Goal: Information Seeking & Learning: Find specific page/section

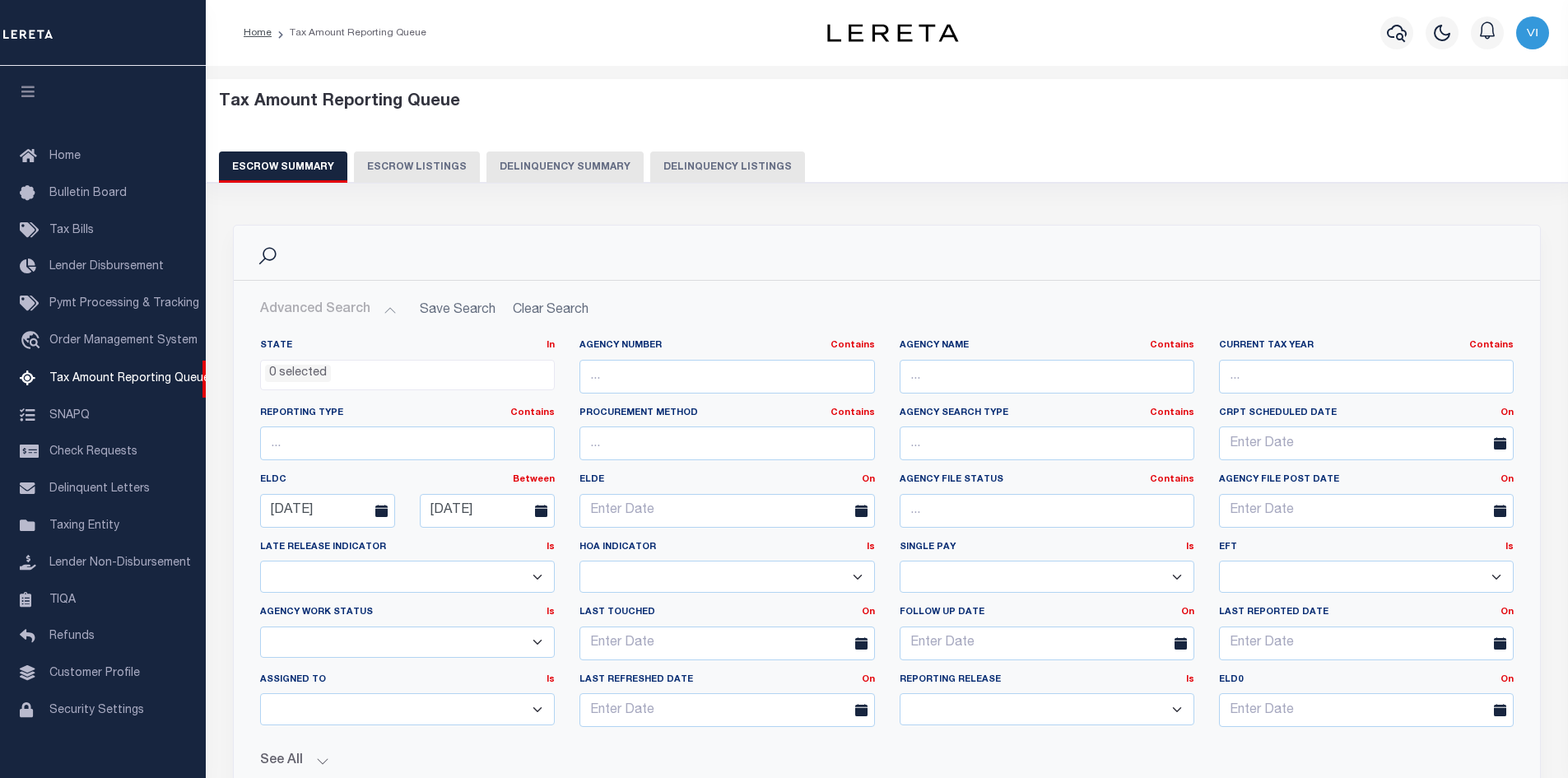
select select
select select "100"
select select "7"
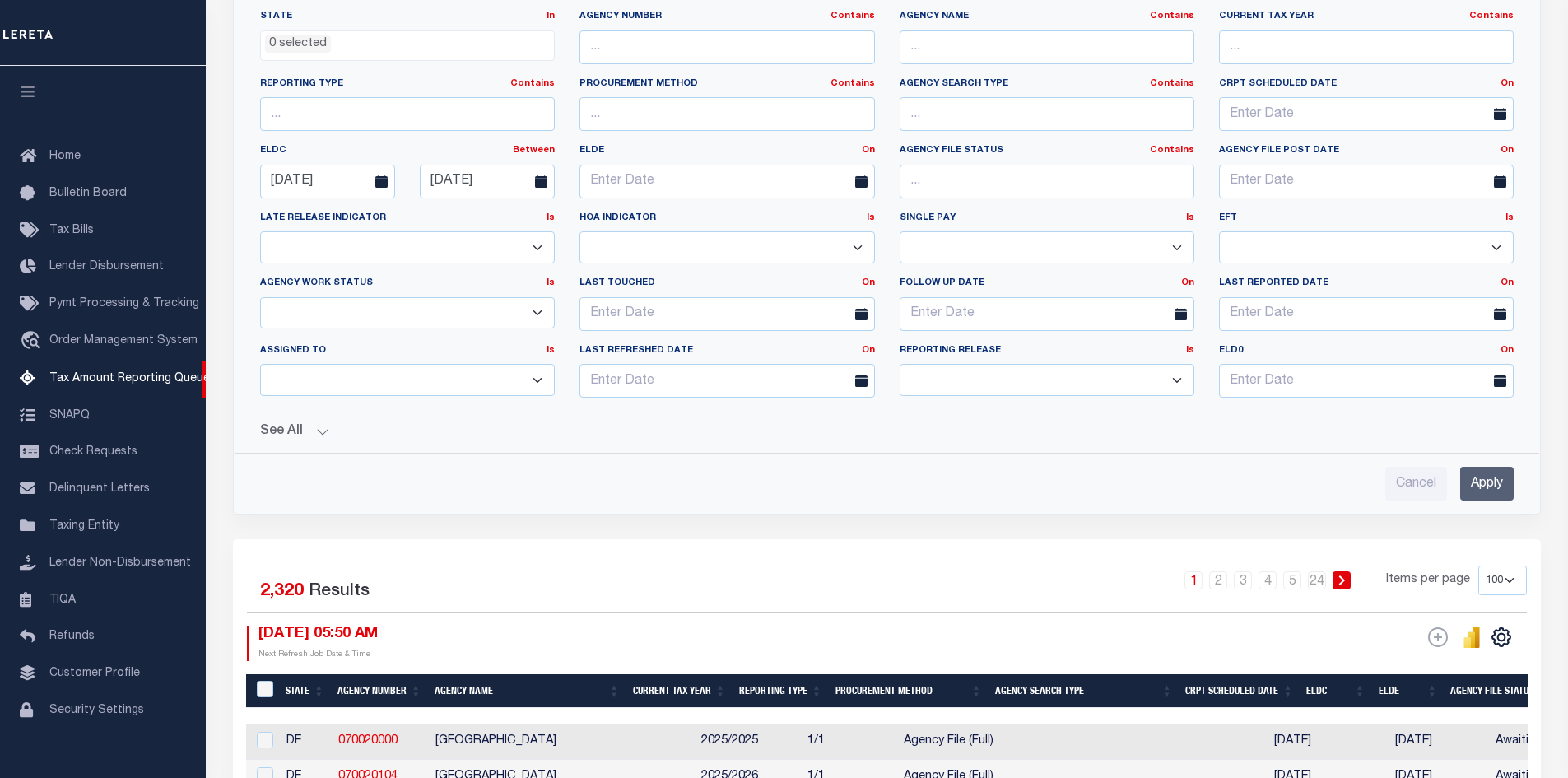
scroll to position [24, 0]
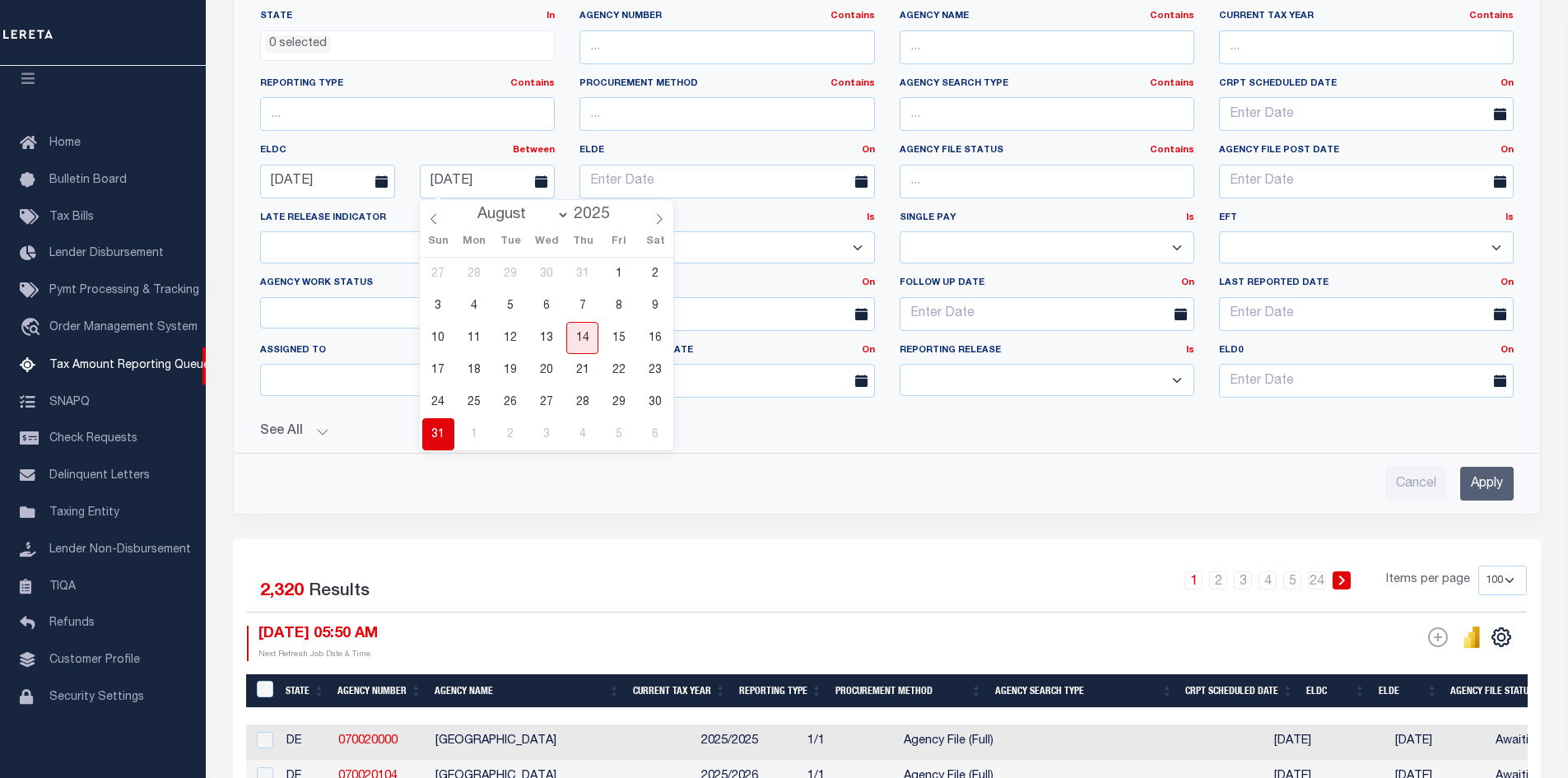
click at [437, 437] on span "31" at bounding box center [438, 434] width 32 height 32
click at [1486, 484] on input "Apply" at bounding box center [1486, 483] width 54 height 34
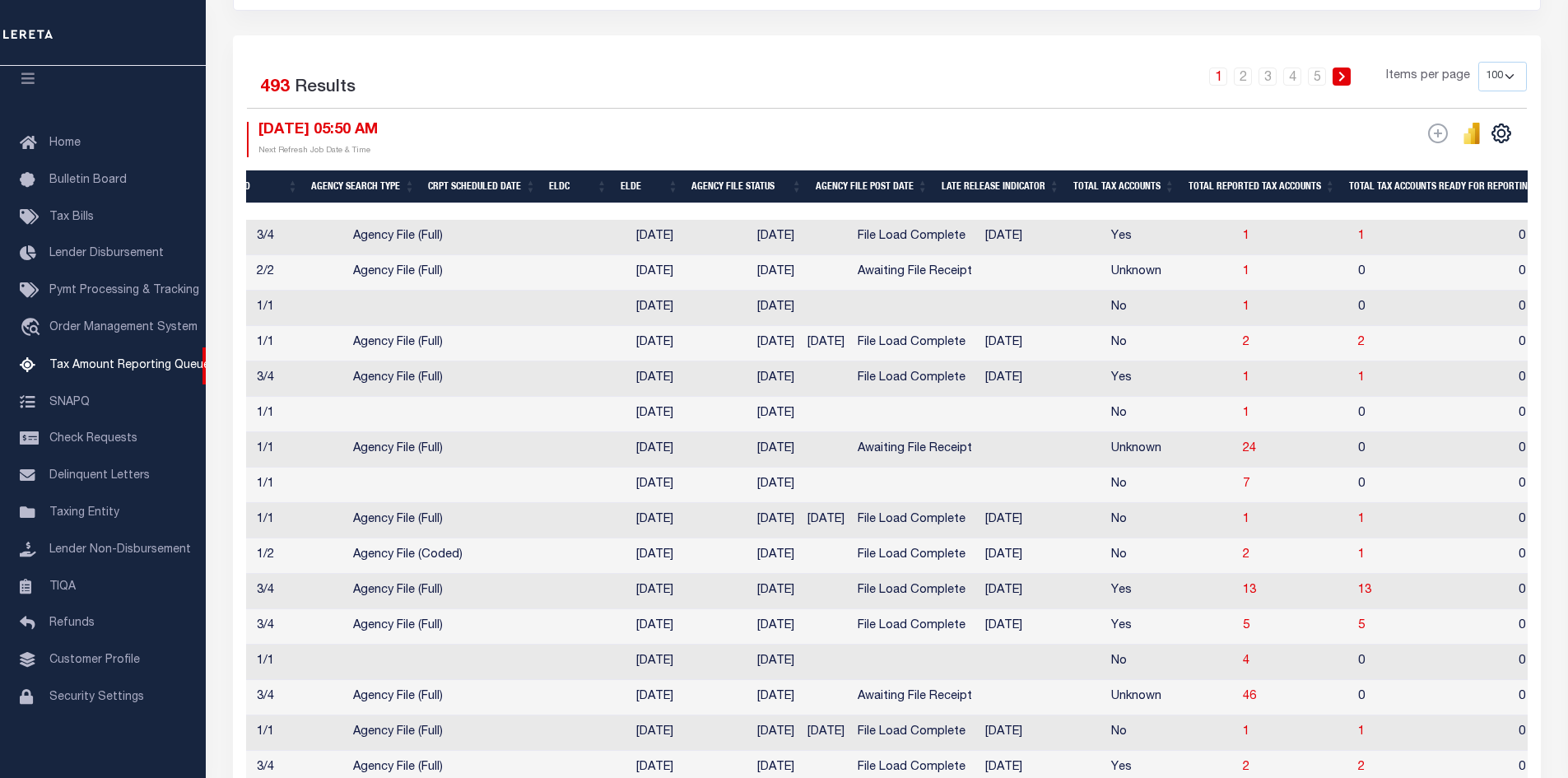
scroll to position [0, 0]
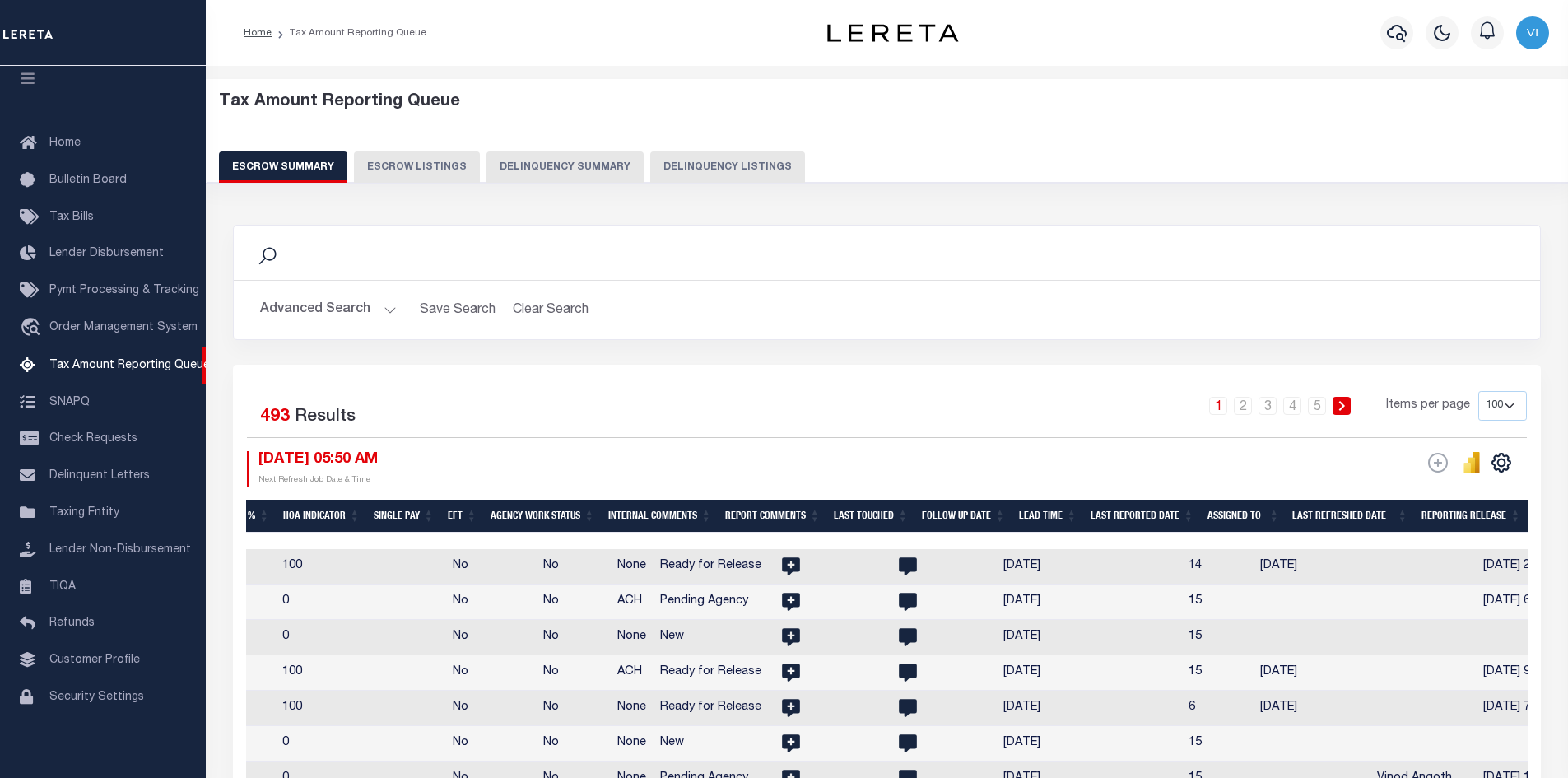
click at [382, 310] on button "Advanced Search" at bounding box center [328, 310] width 137 height 32
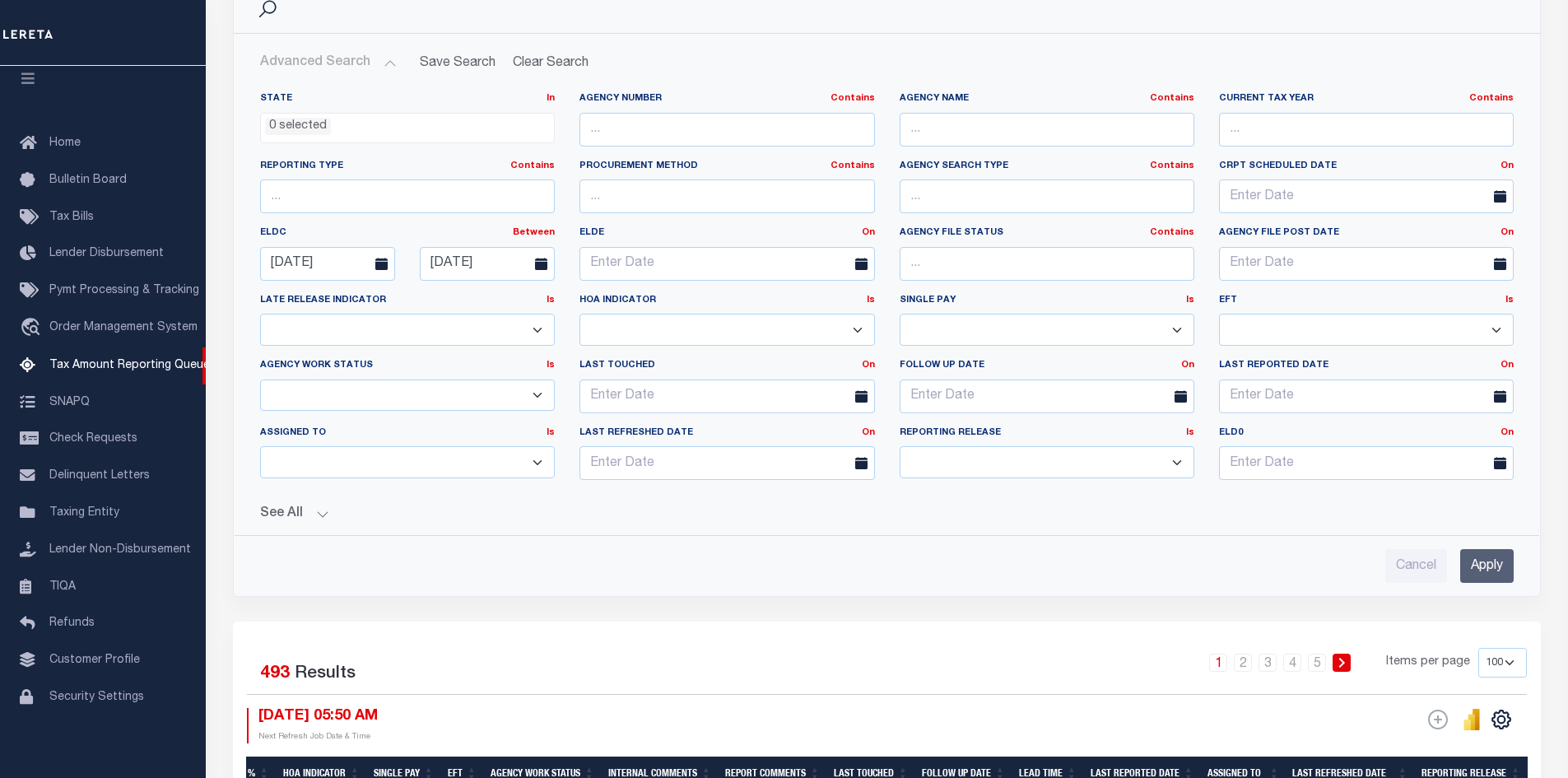
click at [323, 513] on button "See All" at bounding box center [887, 514] width 1254 height 15
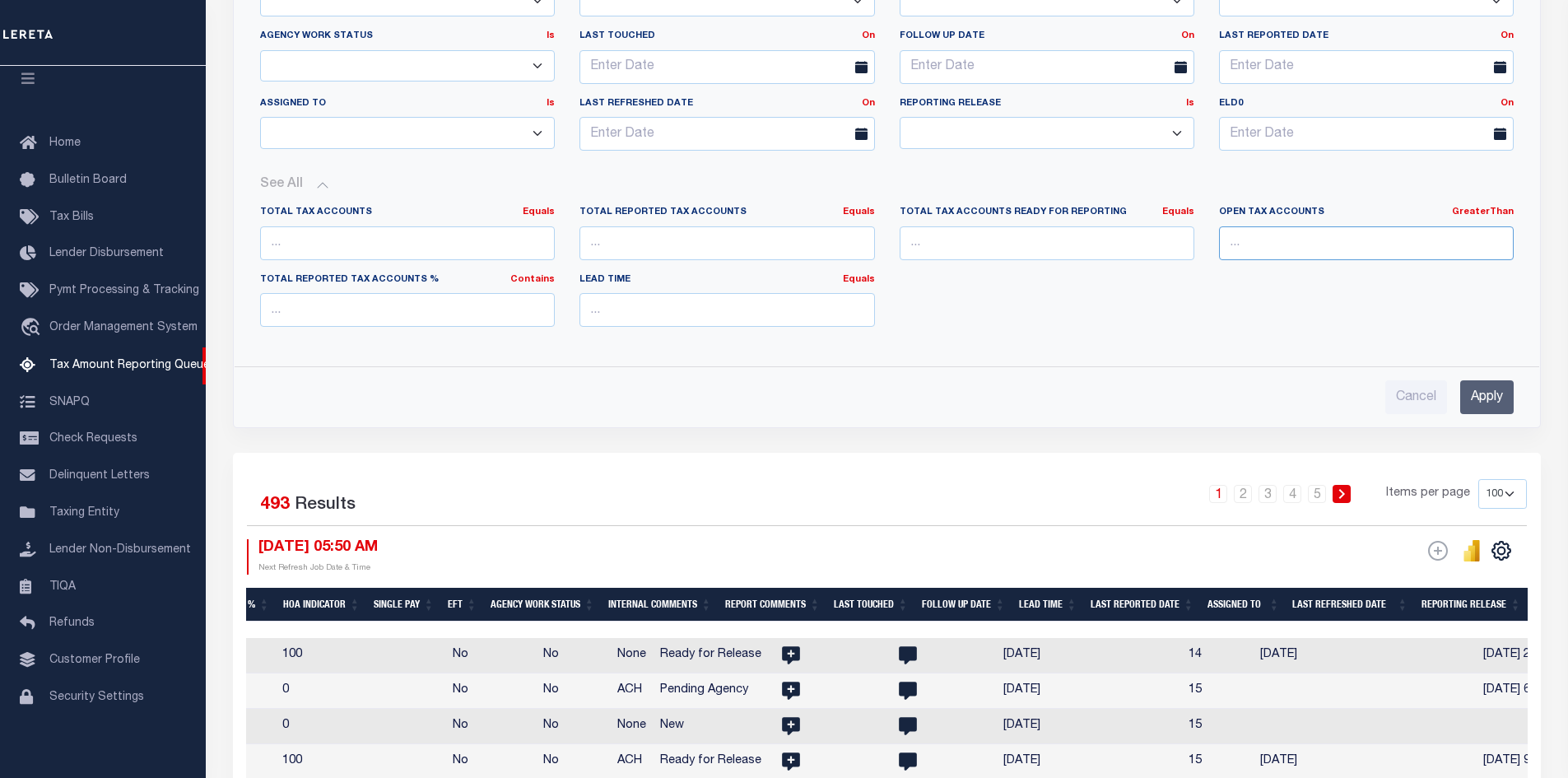
click at [1300, 238] on input "number" at bounding box center [1366, 243] width 295 height 34
click at [1497, 241] on input "1" at bounding box center [1366, 243] width 295 height 34
type input "0"
click at [1495, 247] on input "0" at bounding box center [1366, 243] width 295 height 34
click at [1487, 397] on input "Apply" at bounding box center [1486, 397] width 54 height 34
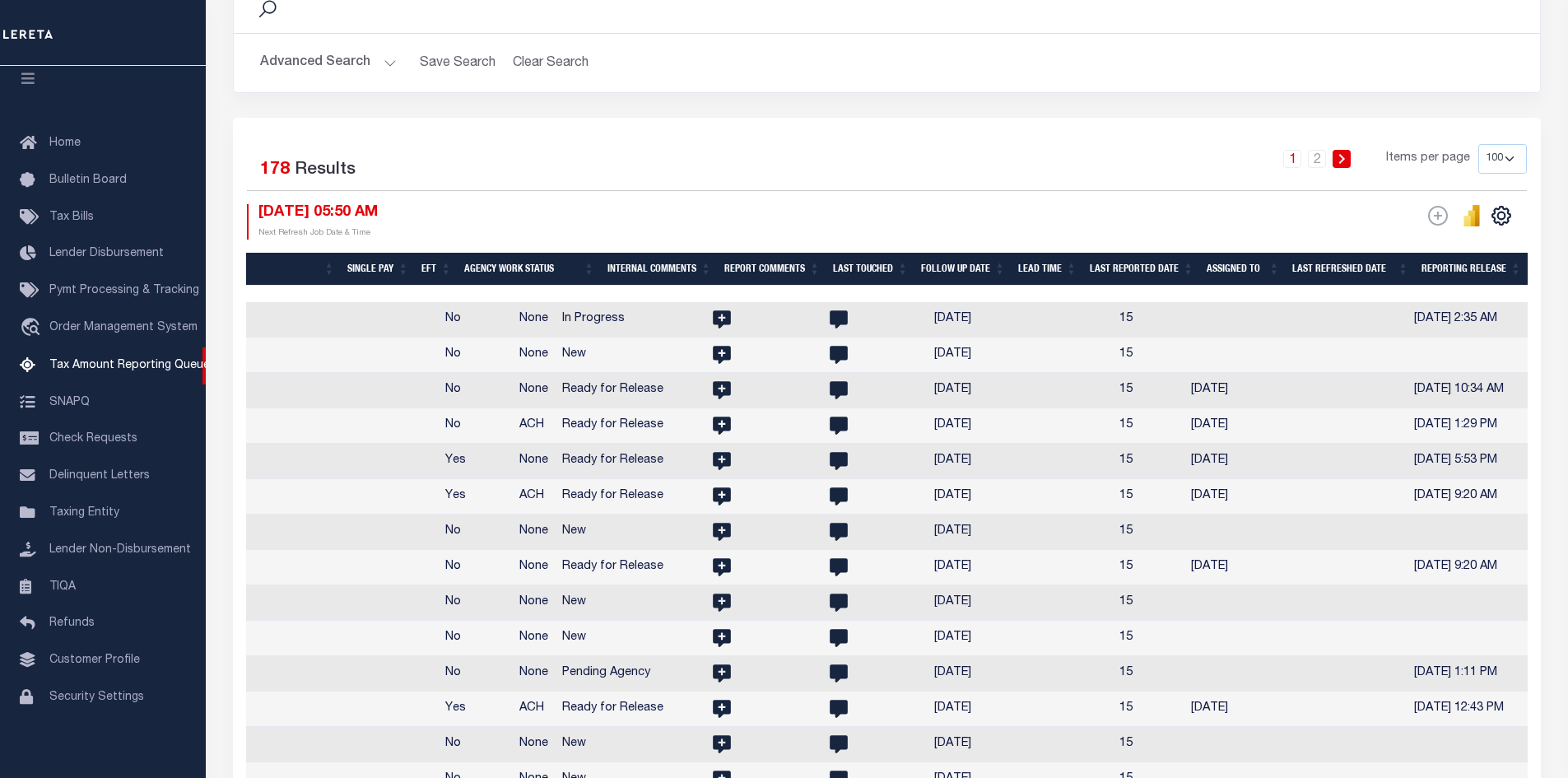
click at [1272, 264] on th "Assigned To" at bounding box center [1243, 269] width 86 height 34
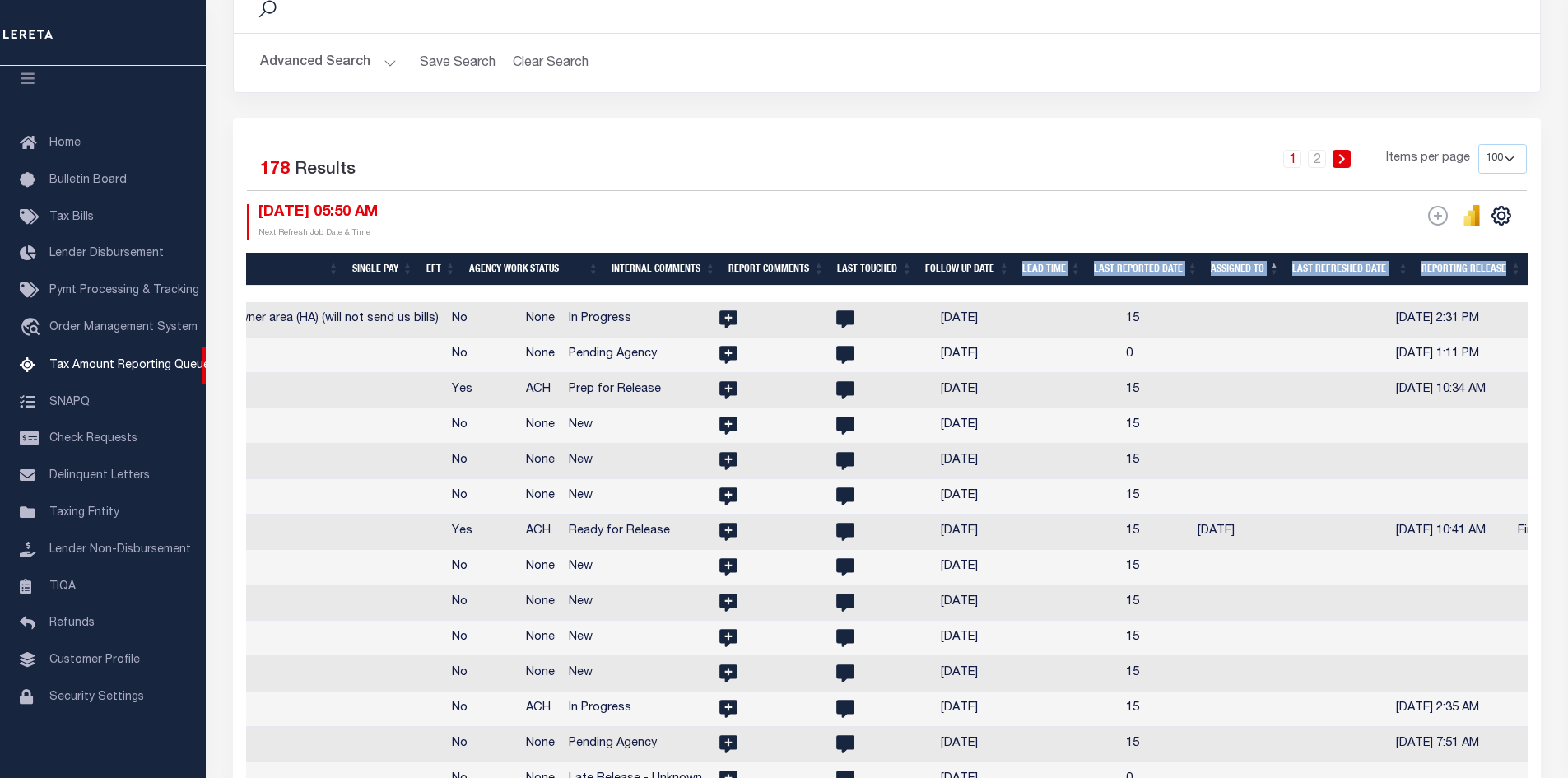
drag, startPoint x: 1377, startPoint y: 290, endPoint x: 1016, endPoint y: 283, distance: 361.1
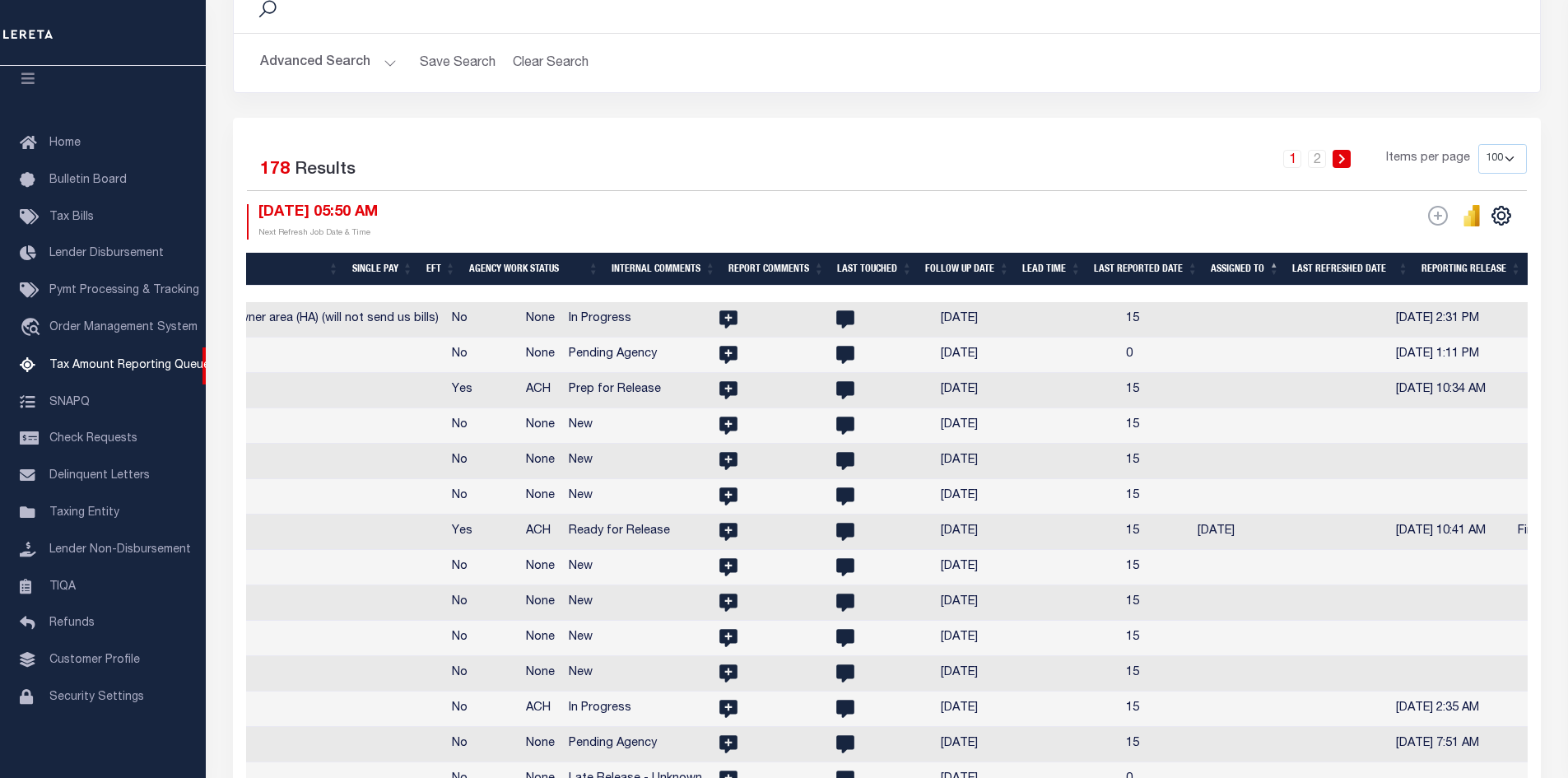
click at [1109, 155] on div "1 2 Items per page 10 25 50 100 500" at bounding box center [1049, 166] width 954 height 42
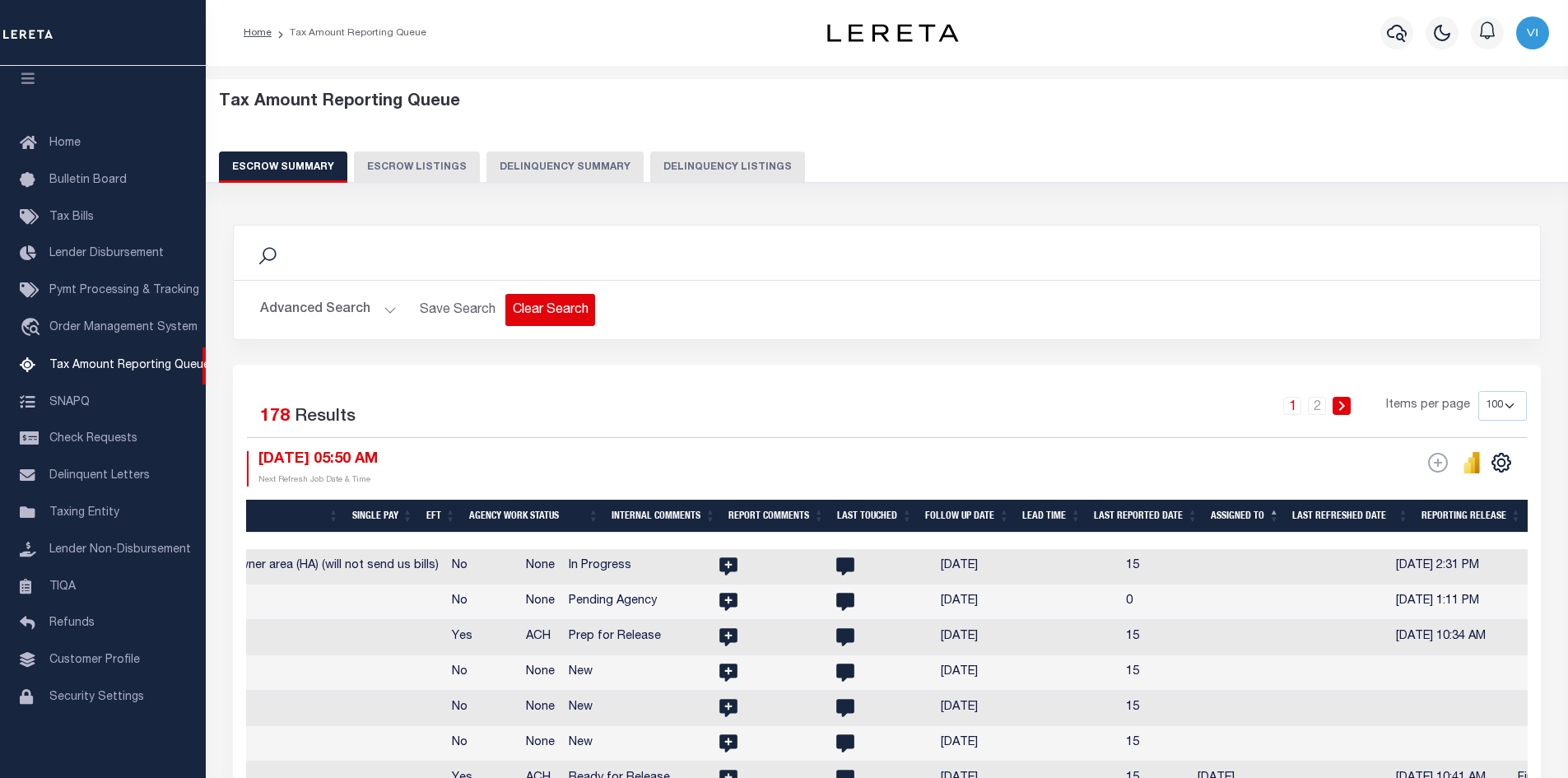
click at [527, 307] on button "Clear Search" at bounding box center [550, 310] width 90 height 32
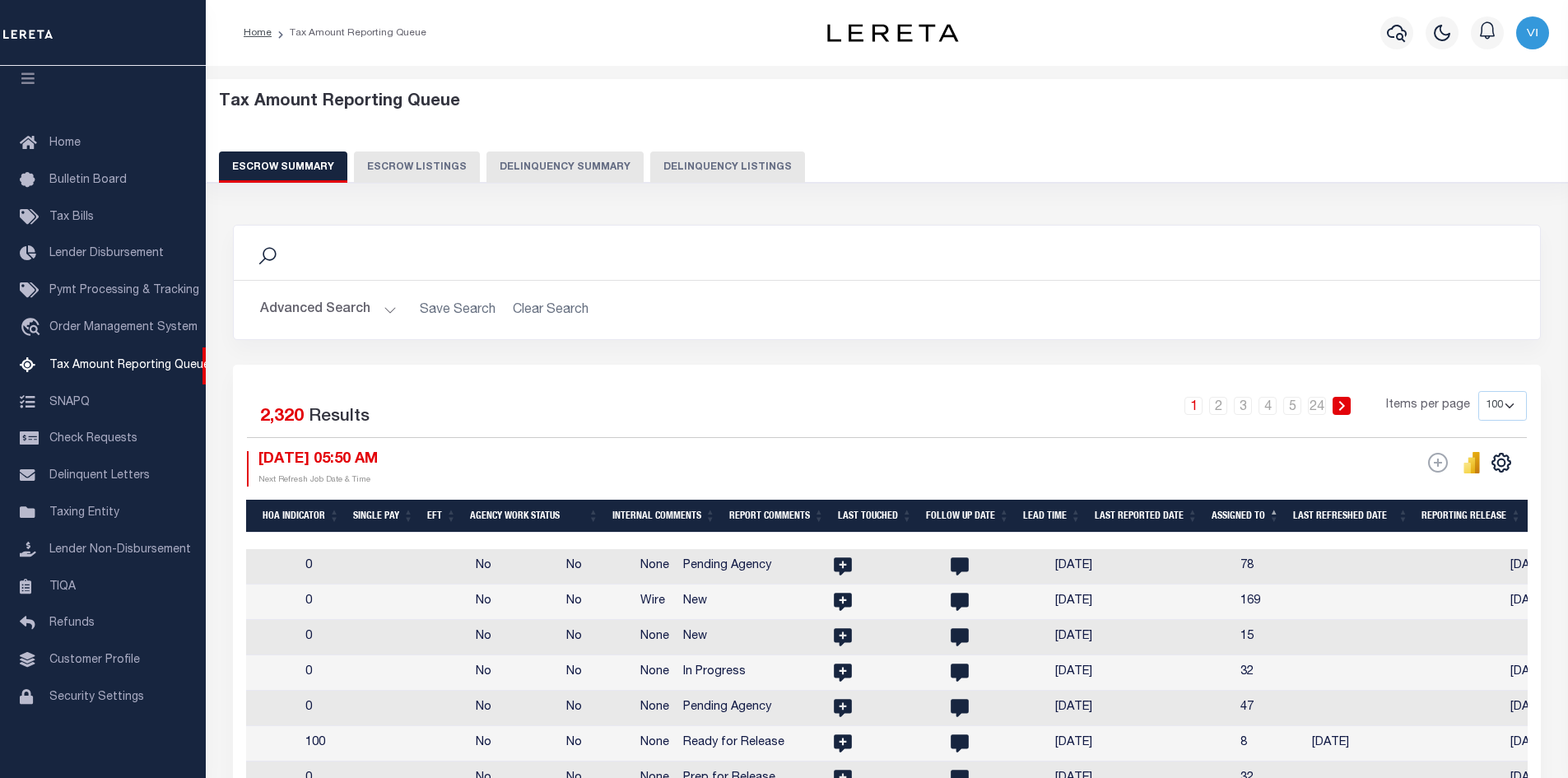
click at [384, 306] on button "Advanced Search" at bounding box center [328, 310] width 137 height 32
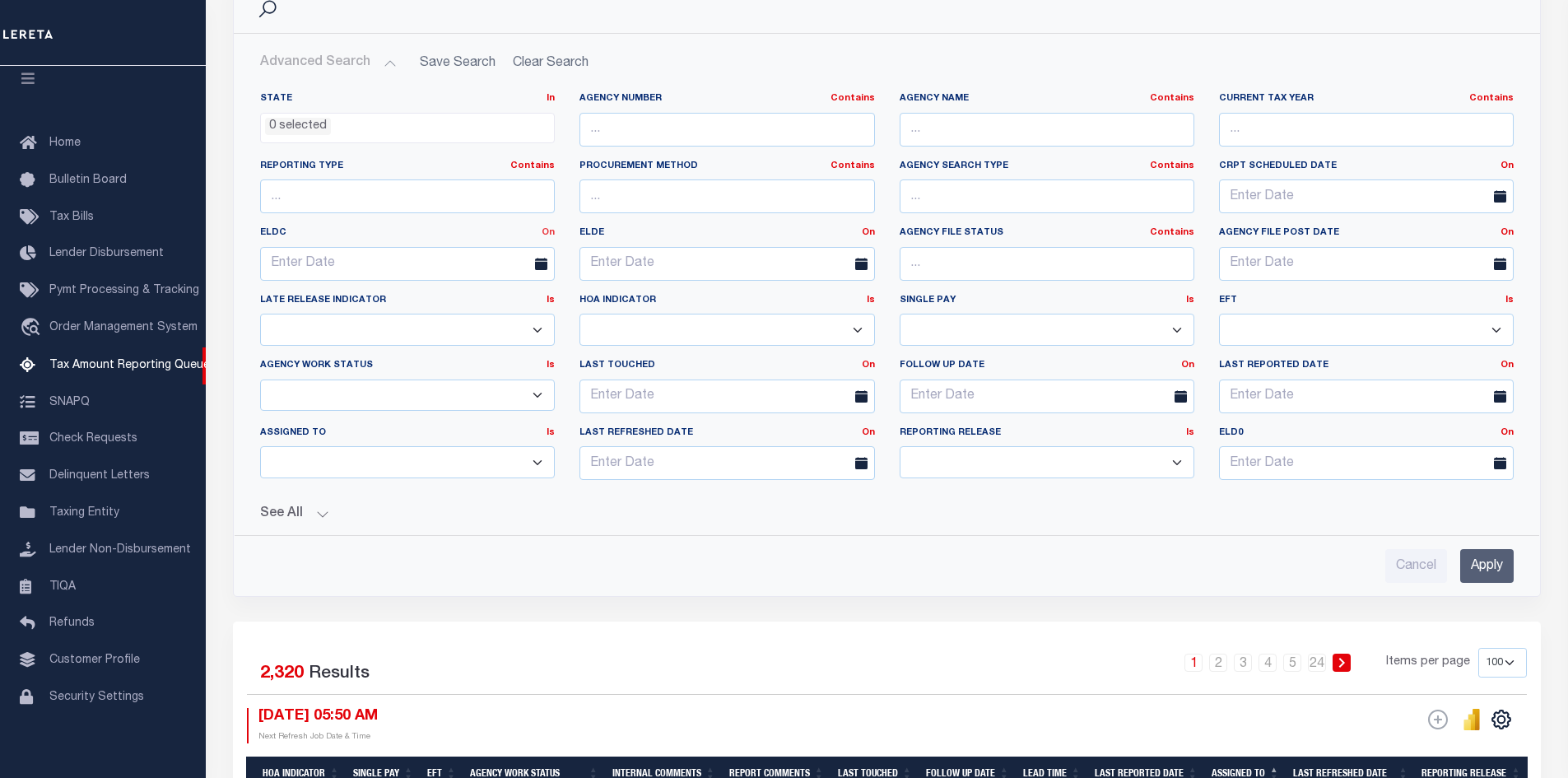
click at [547, 230] on link "On" at bounding box center [549, 232] width 14 height 9
click at [486, 322] on link "Between" at bounding box center [488, 323] width 130 height 24
click at [305, 257] on input "text" at bounding box center [327, 264] width 135 height 34
click at [458, 353] on span "1" at bounding box center [459, 356] width 32 height 32
type input "[DATE]"
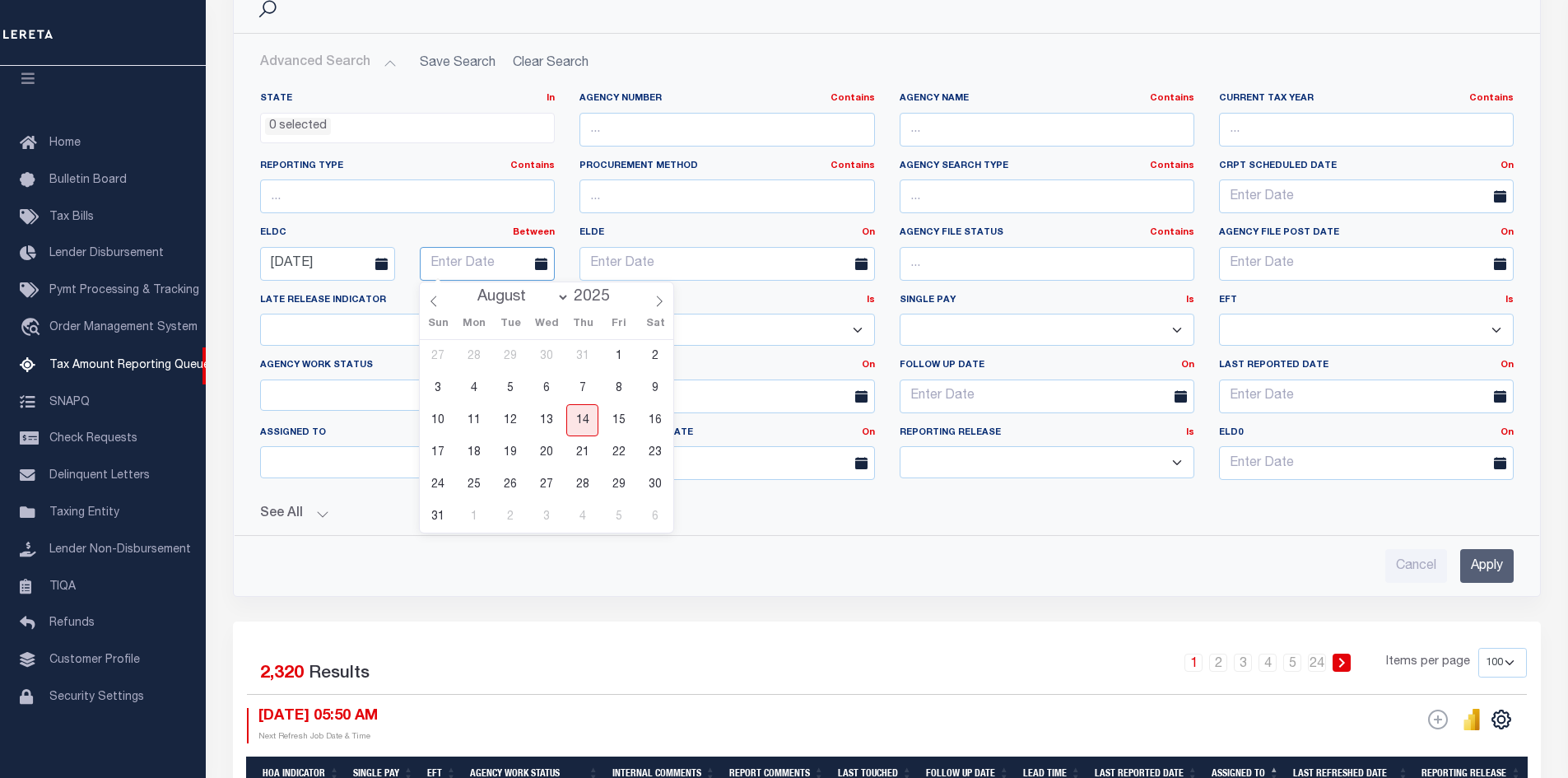
click at [471, 259] on input "text" at bounding box center [487, 264] width 135 height 34
click at [431, 517] on span "31" at bounding box center [438, 516] width 32 height 32
type input "[DATE]"
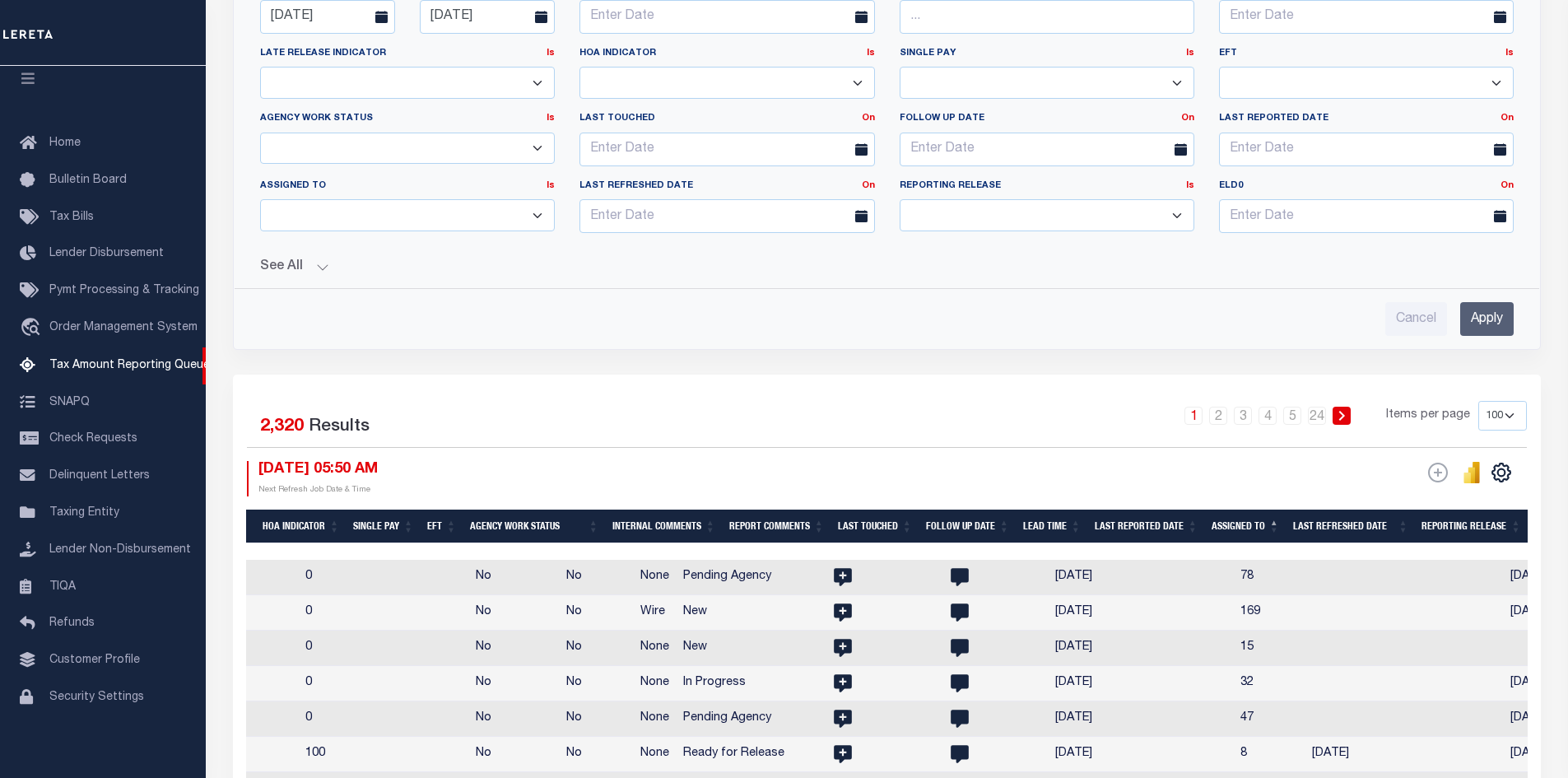
click at [320, 262] on button "See All" at bounding box center [887, 267] width 1254 height 15
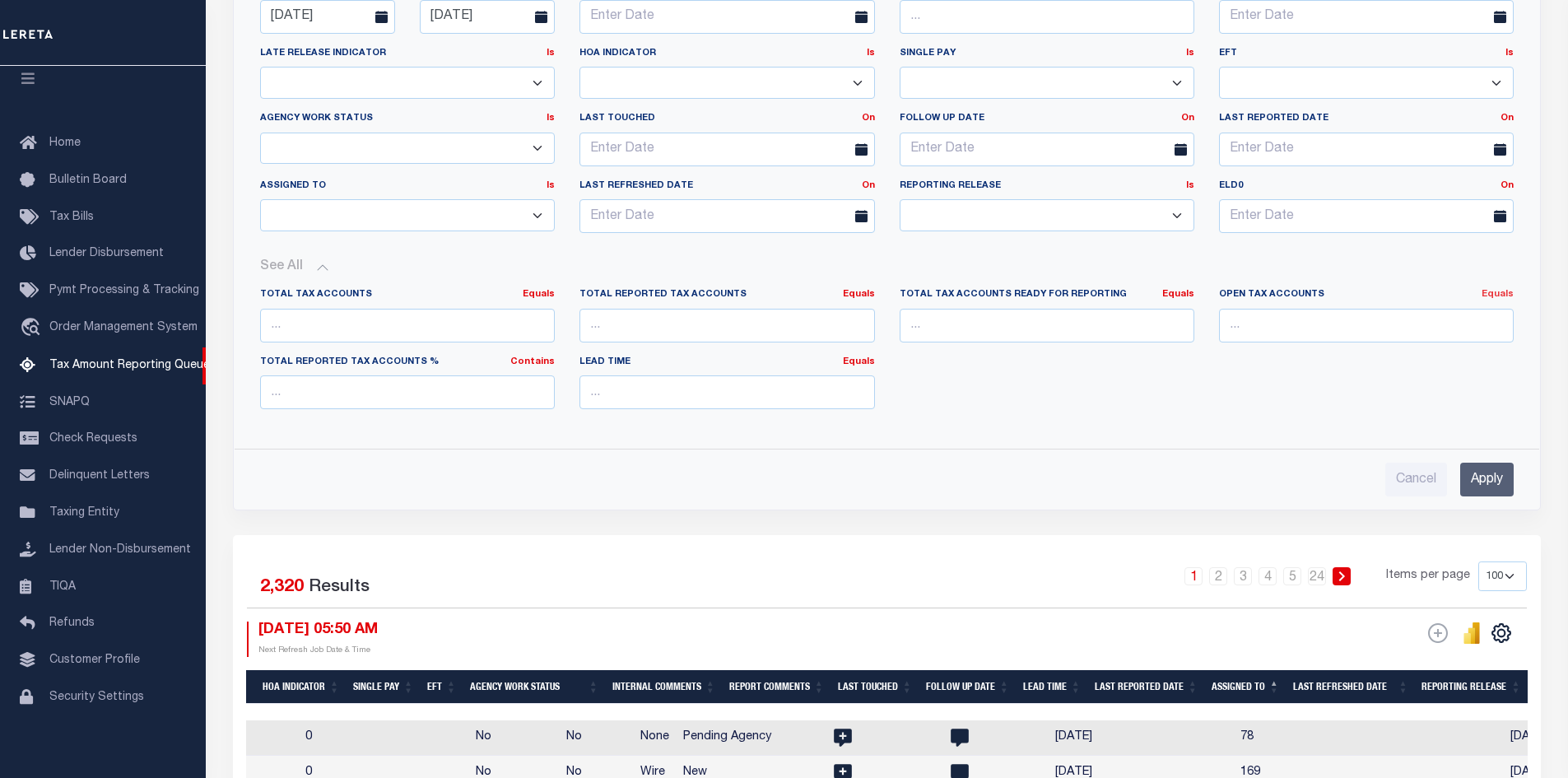
click at [1494, 291] on link "Equals" at bounding box center [1497, 294] width 32 height 9
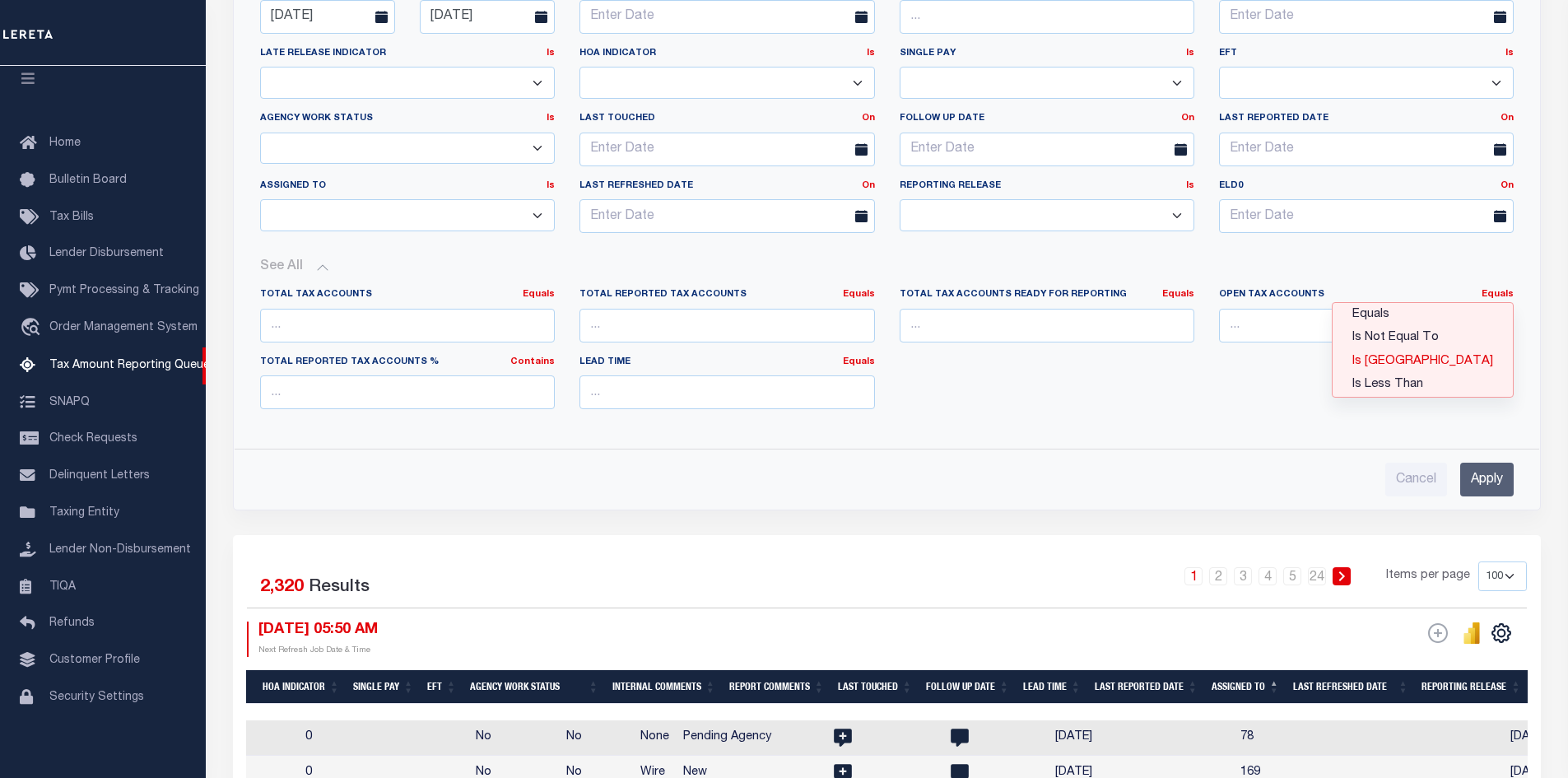
click at [1470, 360] on link "Is [GEOGRAPHIC_DATA]" at bounding box center [1423, 362] width 180 height 24
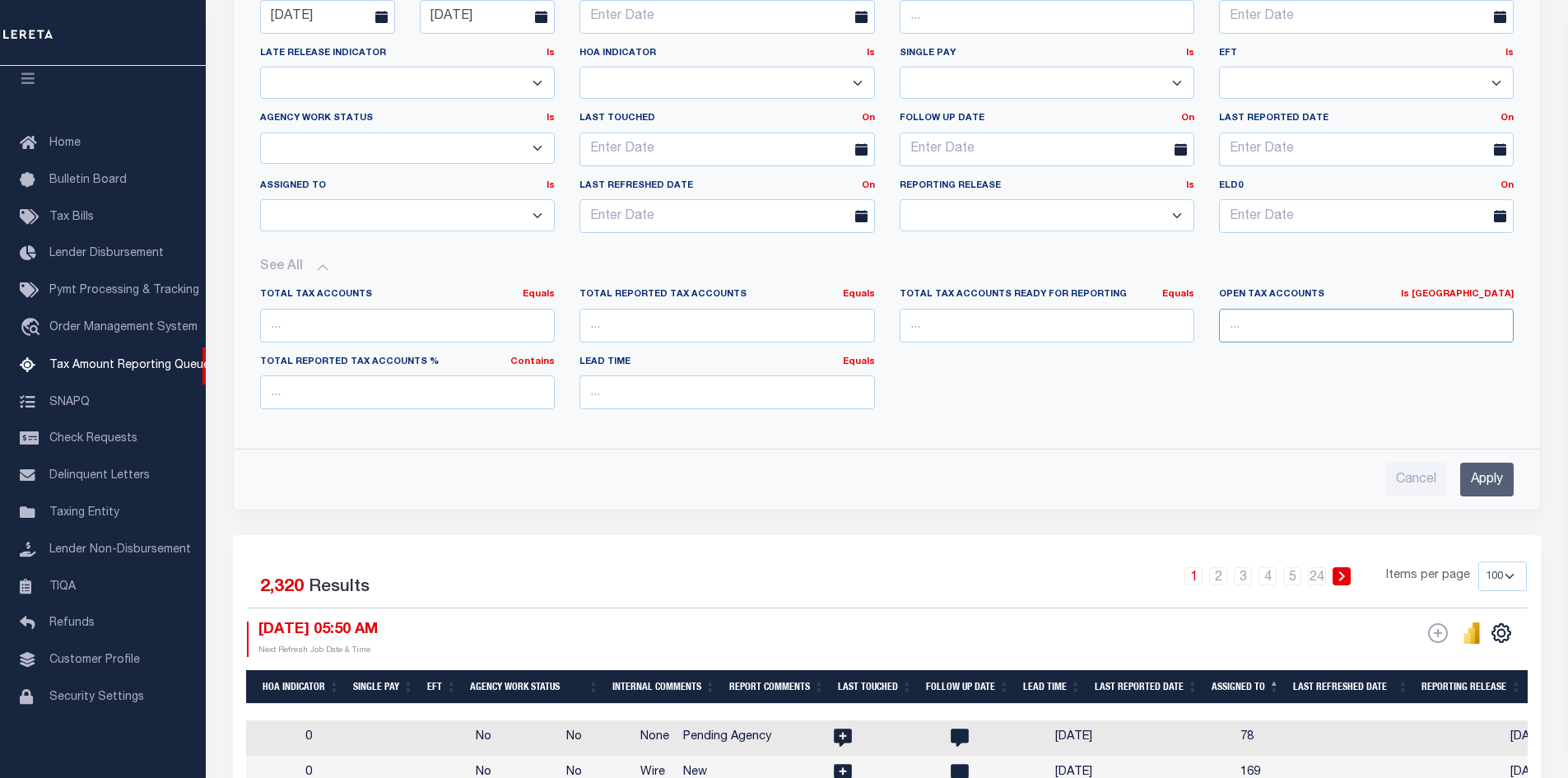
click at [1260, 324] on input "number" at bounding box center [1366, 325] width 295 height 34
type input "0"
click at [1492, 491] on input "Apply" at bounding box center [1486, 480] width 54 height 34
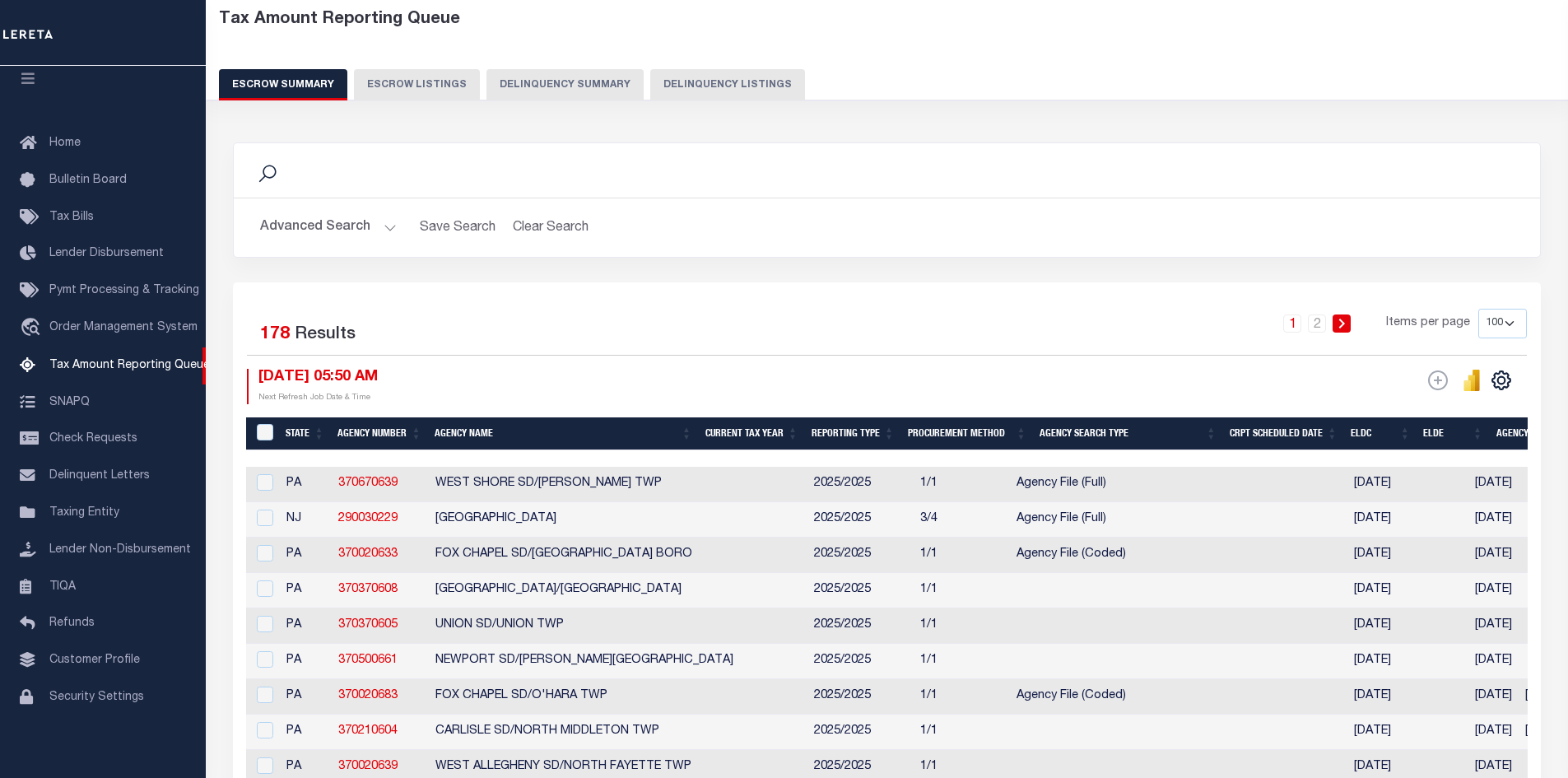
click at [386, 221] on button "Advanced Search" at bounding box center [328, 228] width 137 height 32
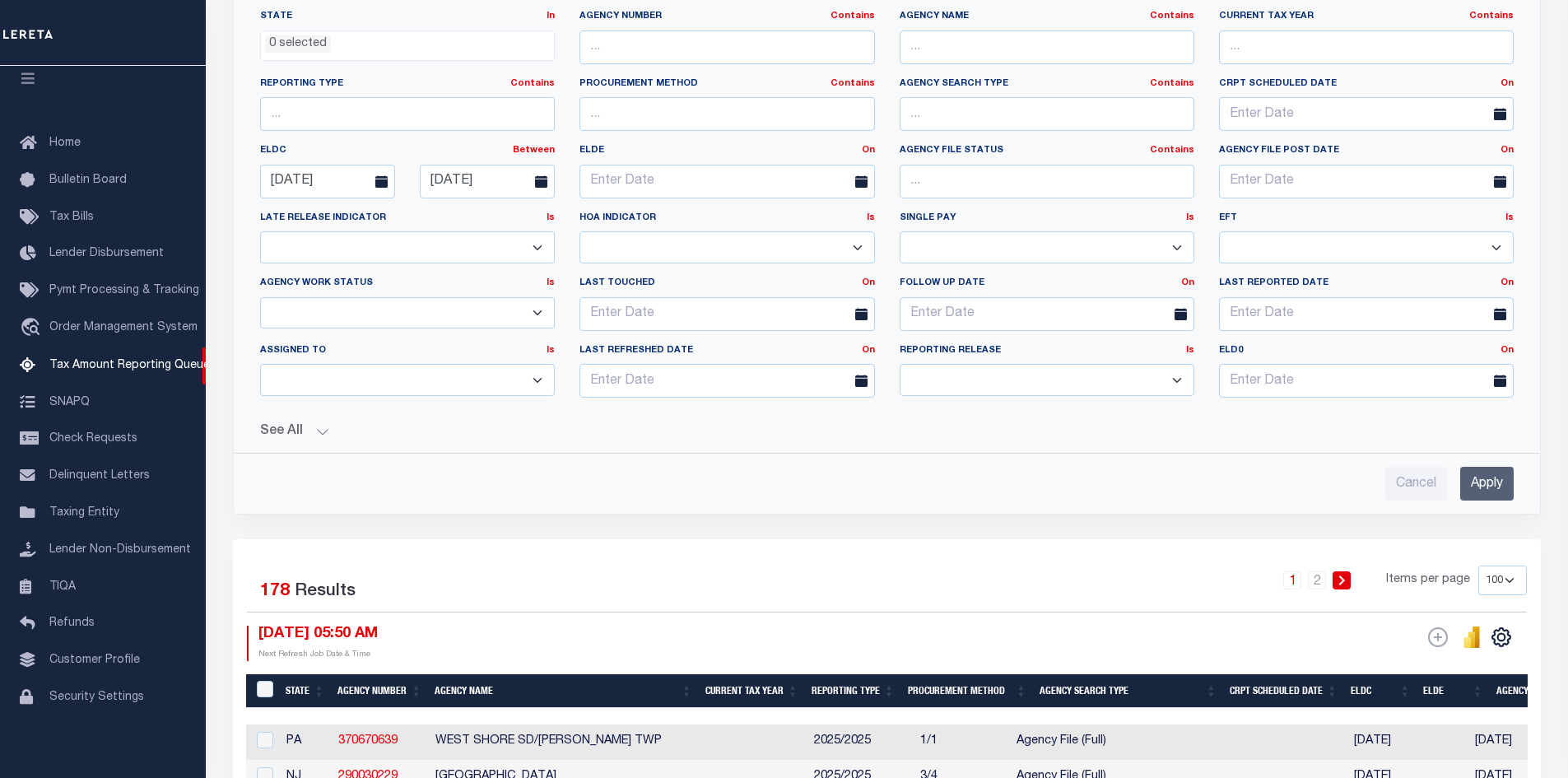
click at [323, 430] on button "See All" at bounding box center [887, 431] width 1254 height 15
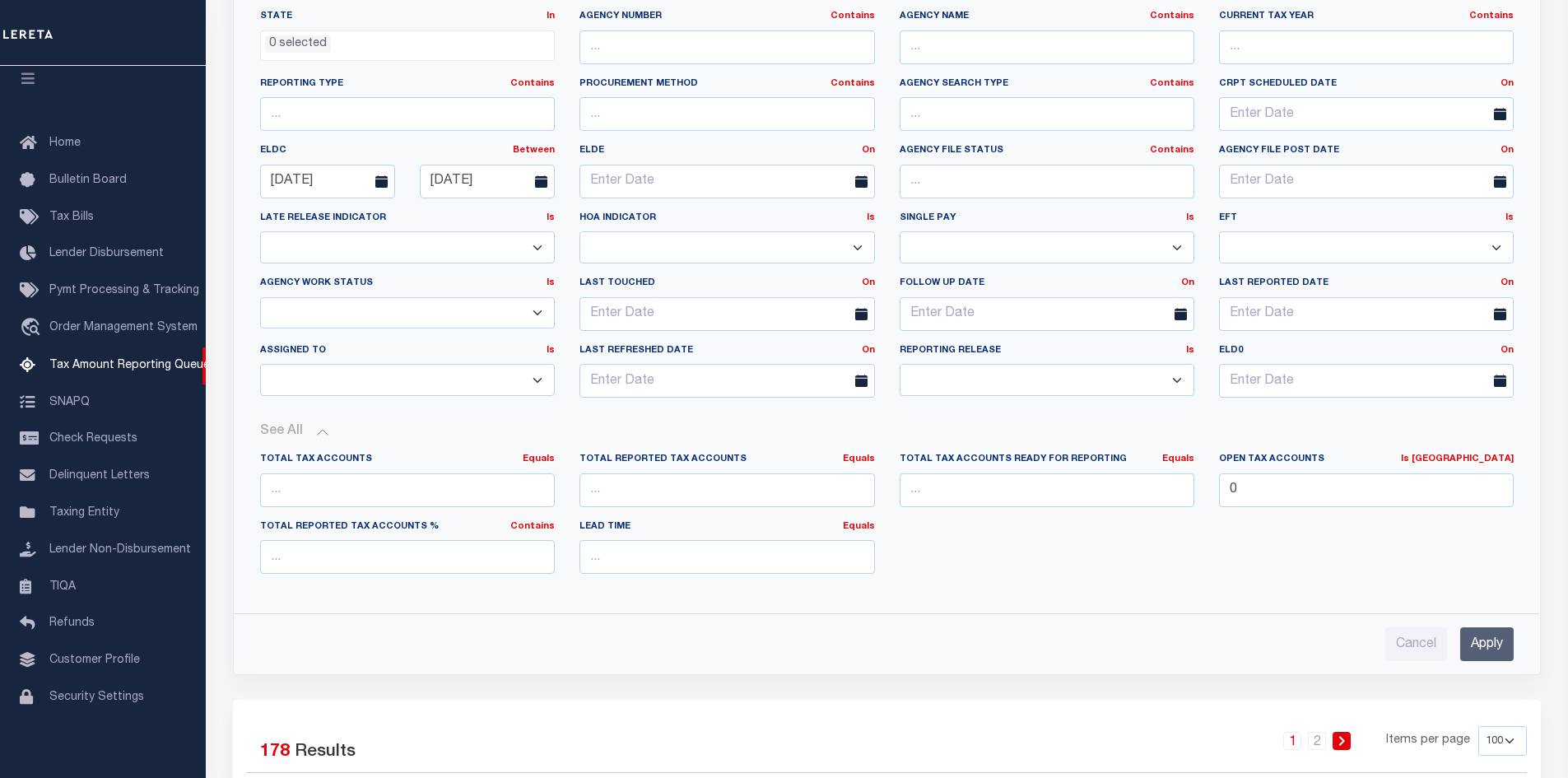
click at [322, 428] on button "See All" at bounding box center [887, 431] width 1254 height 15
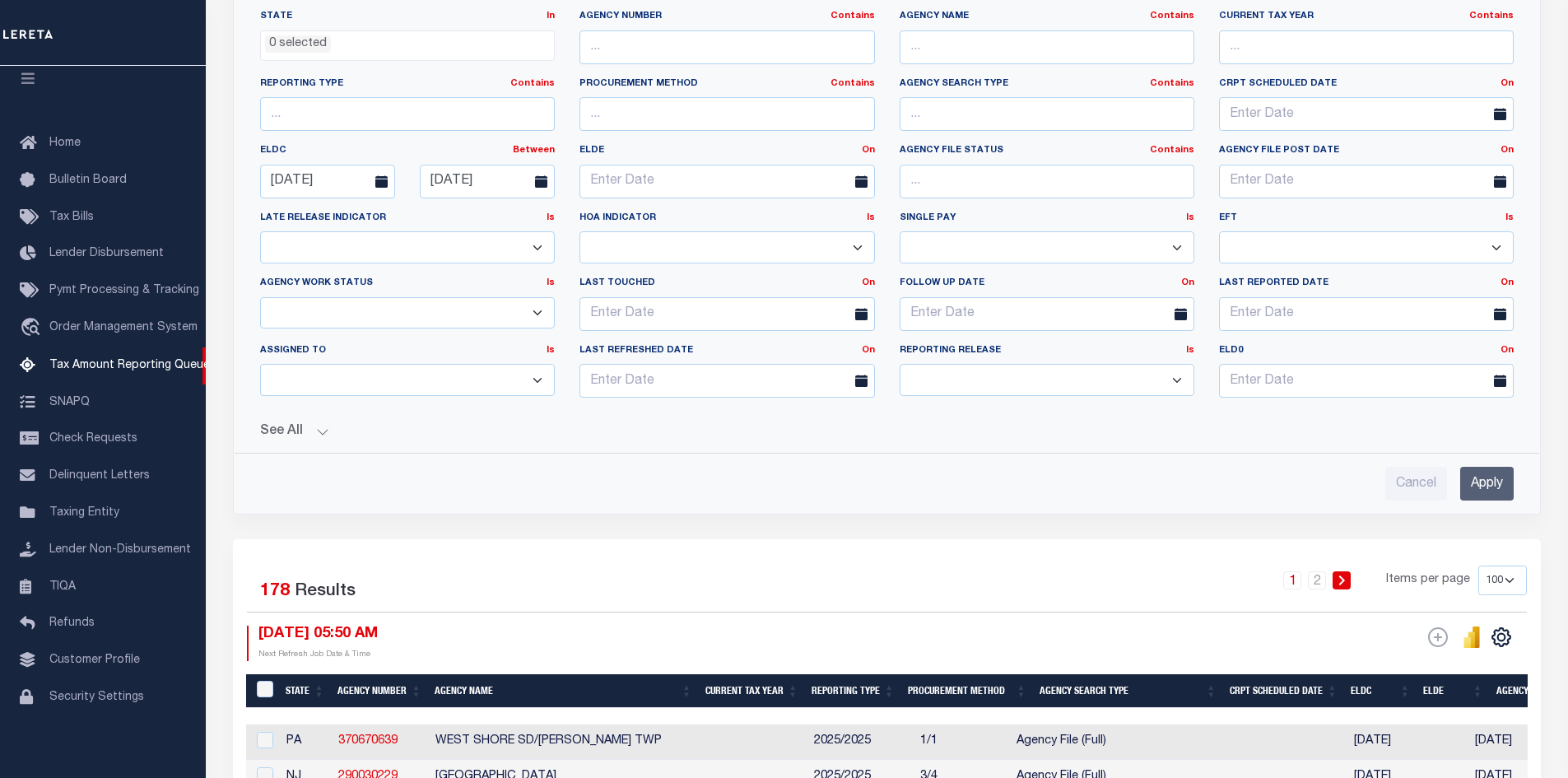
click at [316, 429] on button "See All" at bounding box center [887, 431] width 1254 height 15
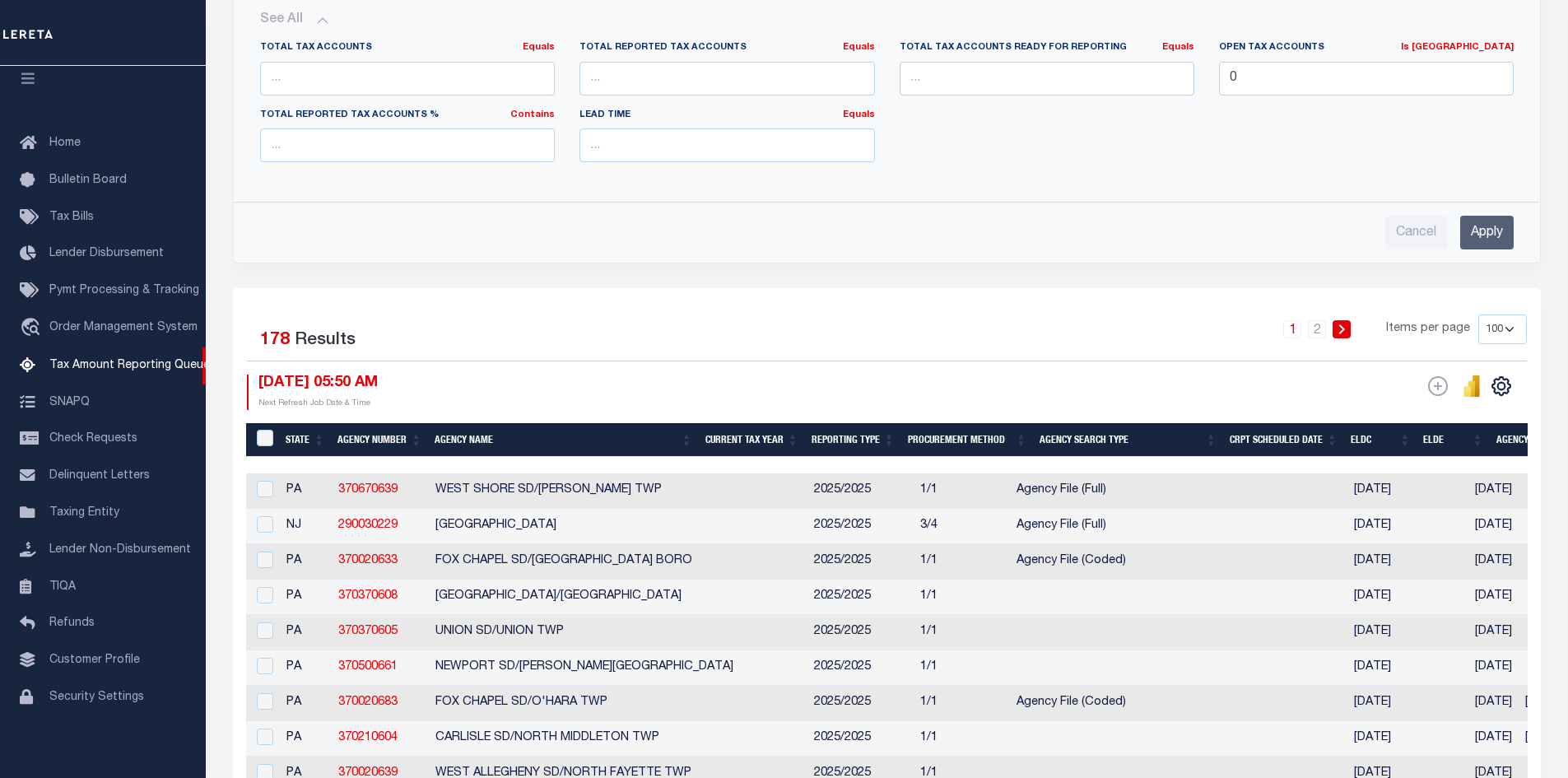
click at [1480, 236] on input "Apply" at bounding box center [1486, 233] width 54 height 34
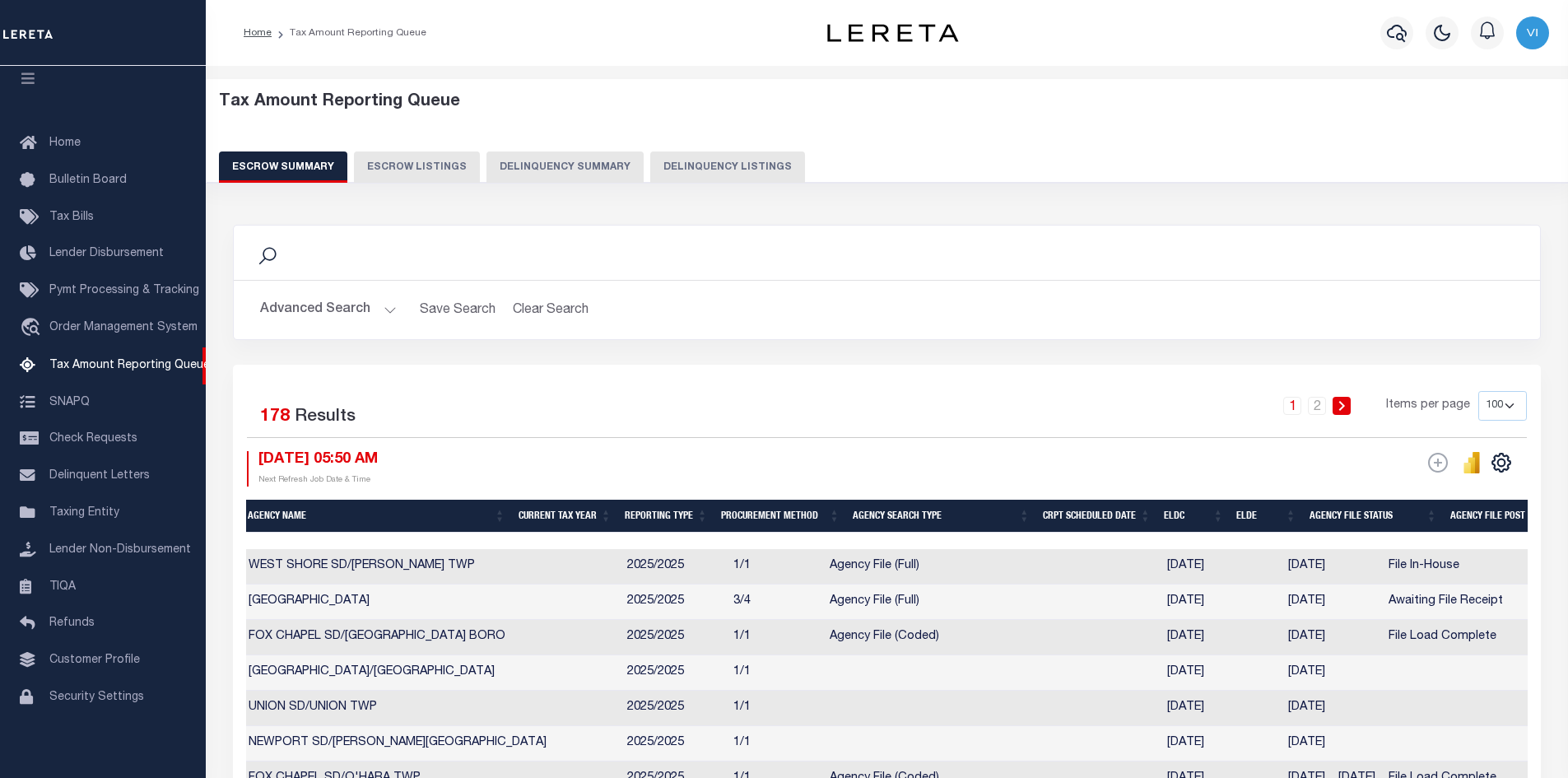
scroll to position [0, 21]
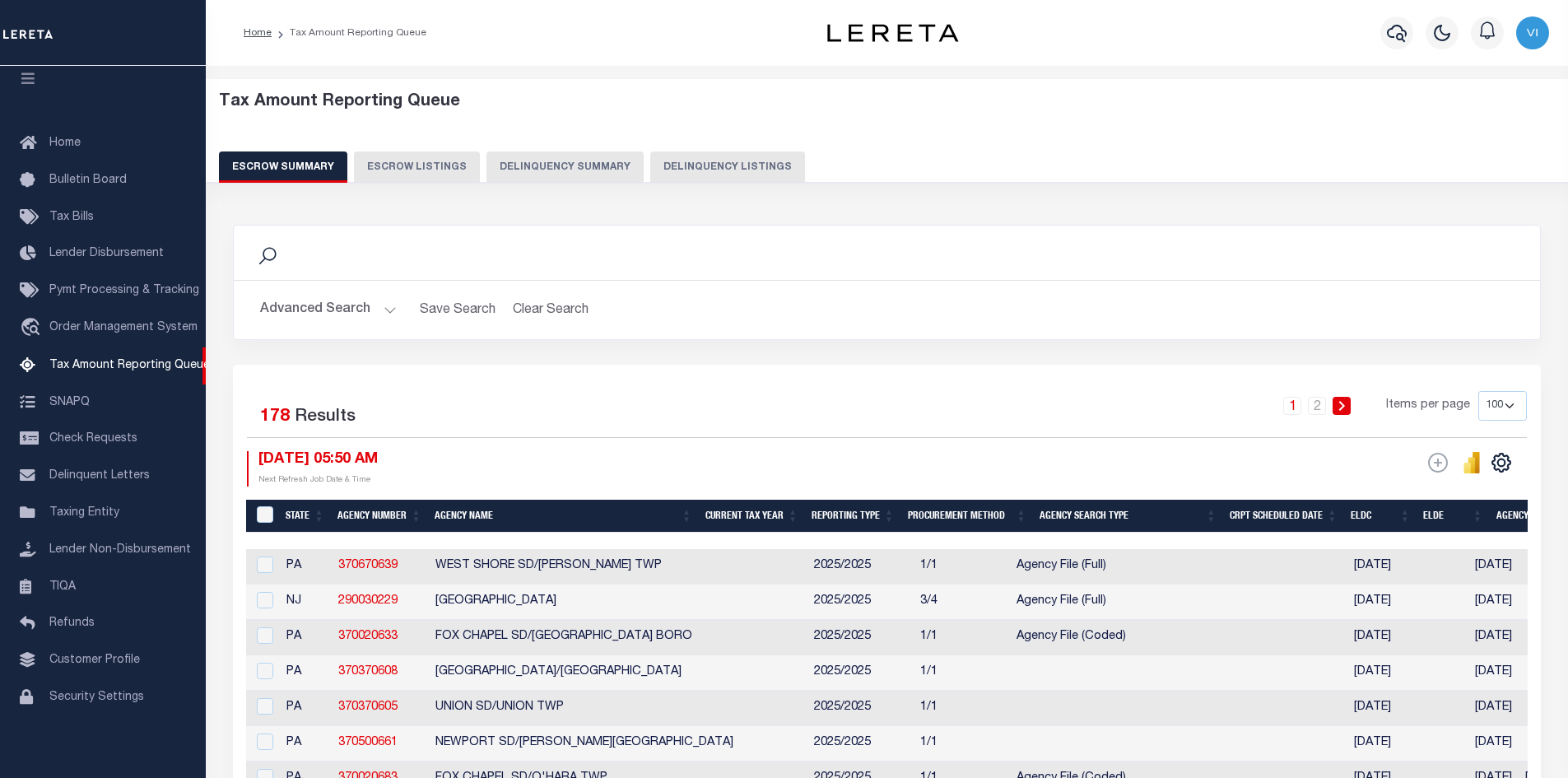
click at [385, 307] on button "Advanced Search" at bounding box center [328, 310] width 137 height 32
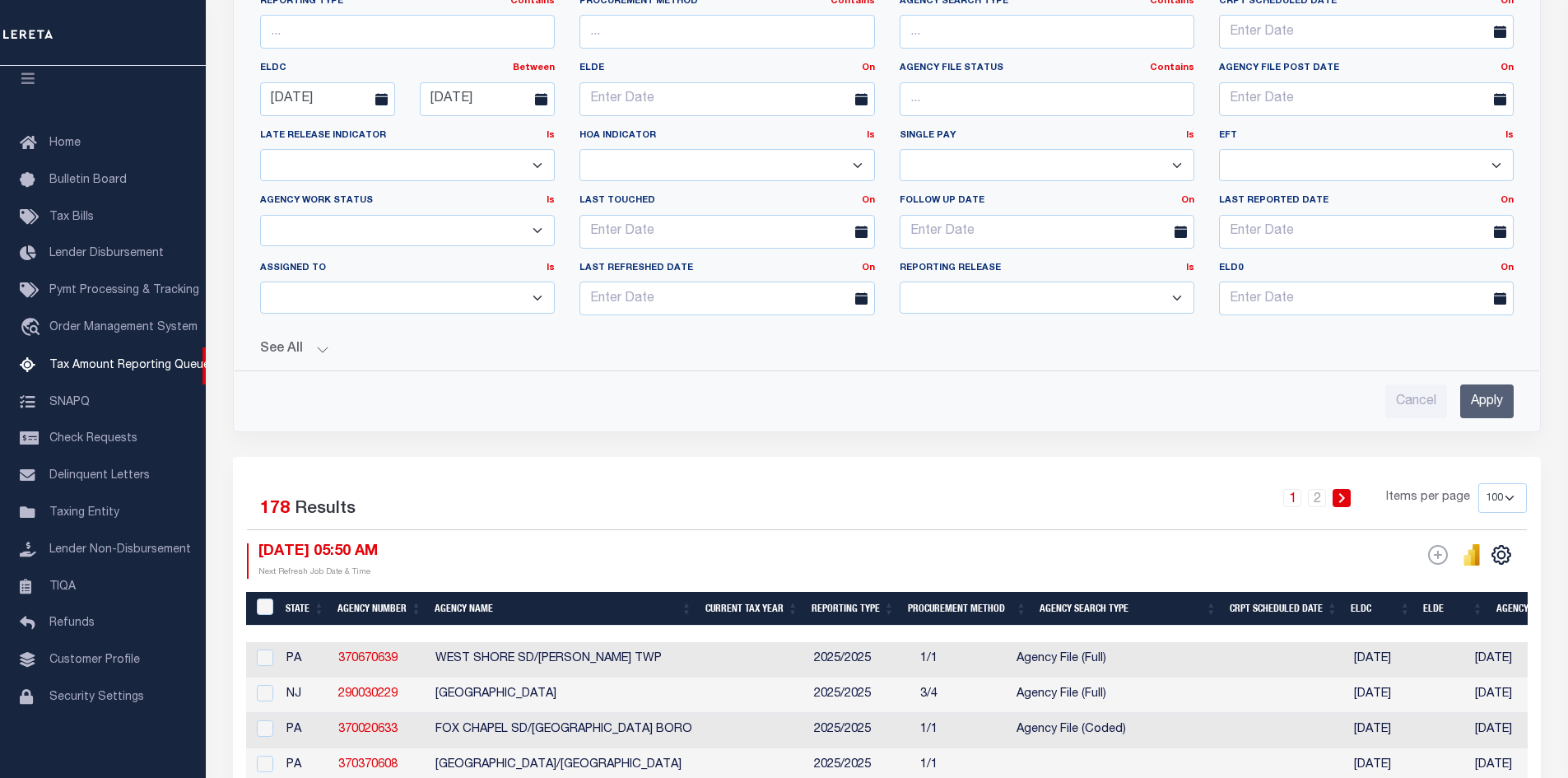
click at [323, 349] on button "See All" at bounding box center [887, 349] width 1254 height 15
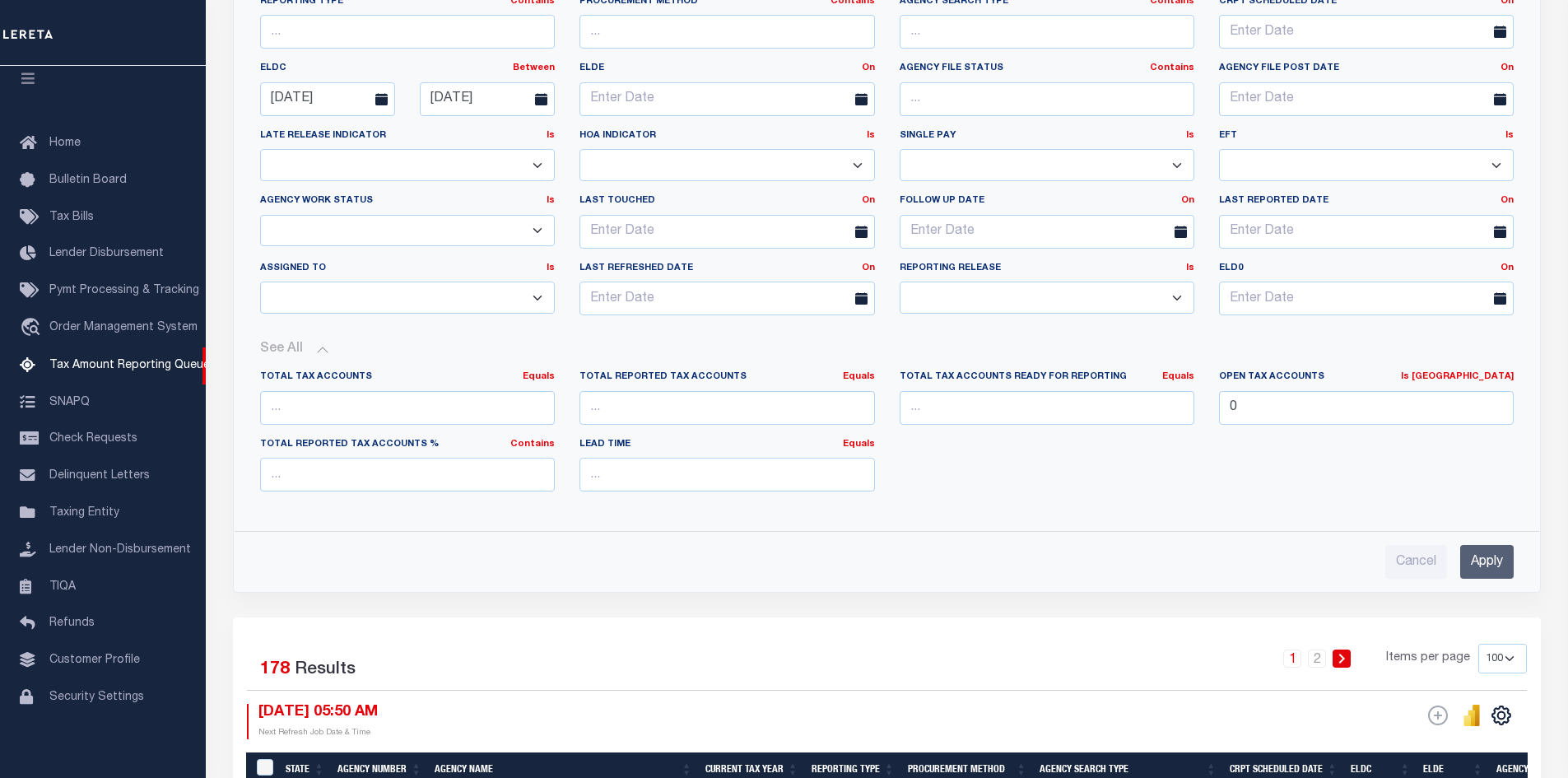
click at [1482, 564] on input "Apply" at bounding box center [1486, 561] width 54 height 34
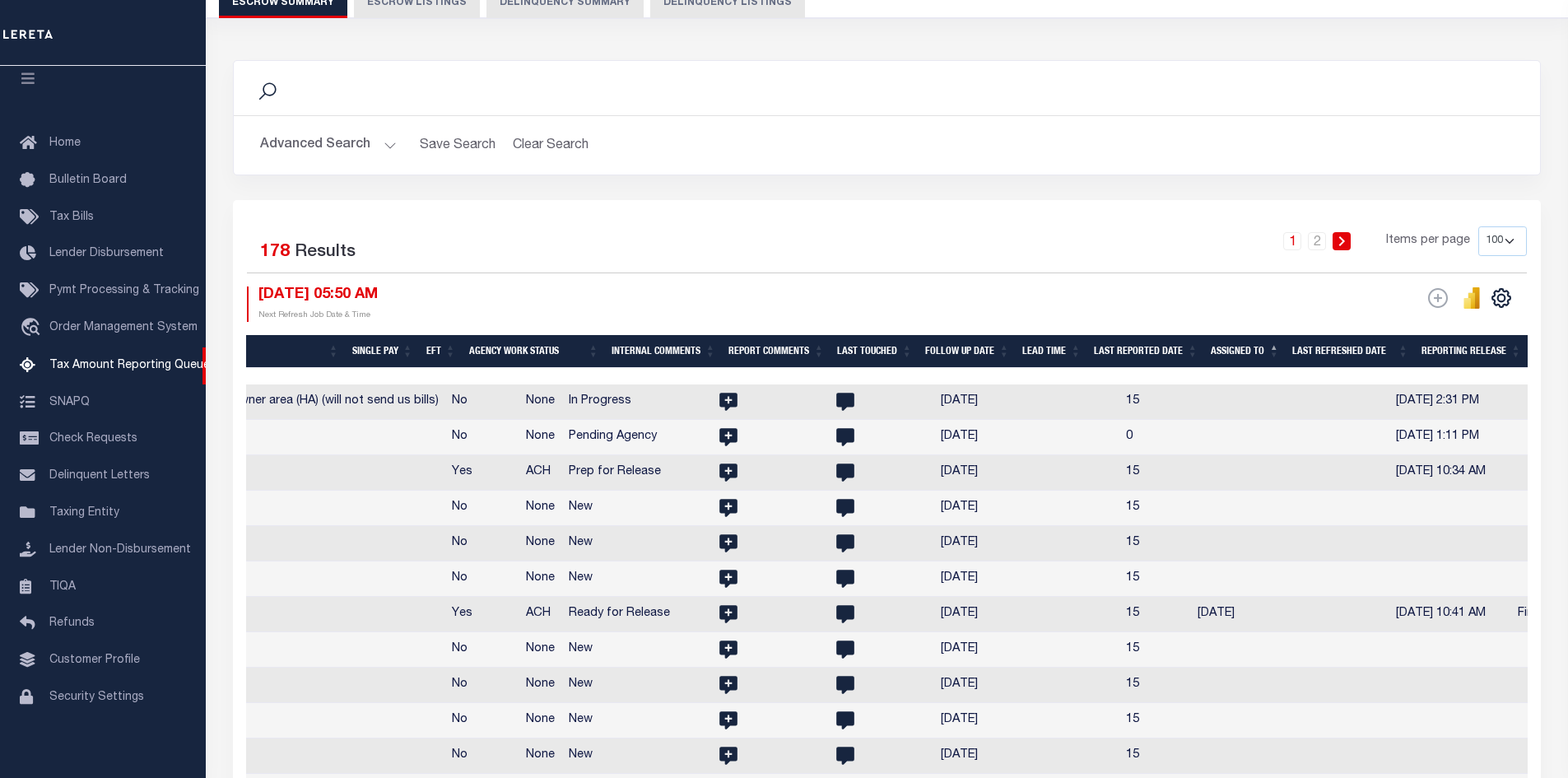
click at [1276, 343] on th "Assigned To" at bounding box center [1245, 352] width 82 height 34
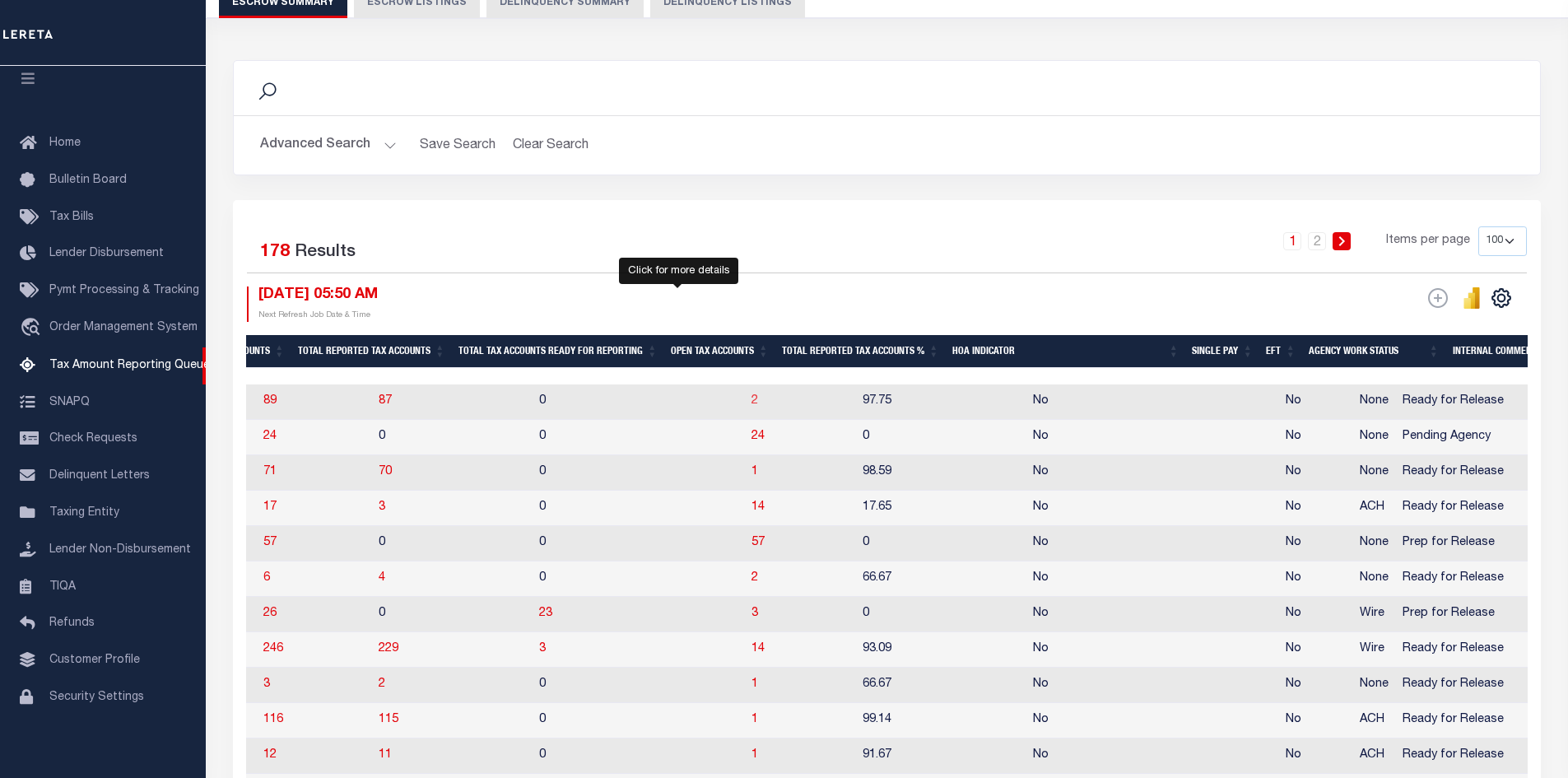
click at [752, 402] on span "2" at bounding box center [755, 401] width 7 height 12
select select "100"
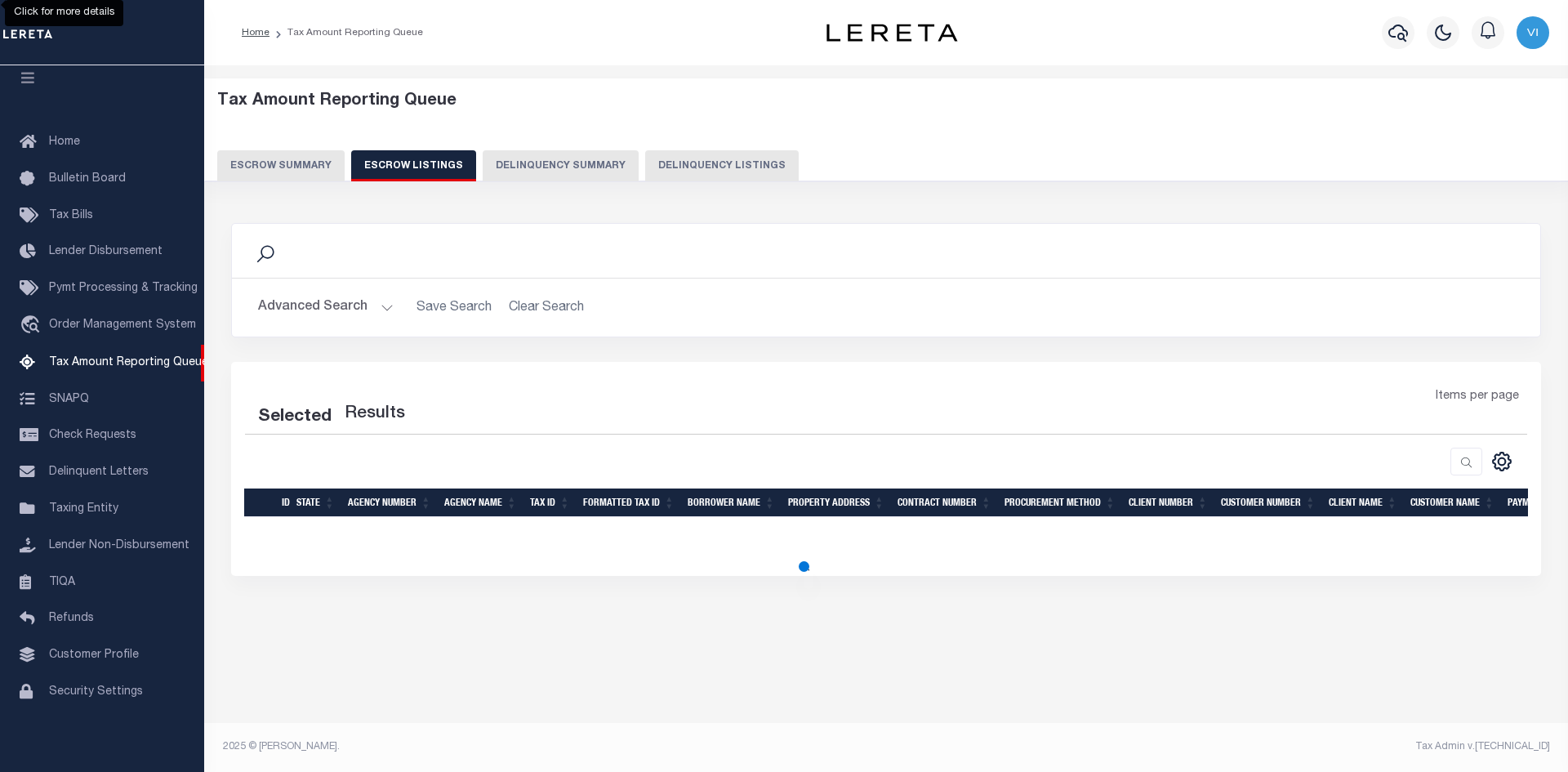
select select "100"
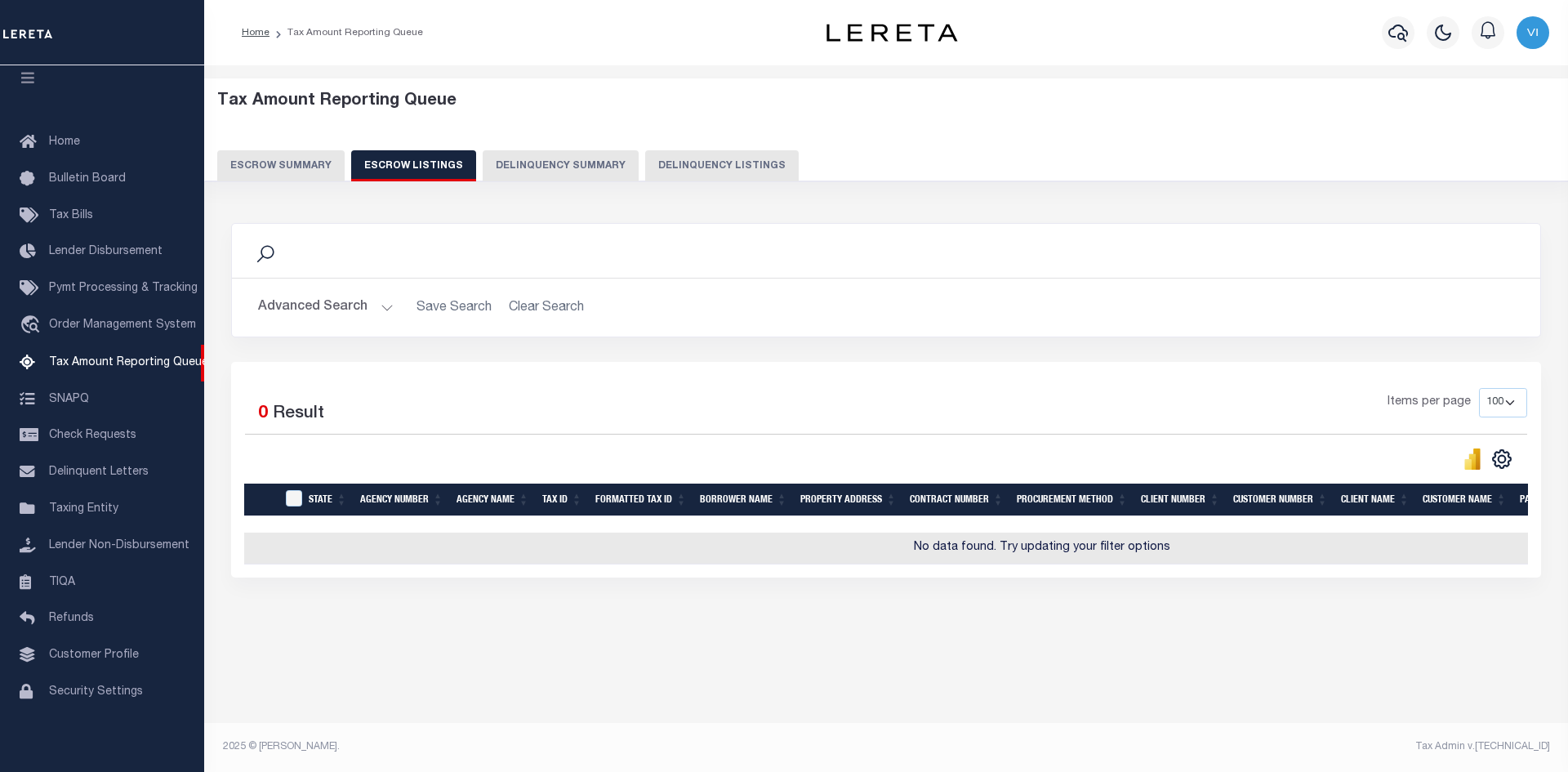
click at [275, 165] on button "Escrow Summary" at bounding box center [281, 165] width 127 height 31
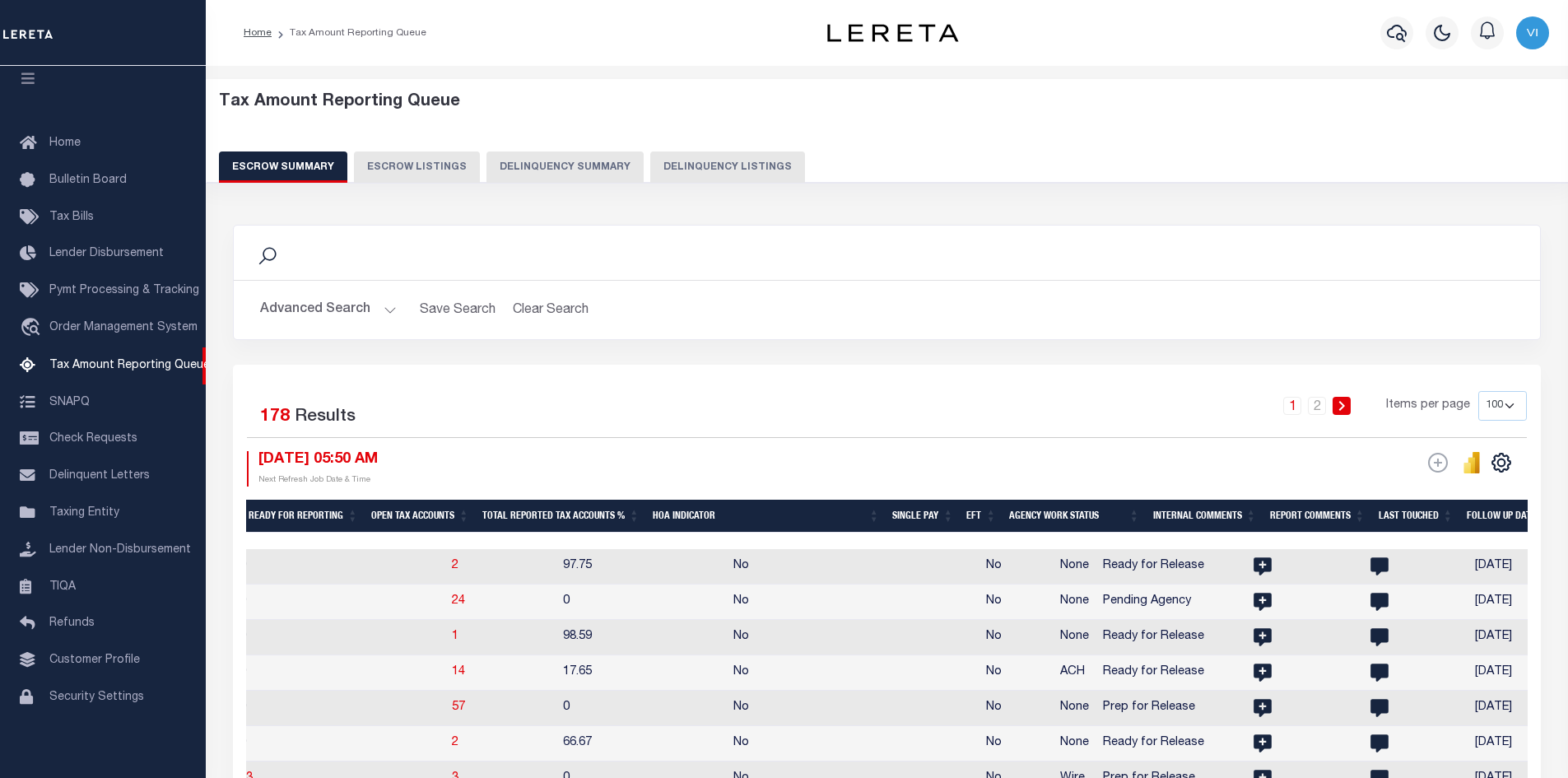
scroll to position [0, 1923]
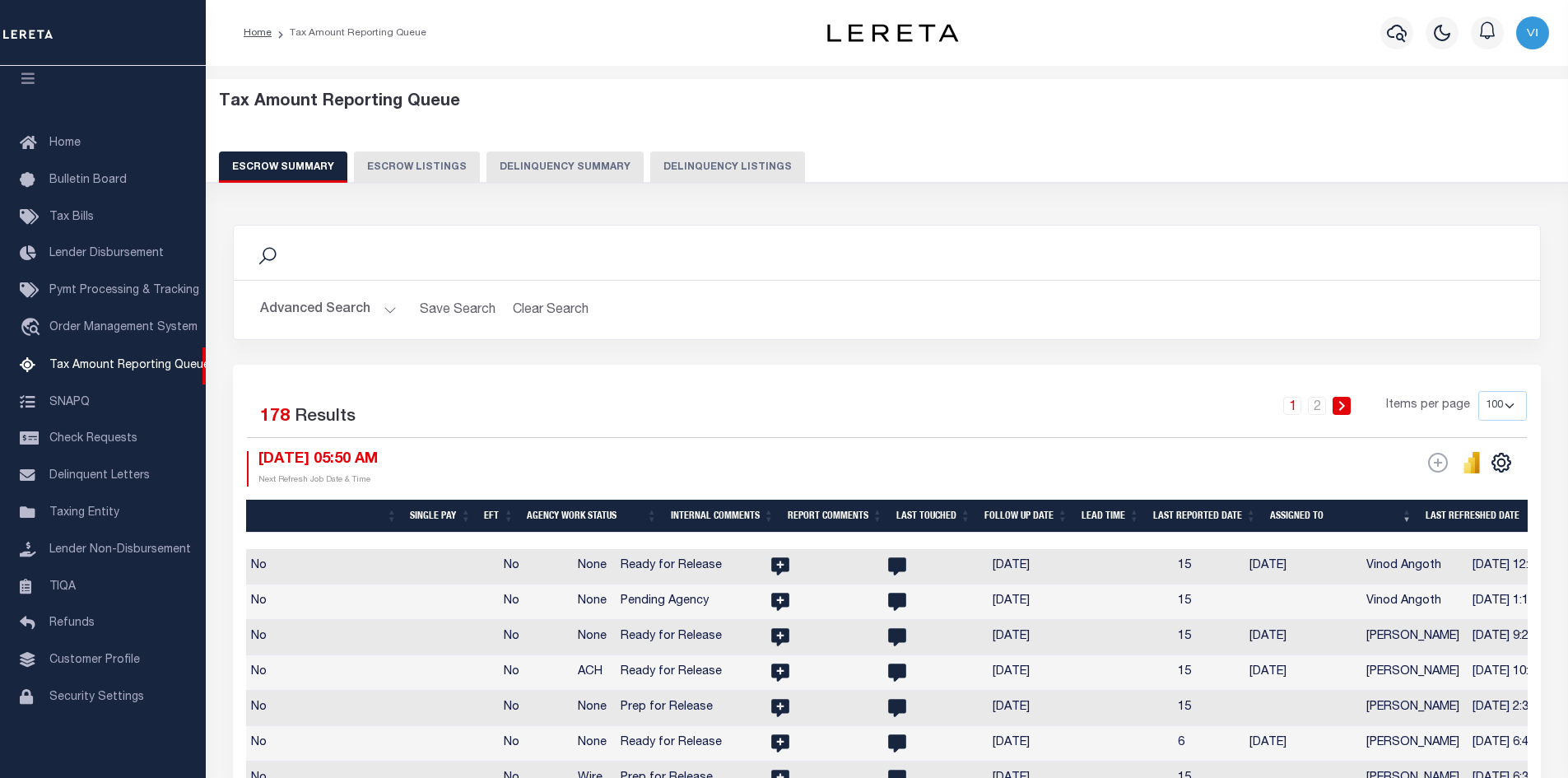
click at [1329, 254] on div "Search" at bounding box center [887, 252] width 1280 height 28
click at [1332, 121] on div "Tax Amount Reporting Queue Escrow Summary Escrow Listings Delinquency Summary" at bounding box center [888, 138] width 1337 height 91
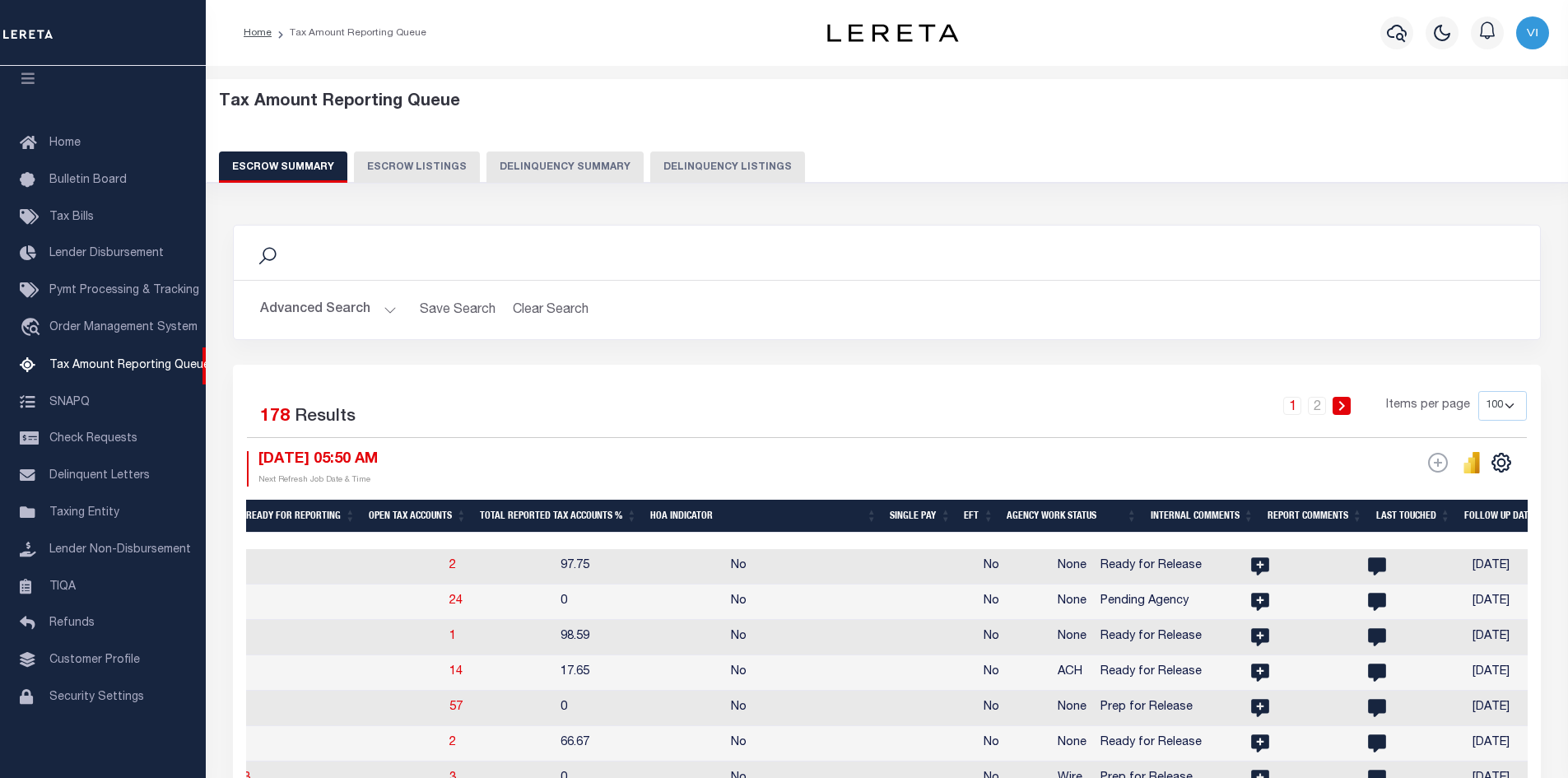
scroll to position [0, 2531]
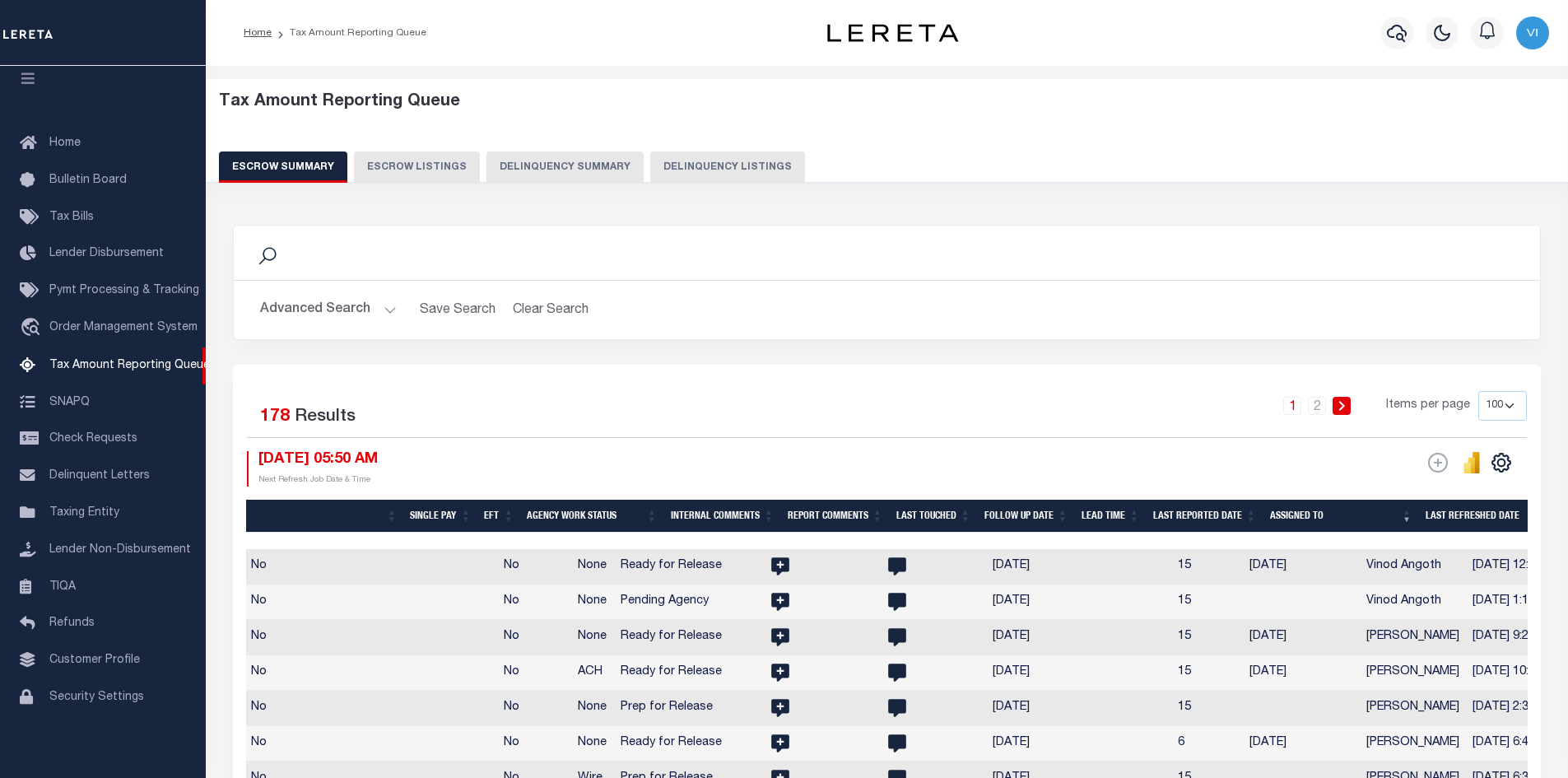
click at [1409, 513] on th "Assigned To" at bounding box center [1340, 516] width 155 height 34
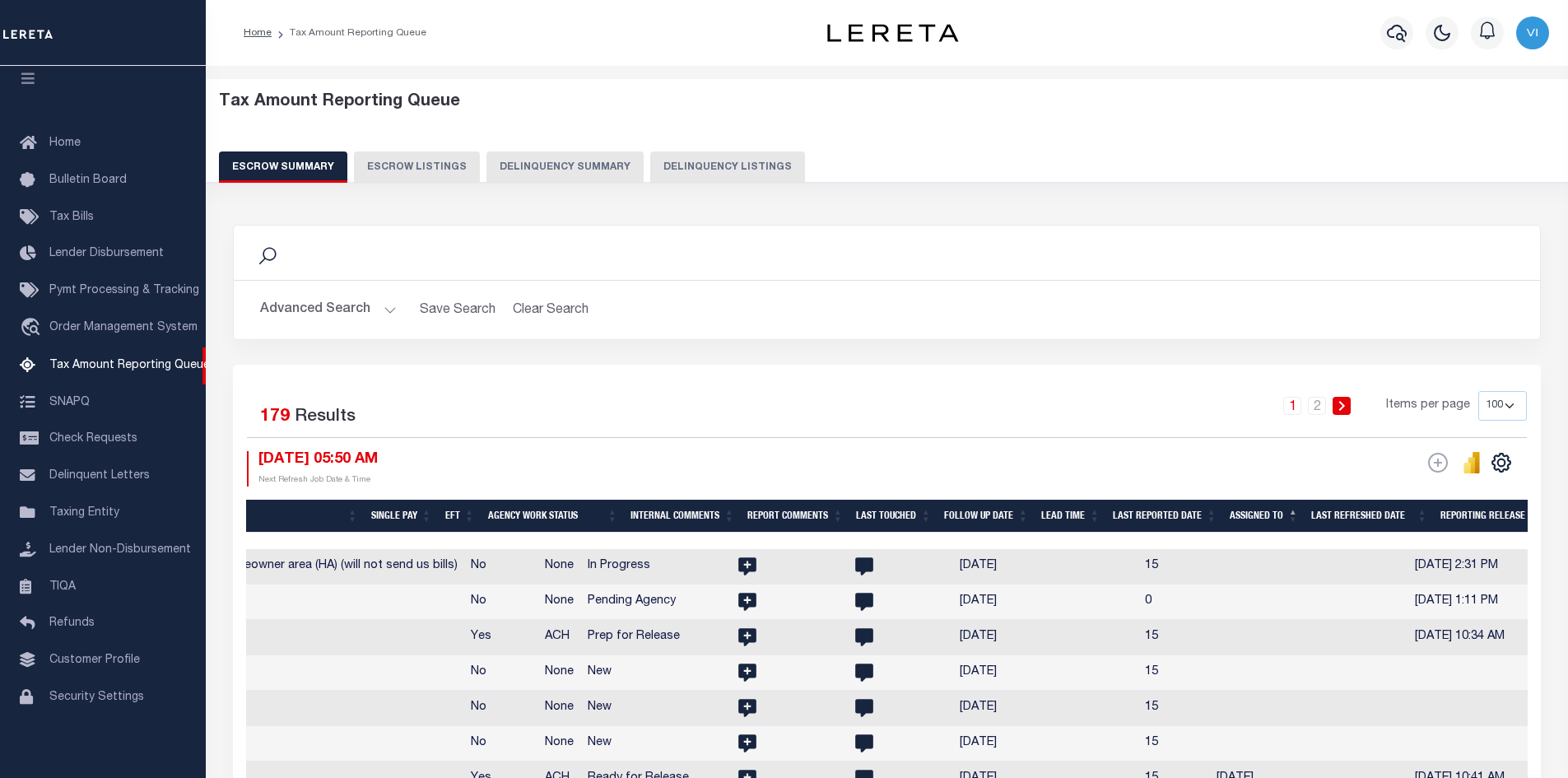
click at [1294, 508] on th "Assigned To" at bounding box center [1264, 516] width 82 height 34
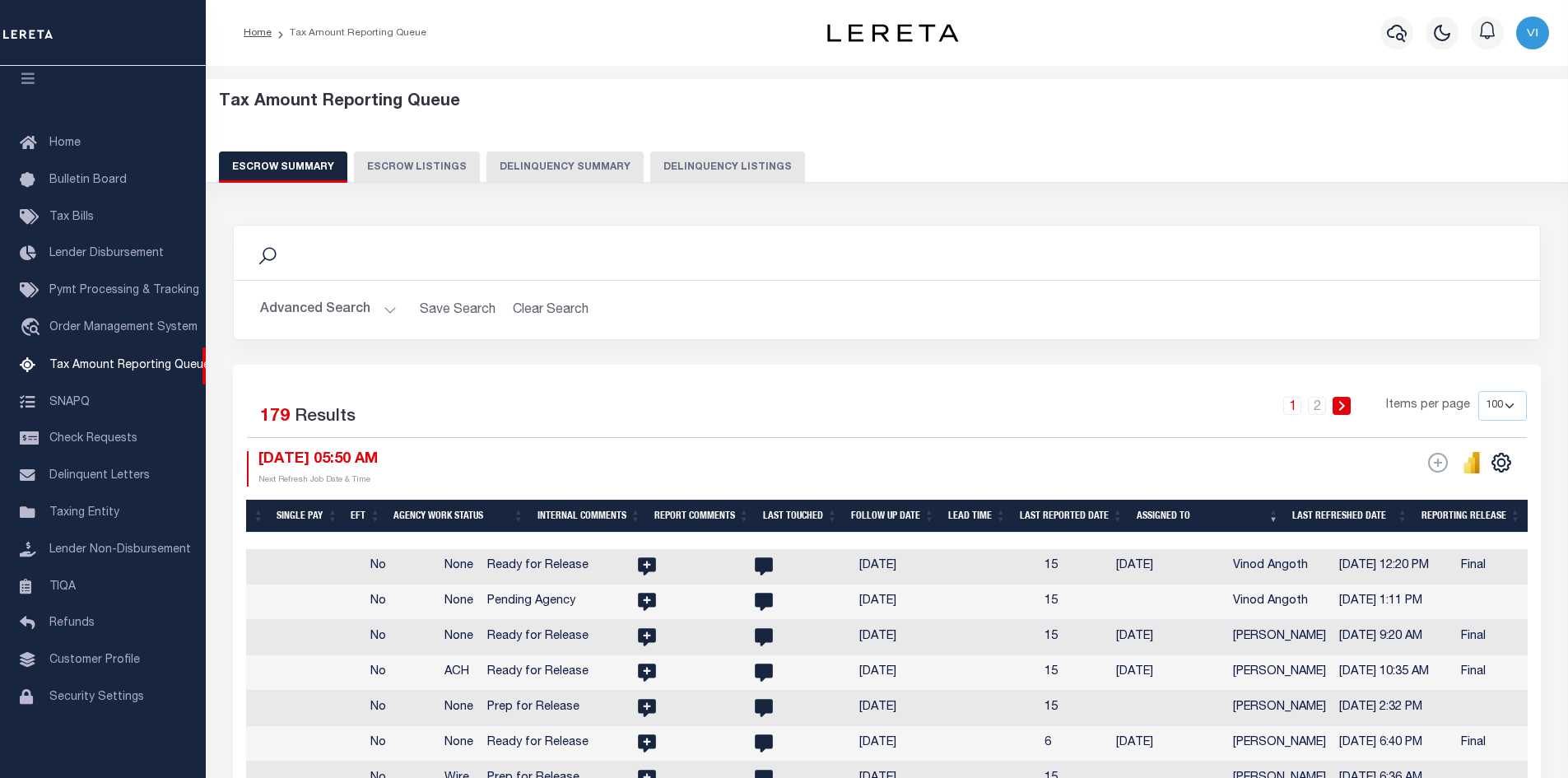
click at [410, 167] on button "Escrow Listings" at bounding box center [417, 166] width 126 height 31
select select "100"
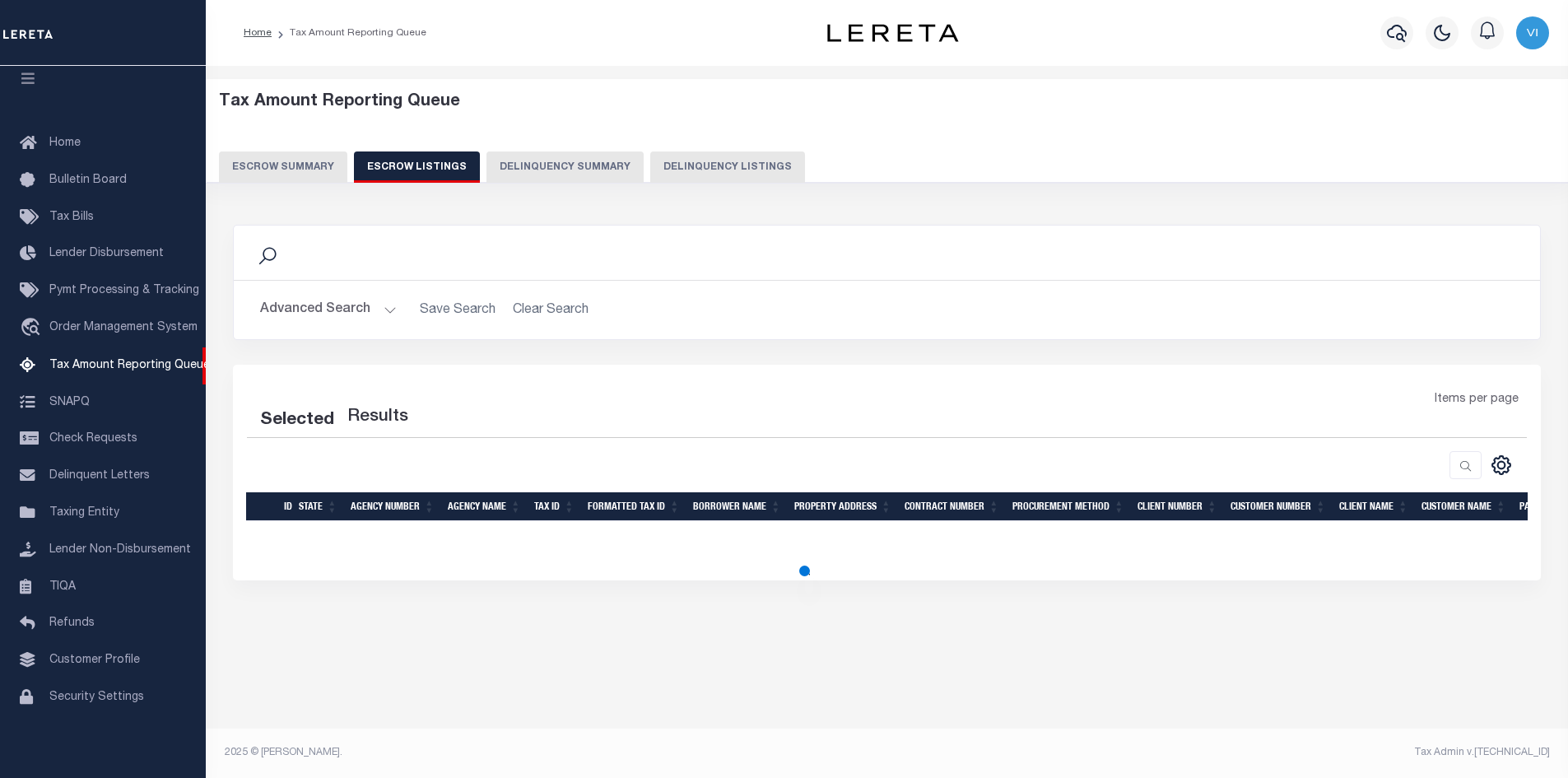
select select "100"
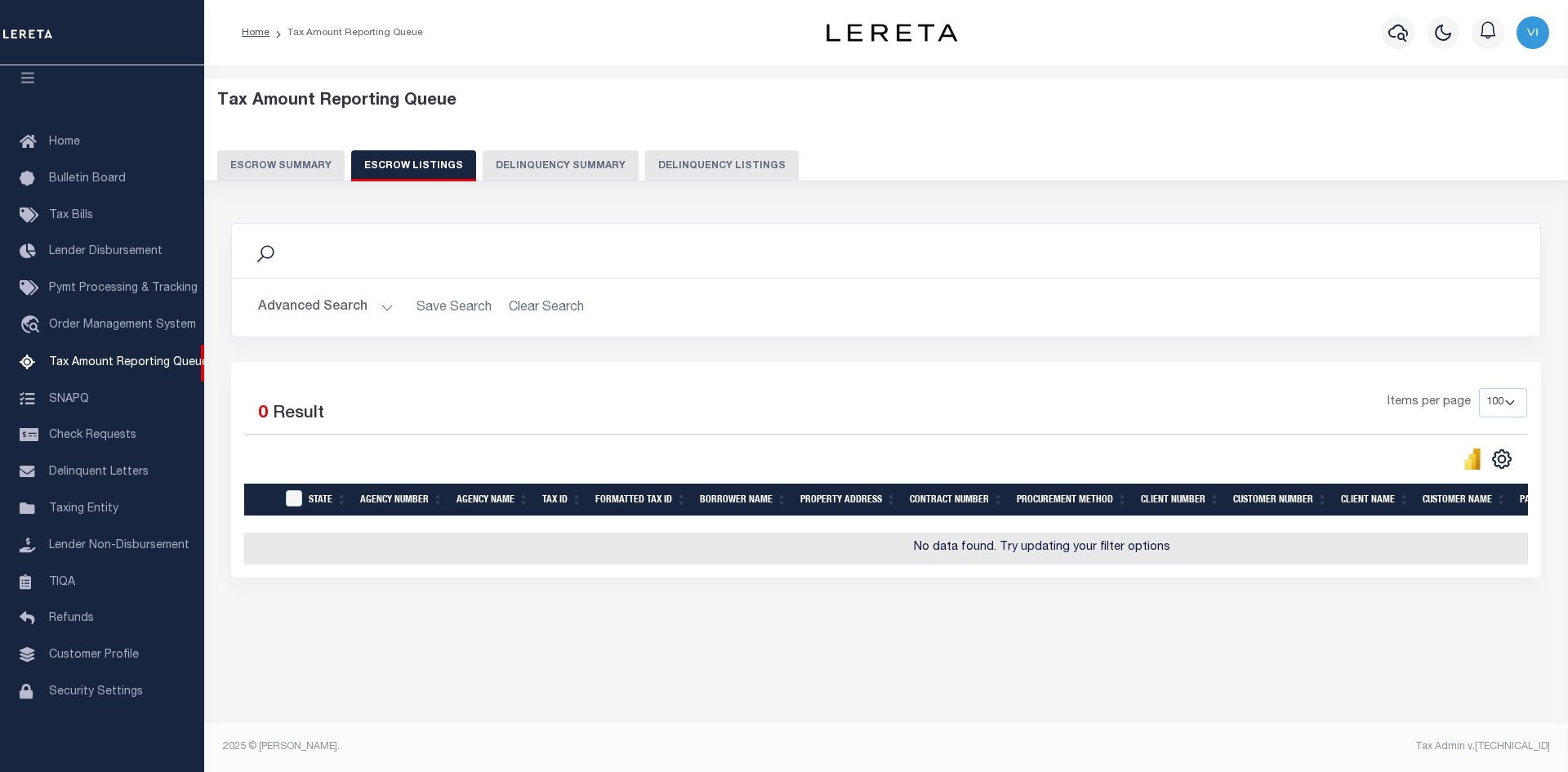
click at [278, 161] on button "Escrow Summary" at bounding box center [281, 165] width 127 height 31
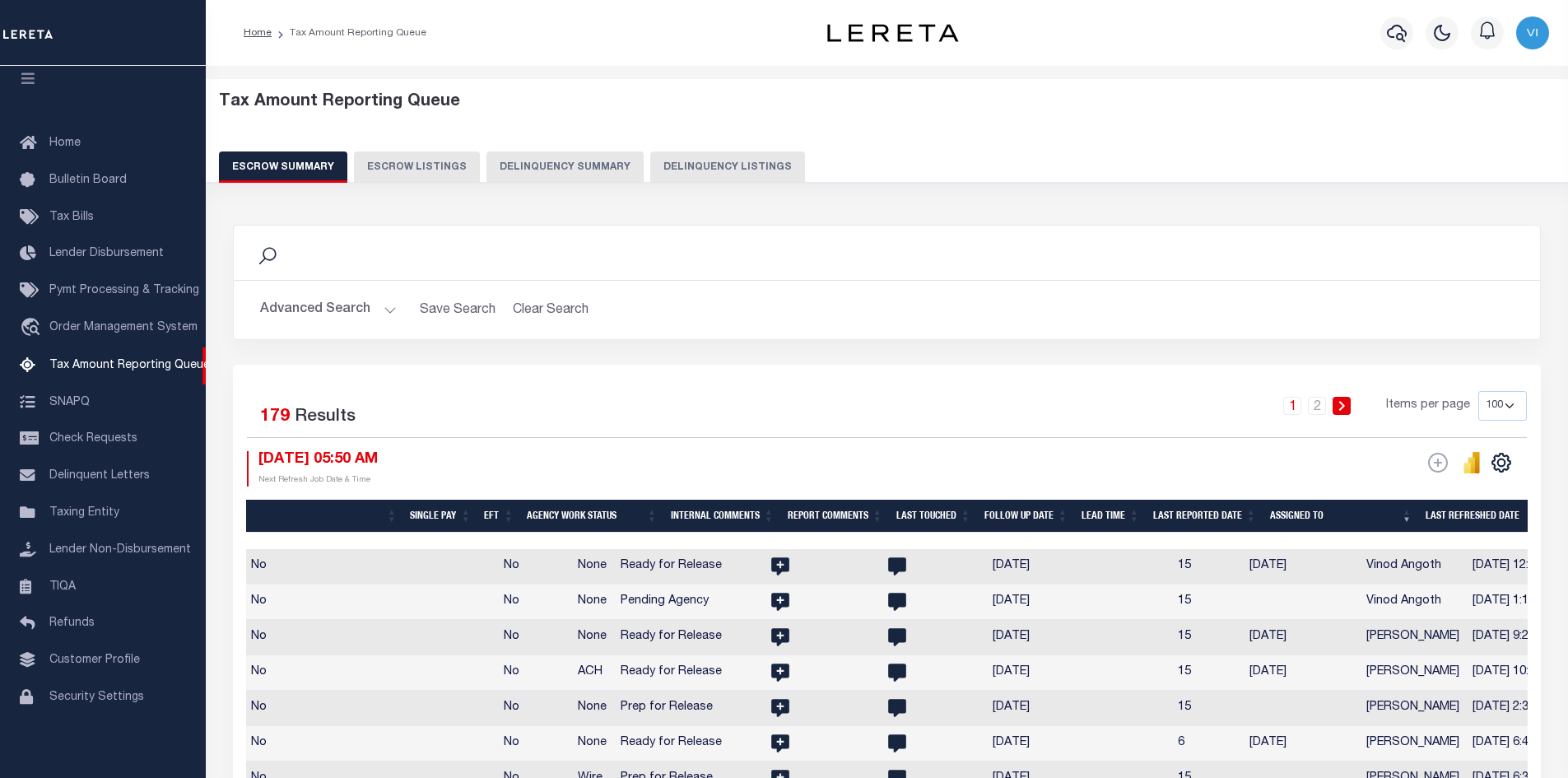
click at [1408, 515] on th "Assigned To" at bounding box center [1340, 516] width 155 height 34
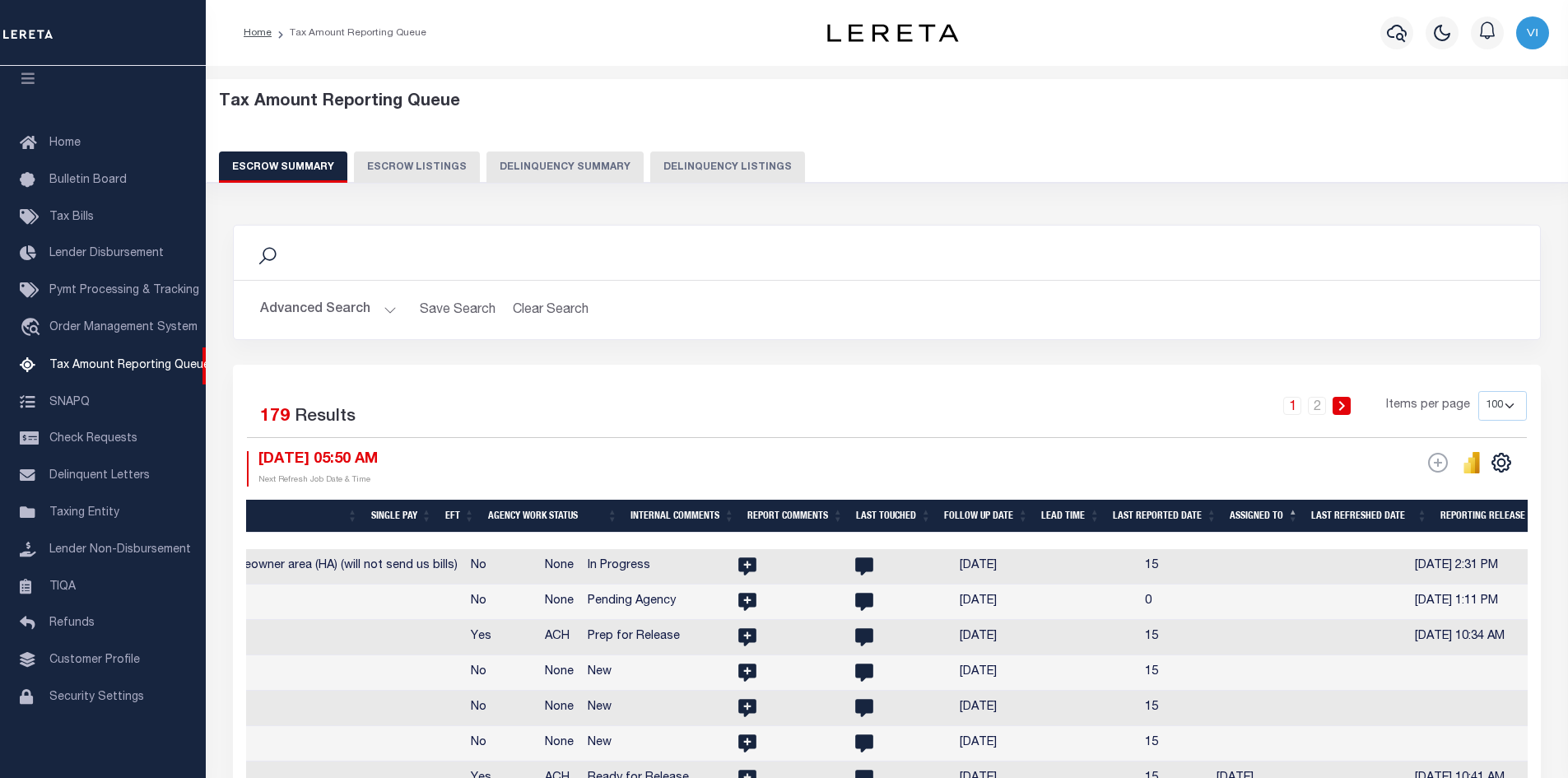
click at [1294, 506] on th "Assigned To" at bounding box center [1264, 516] width 82 height 34
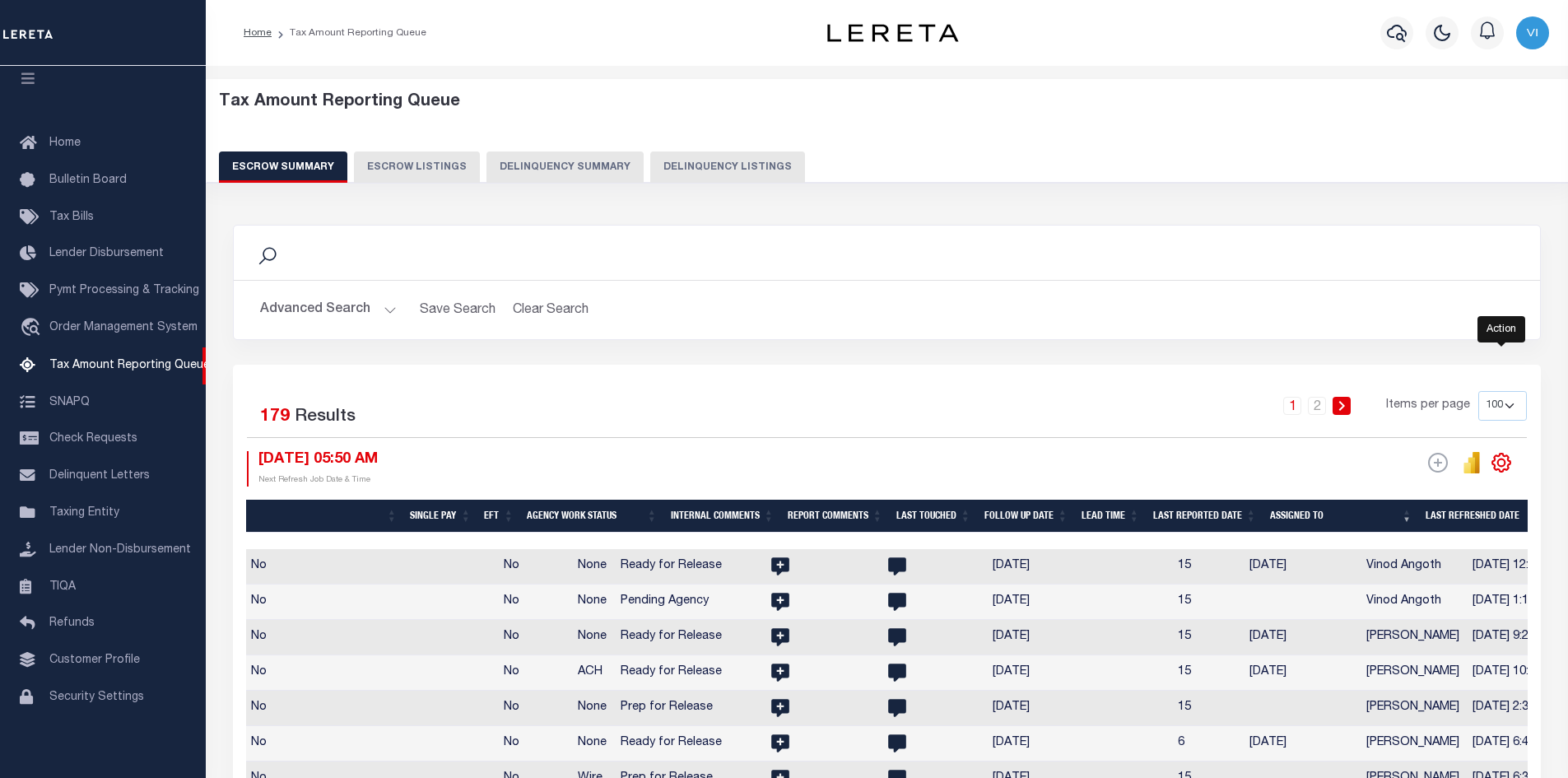
click at [1498, 460] on icon "" at bounding box center [1501, 462] width 21 height 21
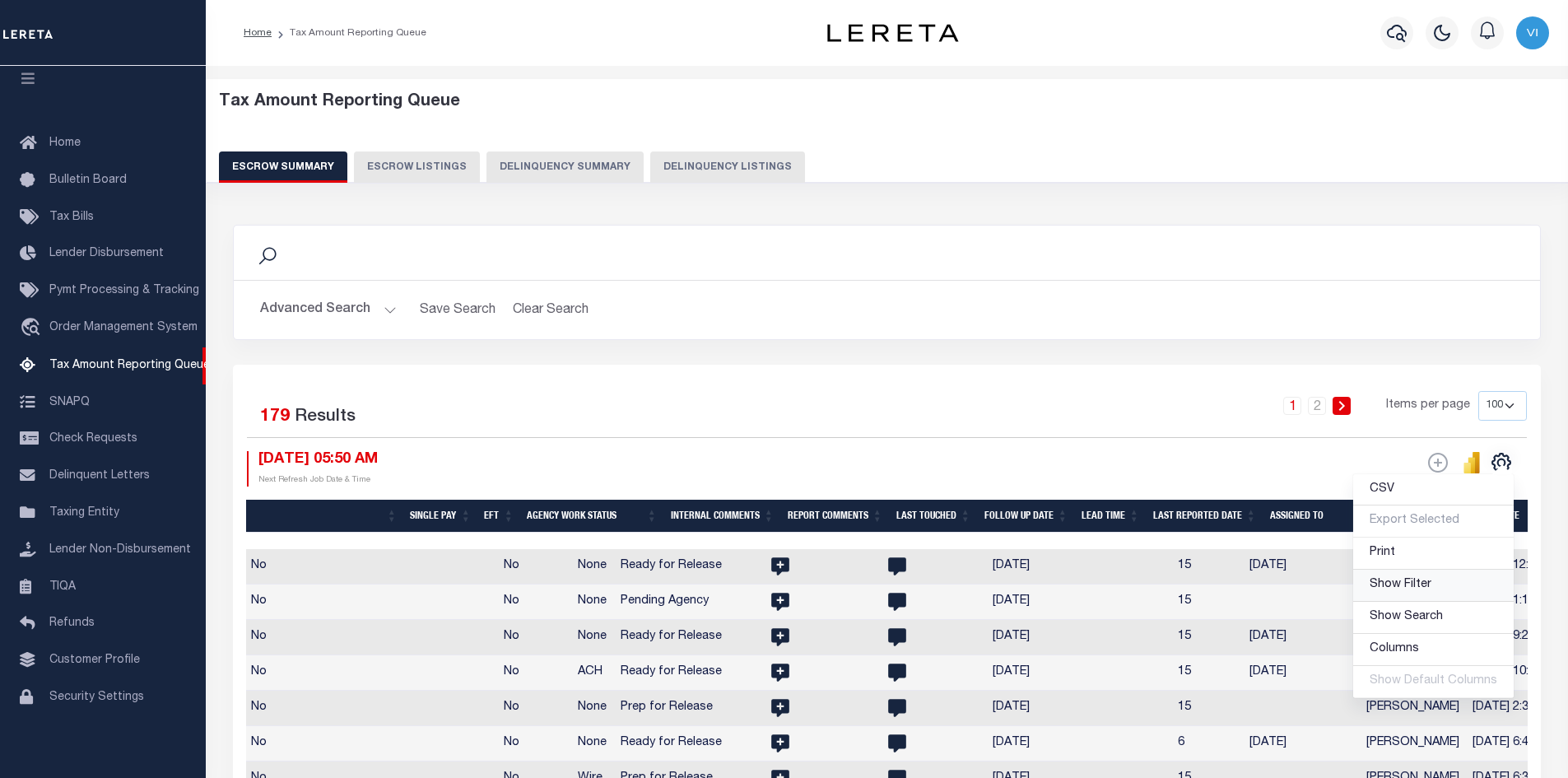
click at [1436, 587] on link "Show Filter" at bounding box center [1433, 586] width 161 height 32
select select
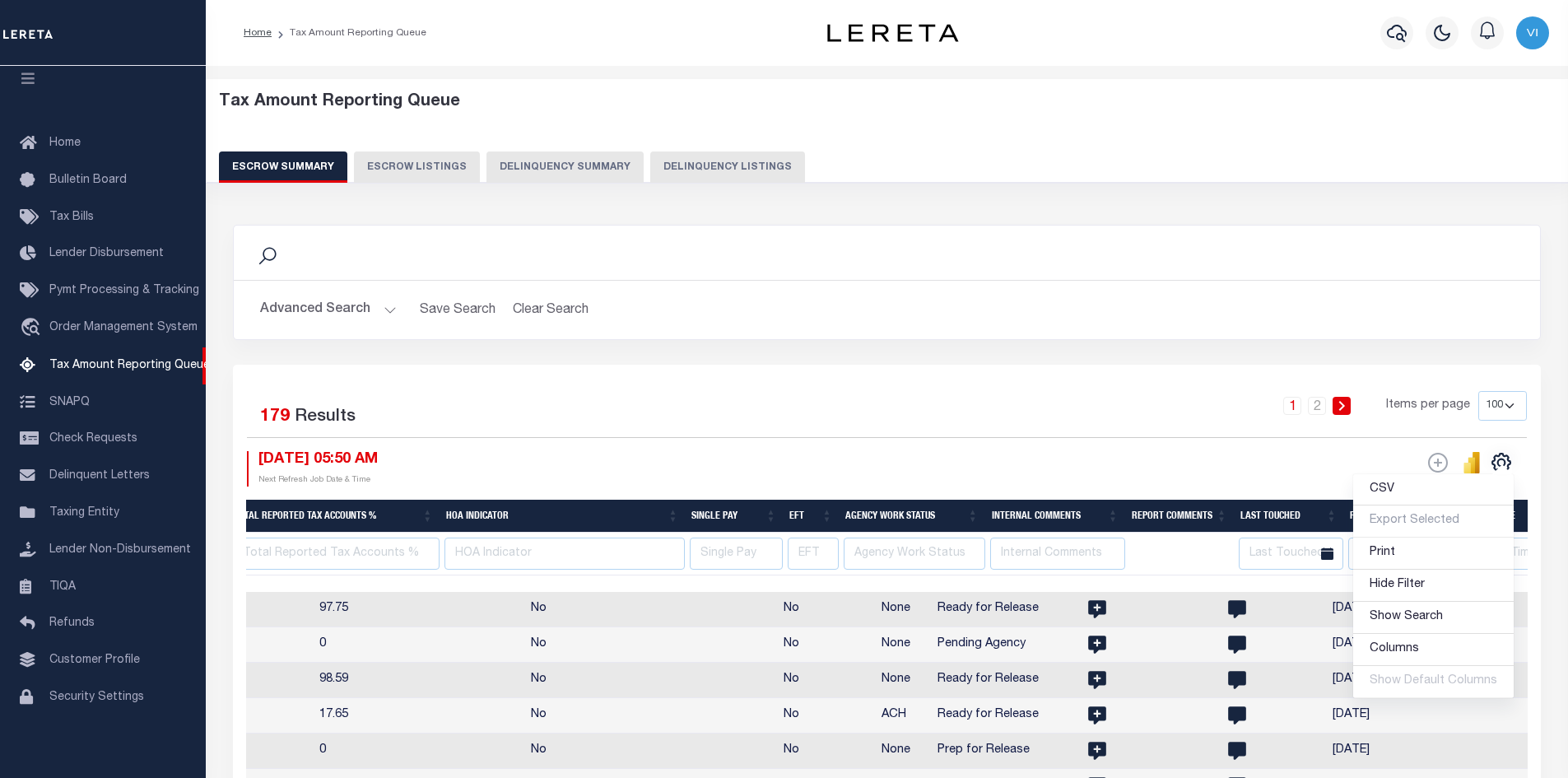
click at [1293, 463] on div "ESCROW Web Extract" at bounding box center [1208, 469] width 640 height 36
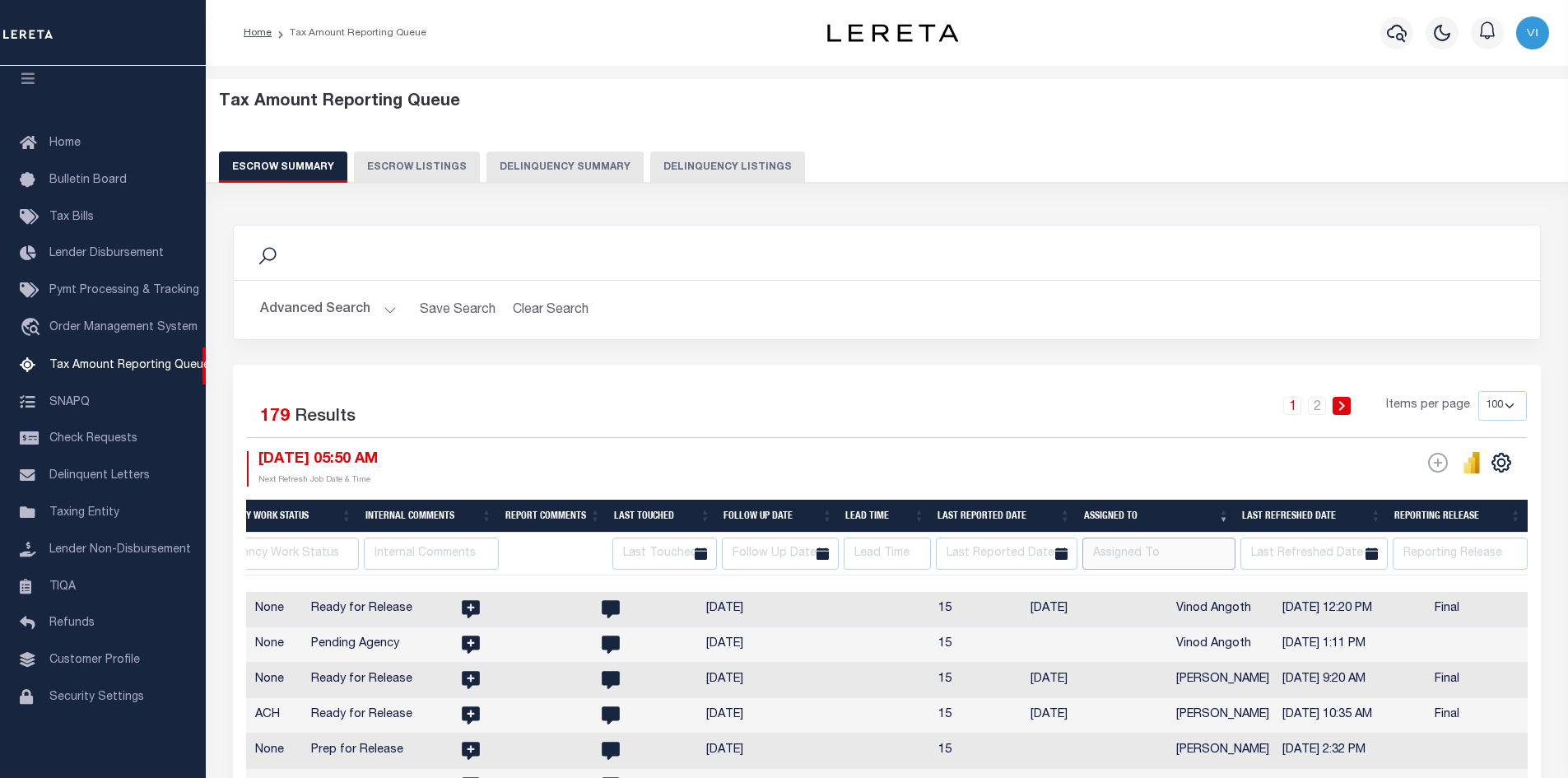
click at [1148, 551] on input "text" at bounding box center [1159, 554] width 154 height 32
type input "Vinod"
select select
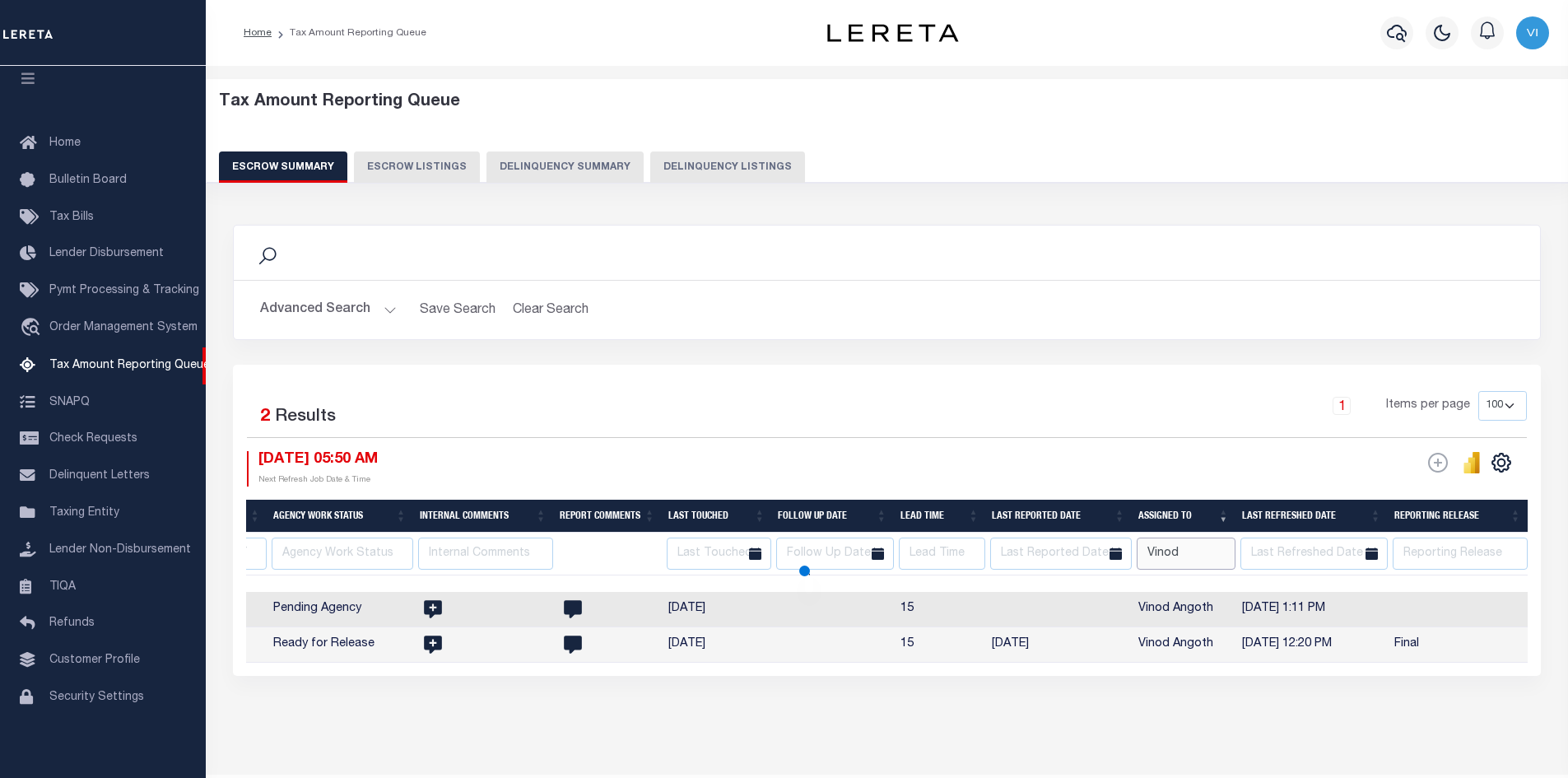
select select
type input "Vinod Angoth"
select select
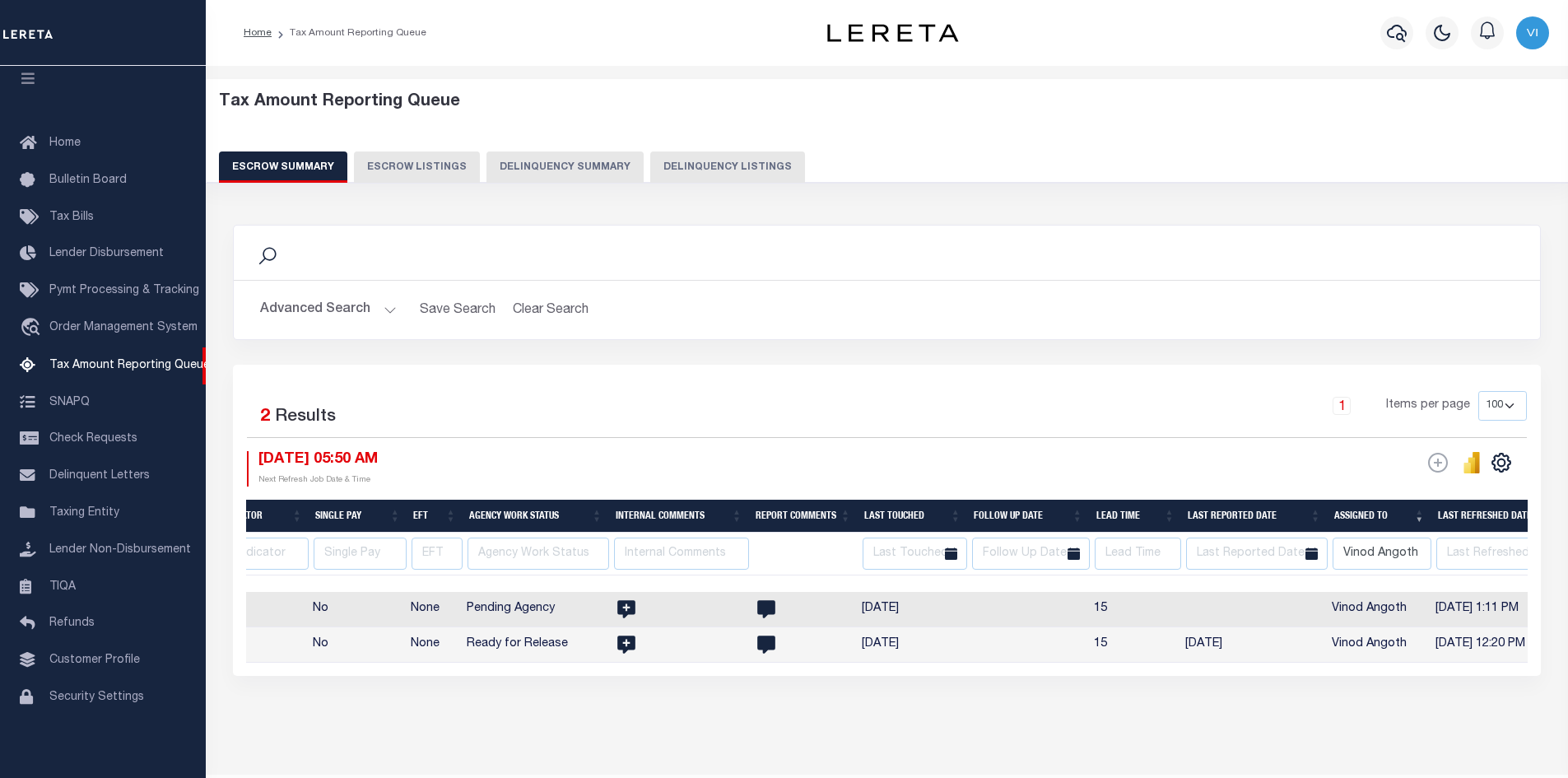
select select
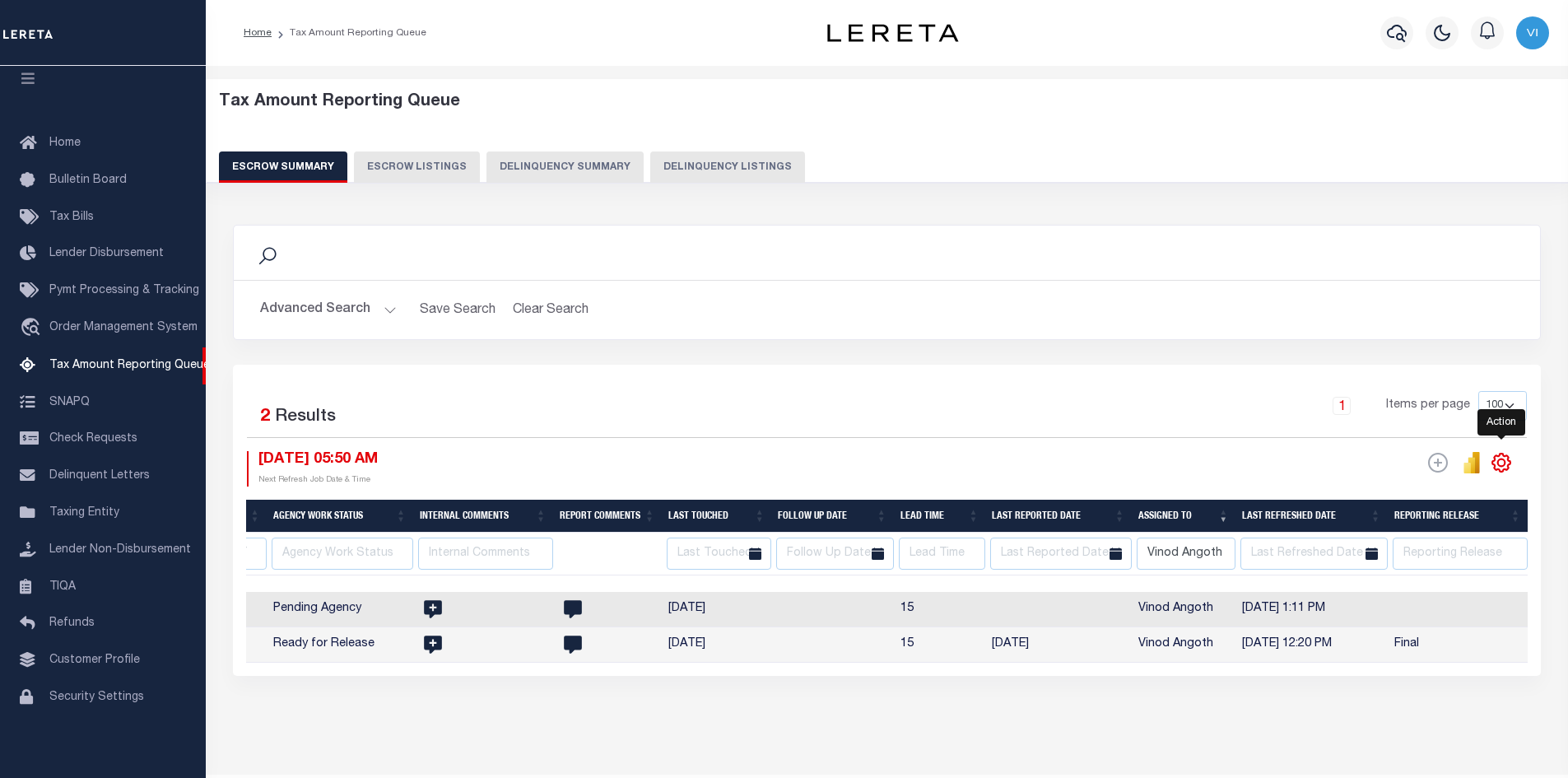
click at [1501, 469] on icon "" at bounding box center [1501, 462] width 21 height 21
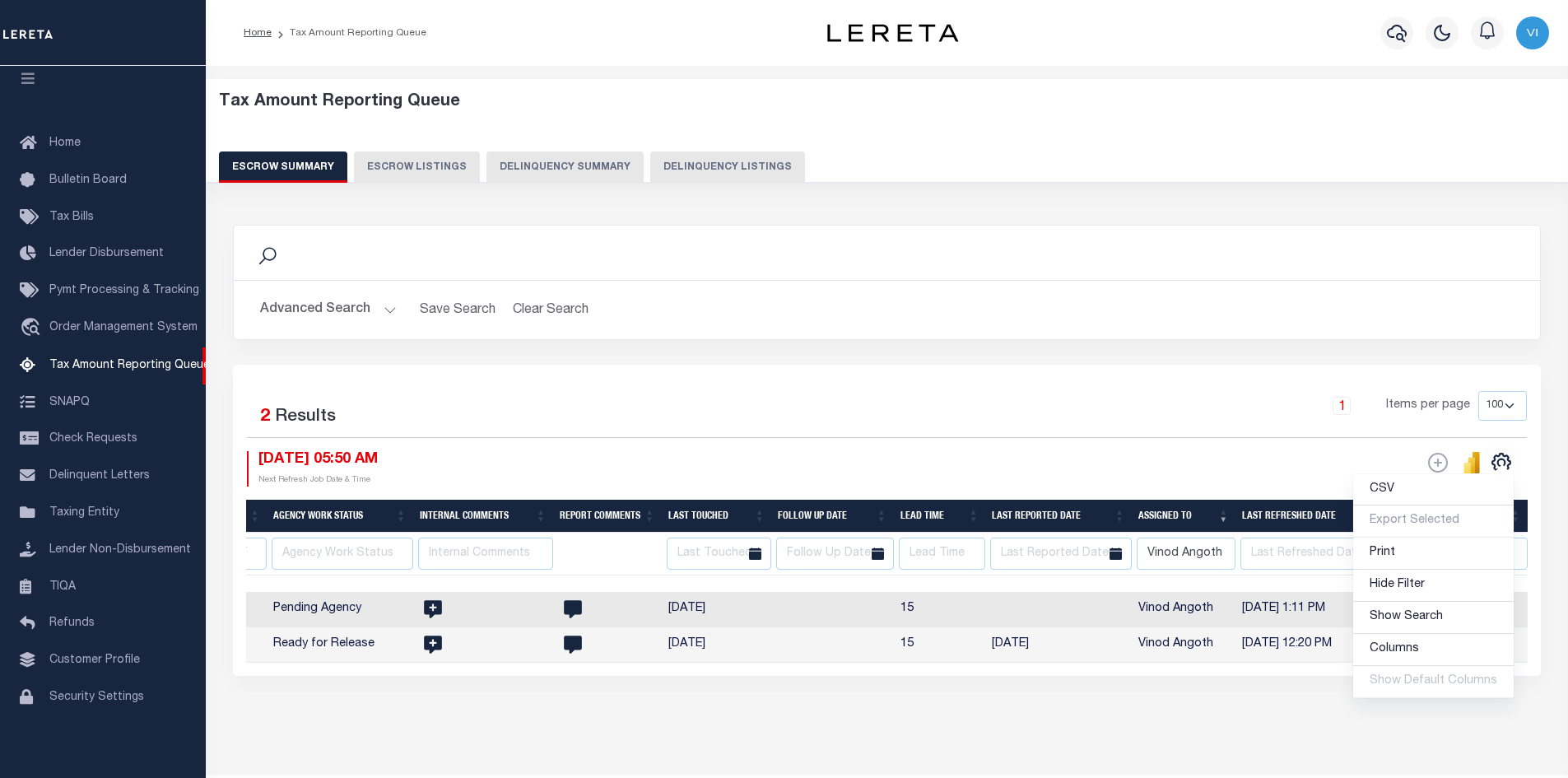
click at [1250, 462] on div "ESCROW Web Extract" at bounding box center [1208, 469] width 640 height 36
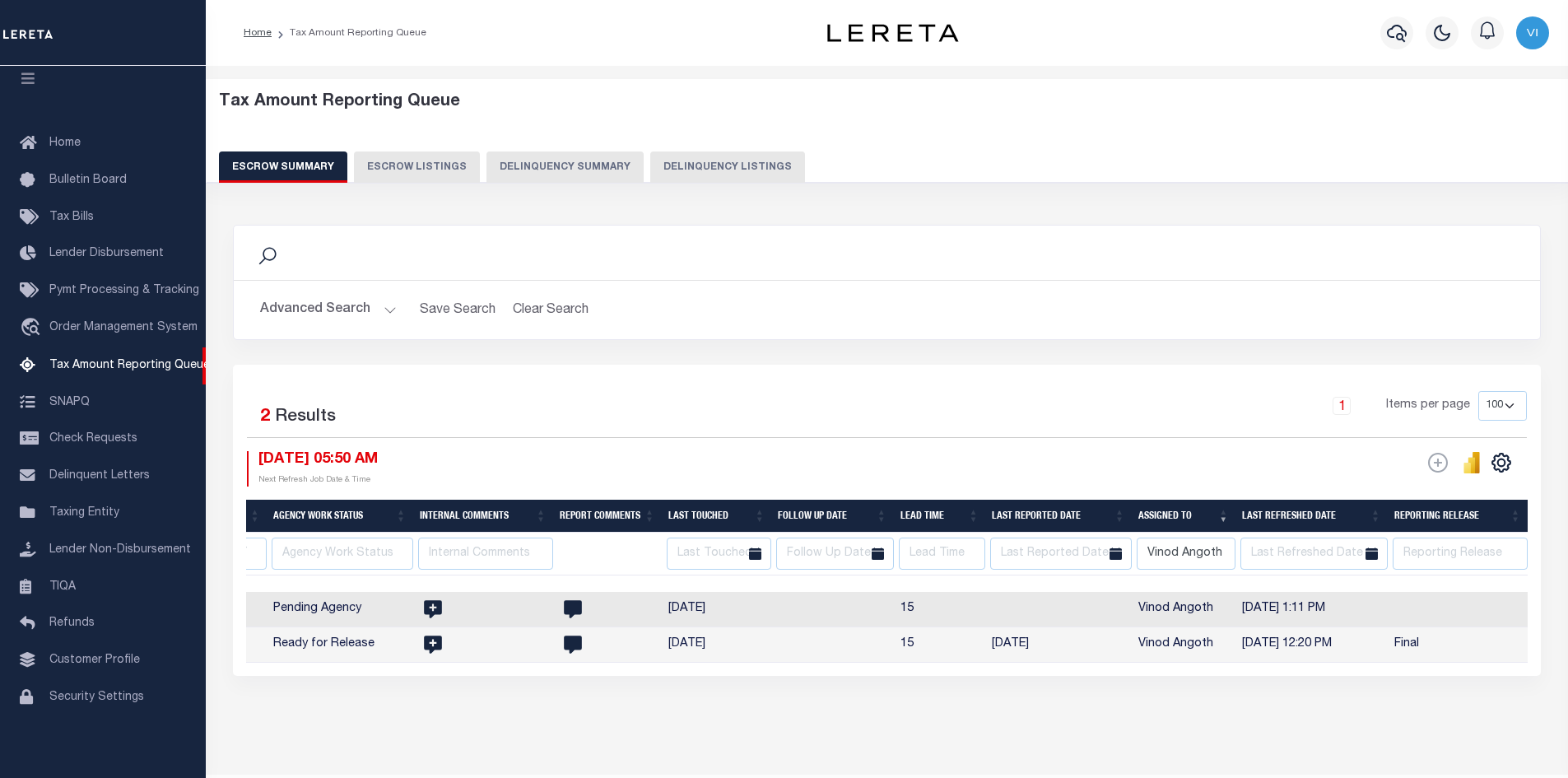
click at [1222, 515] on th "Assigned To" at bounding box center [1183, 516] width 104 height 34
select select
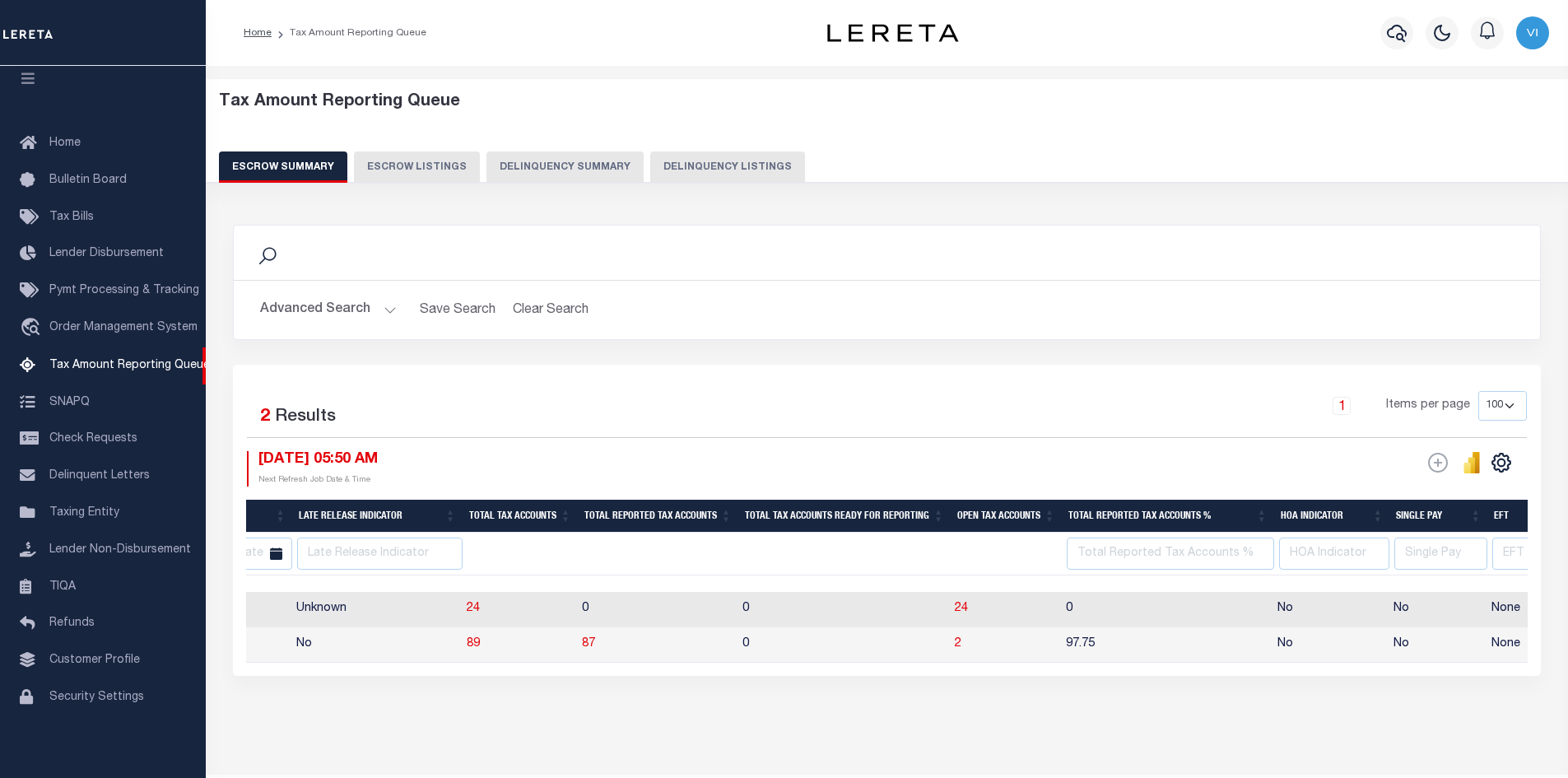
click at [419, 166] on button "Escrow Listings" at bounding box center [417, 166] width 126 height 31
select select
select select "100"
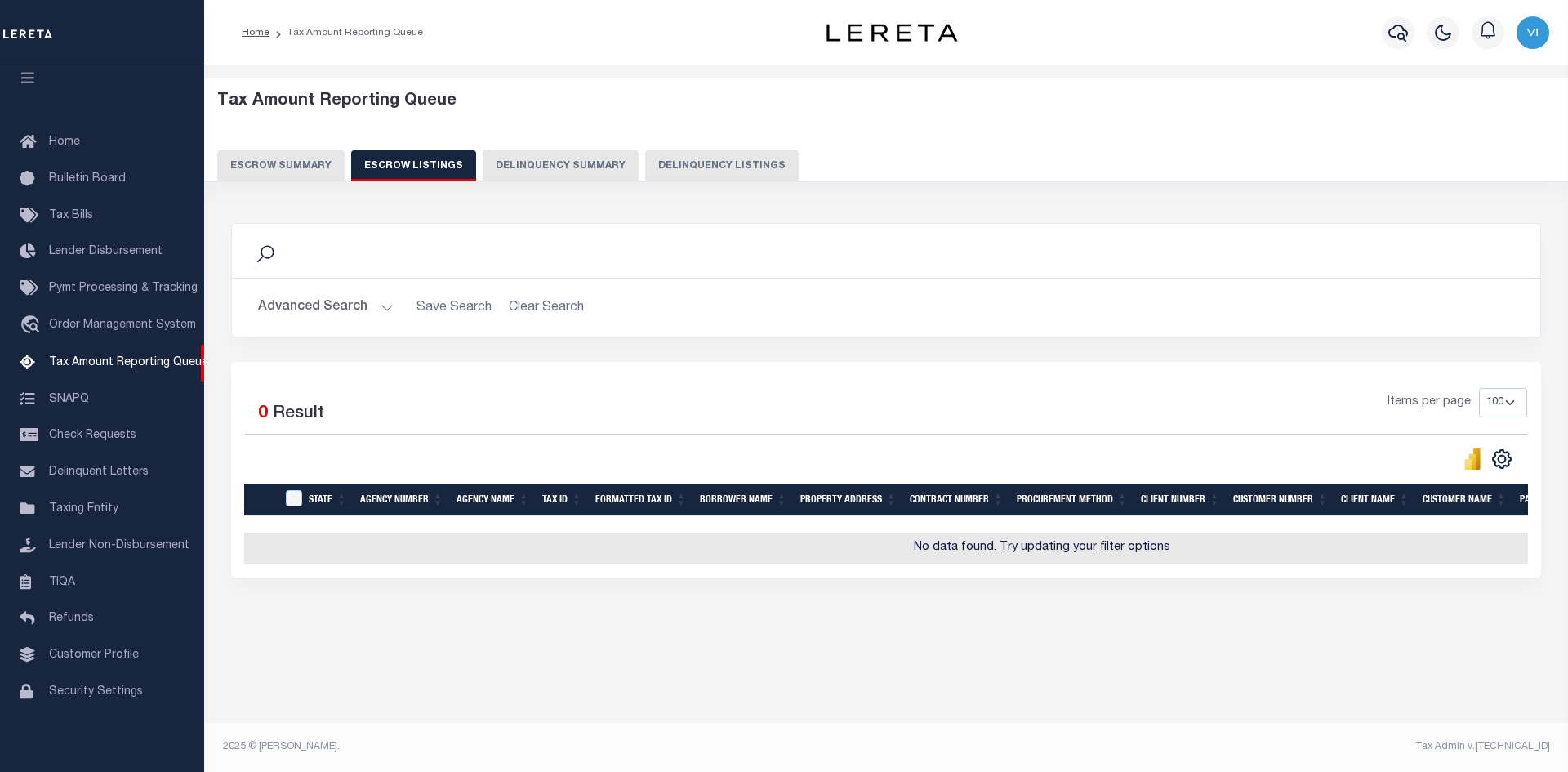
click at [266, 164] on button "Escrow Summary" at bounding box center [281, 165] width 127 height 31
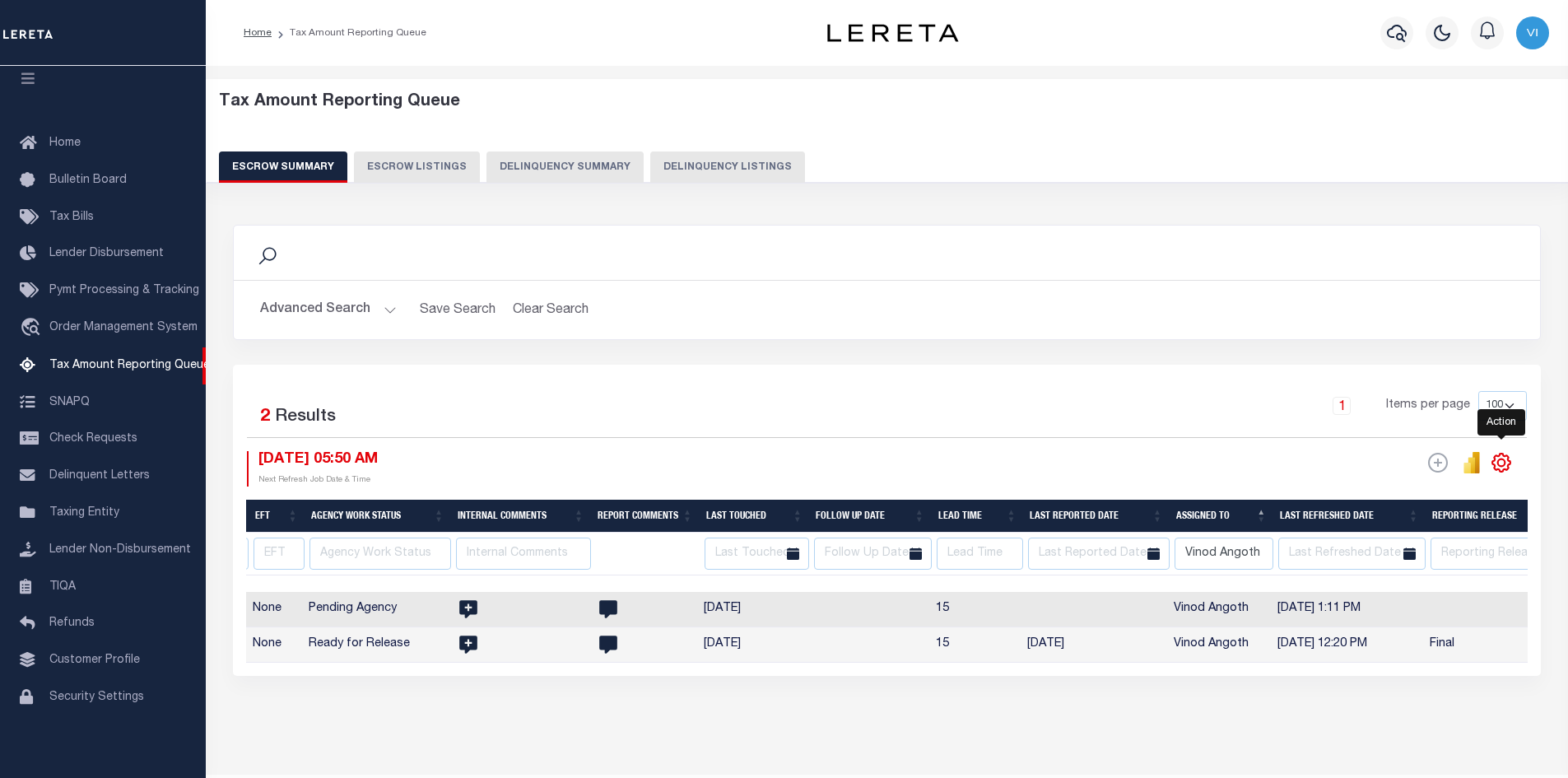
click at [1498, 465] on icon "" at bounding box center [1502, 462] width 8 height 8
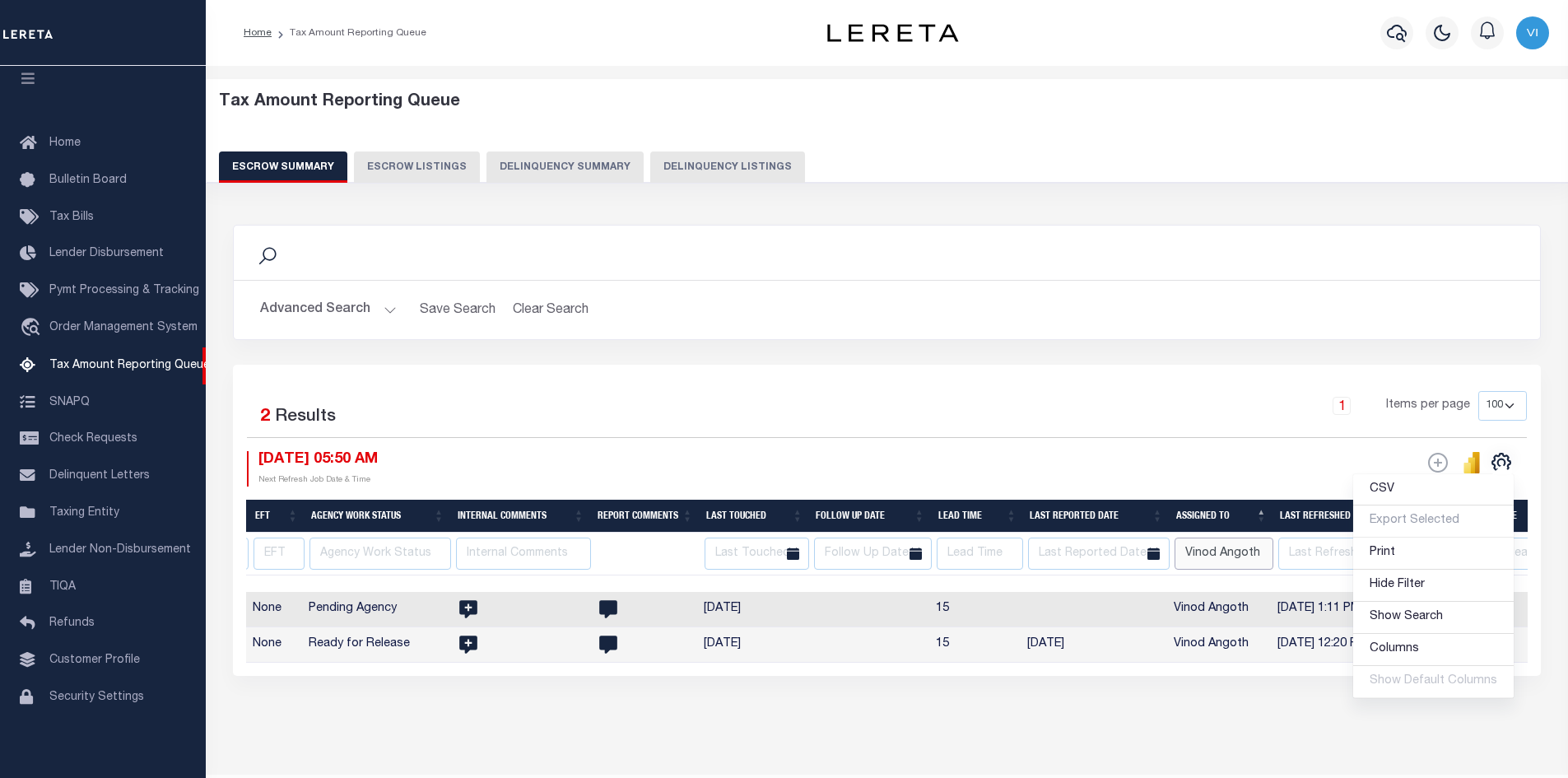
click at [1261, 553] on input "Vinod Angoth" at bounding box center [1224, 554] width 99 height 32
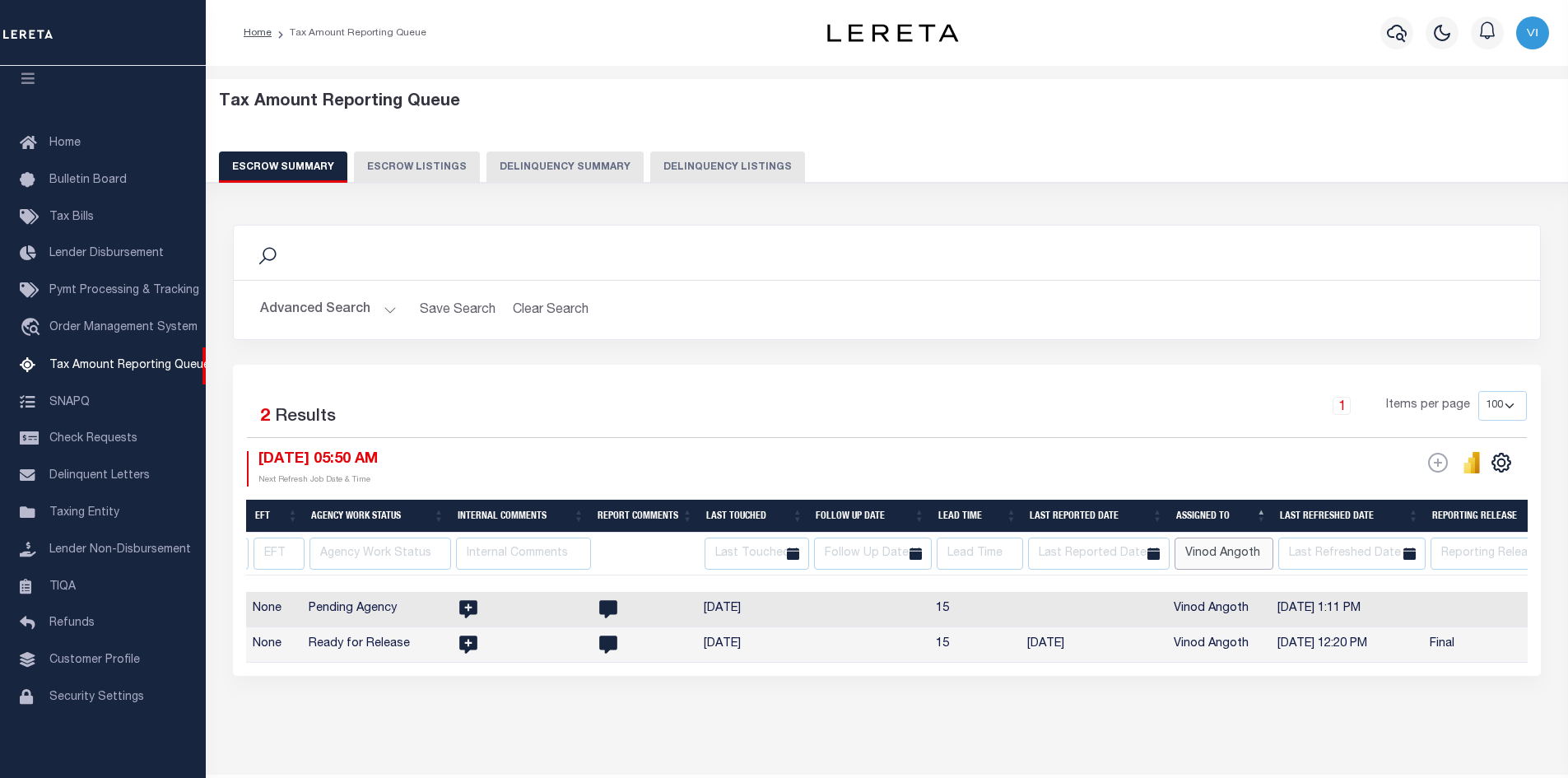
click at [1259, 552] on input "Vinod Angoth" at bounding box center [1224, 554] width 99 height 32
type input "V"
click at [1260, 515] on th "Assigned To" at bounding box center [1221, 516] width 104 height 34
click at [1501, 464] on icon "" at bounding box center [1501, 462] width 21 height 21
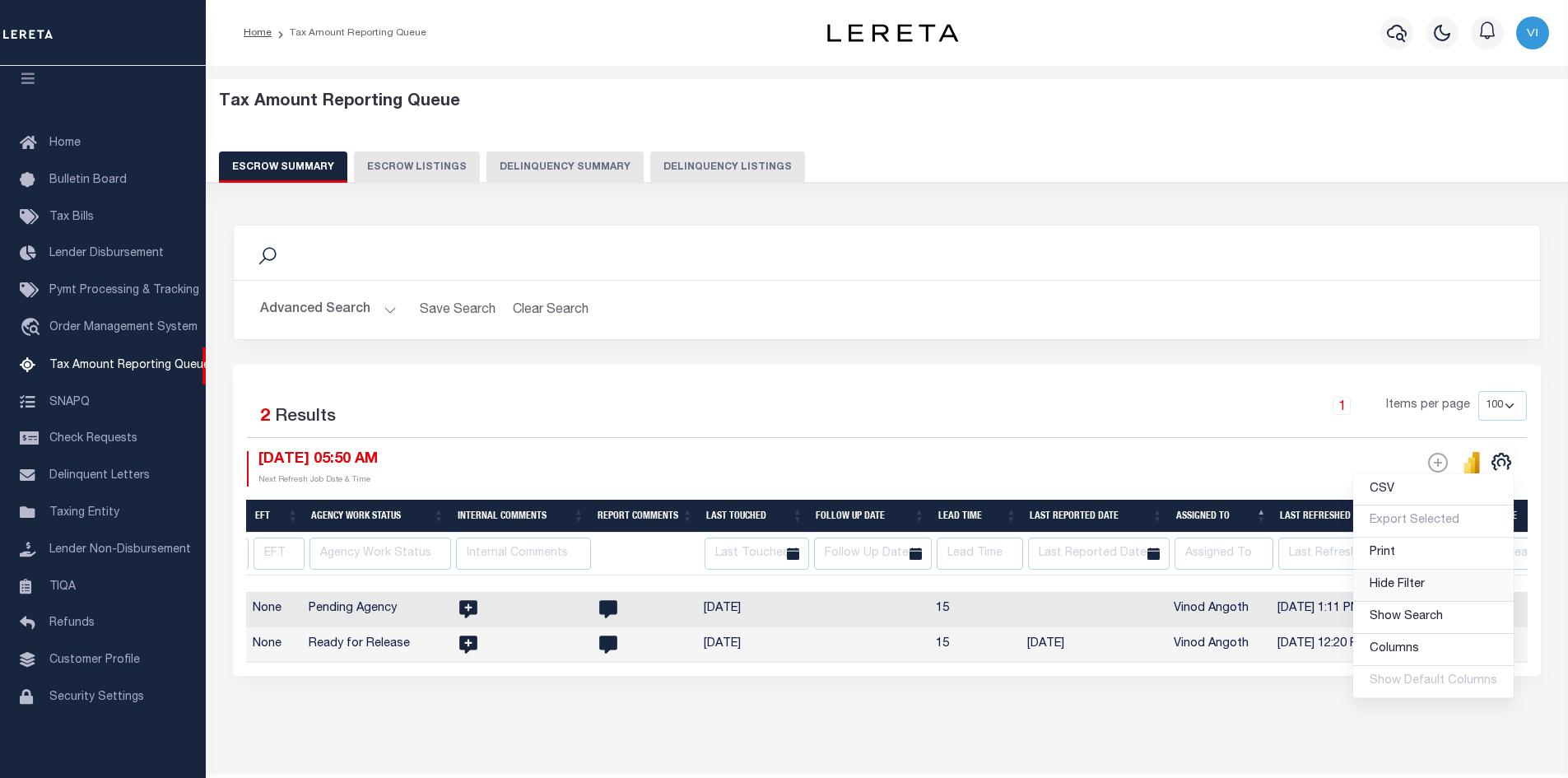
drag, startPoint x: 1384, startPoint y: 584, endPoint x: 1475, endPoint y: 586, distance: 91.0
click at [1384, 584] on span "Hide Filter" at bounding box center [1396, 584] width 55 height 12
select select
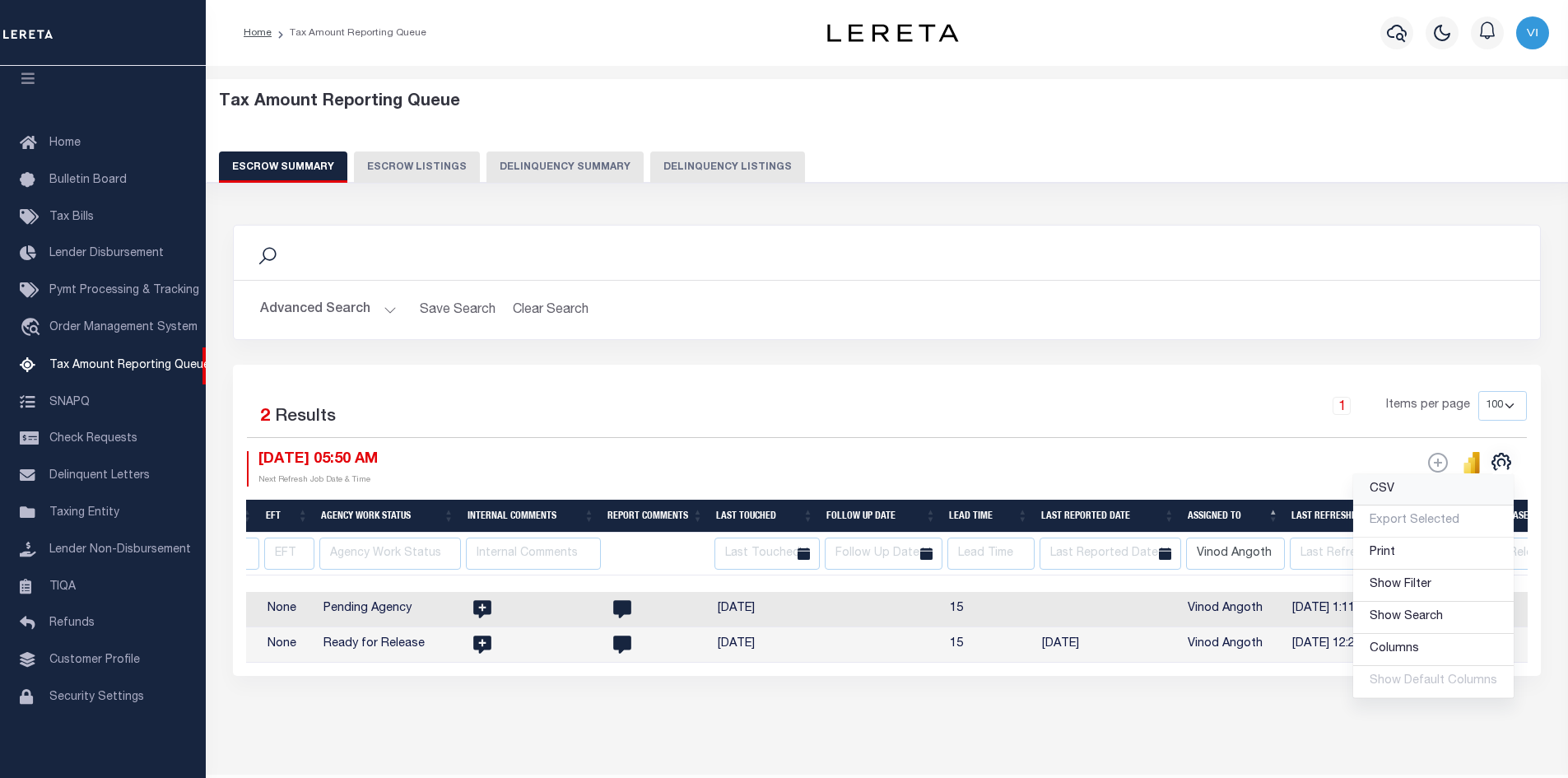
click at [1375, 489] on span "CSV" at bounding box center [1381, 489] width 25 height 12
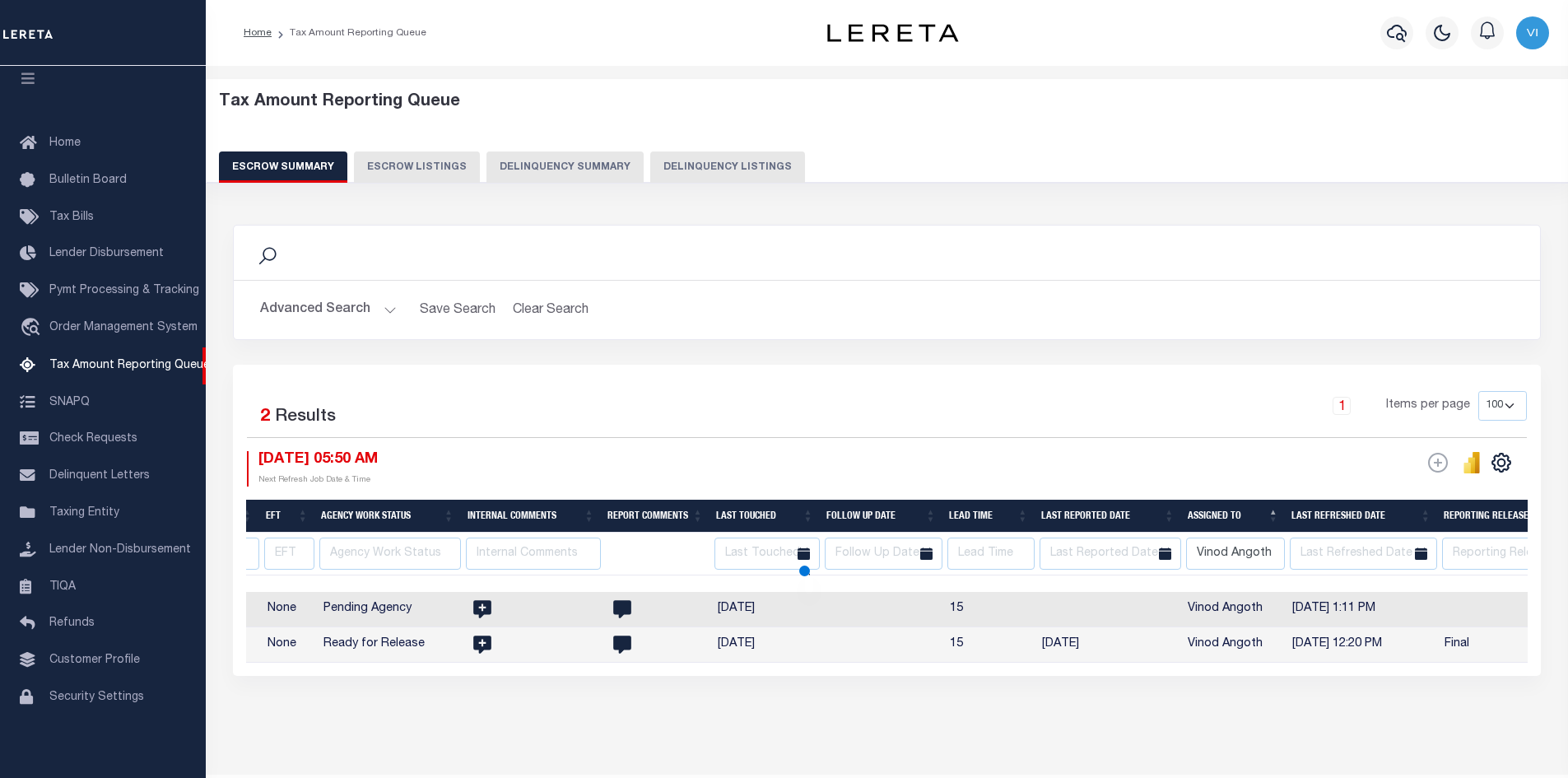
select select
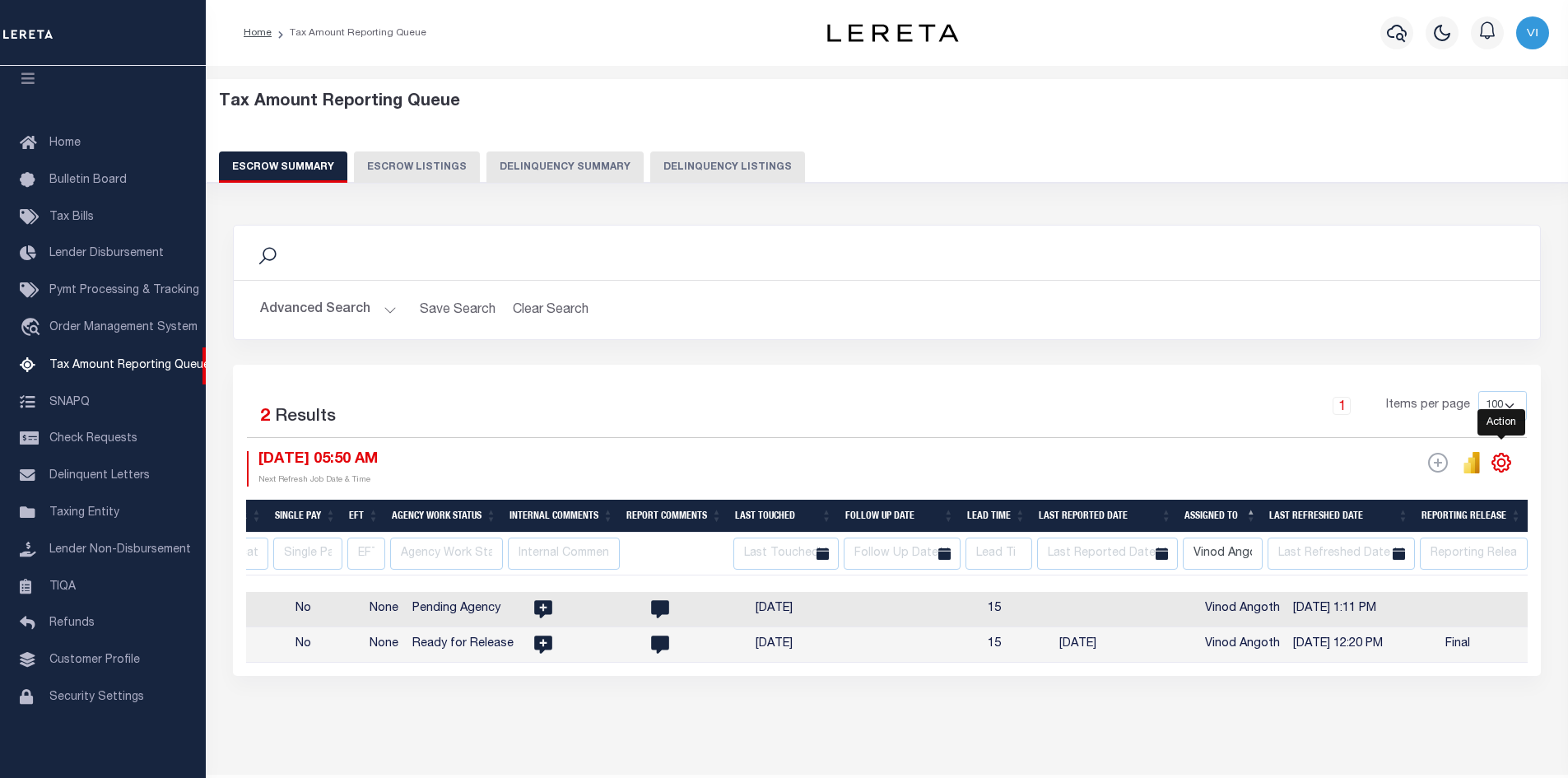
click at [1503, 464] on icon "" at bounding box center [1501, 462] width 21 height 21
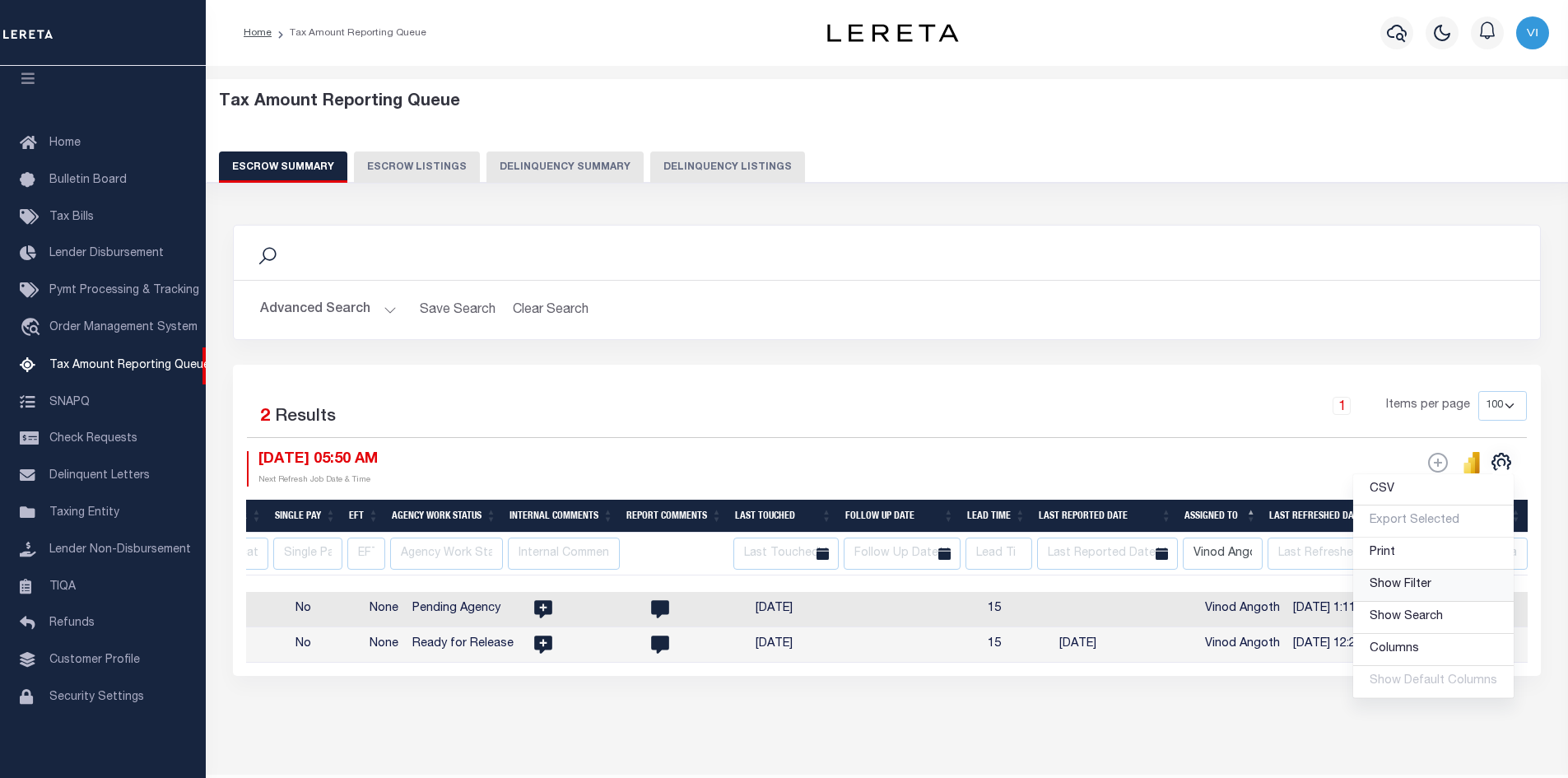
click at [1394, 589] on span "Show Filter" at bounding box center [1400, 584] width 62 height 12
select select
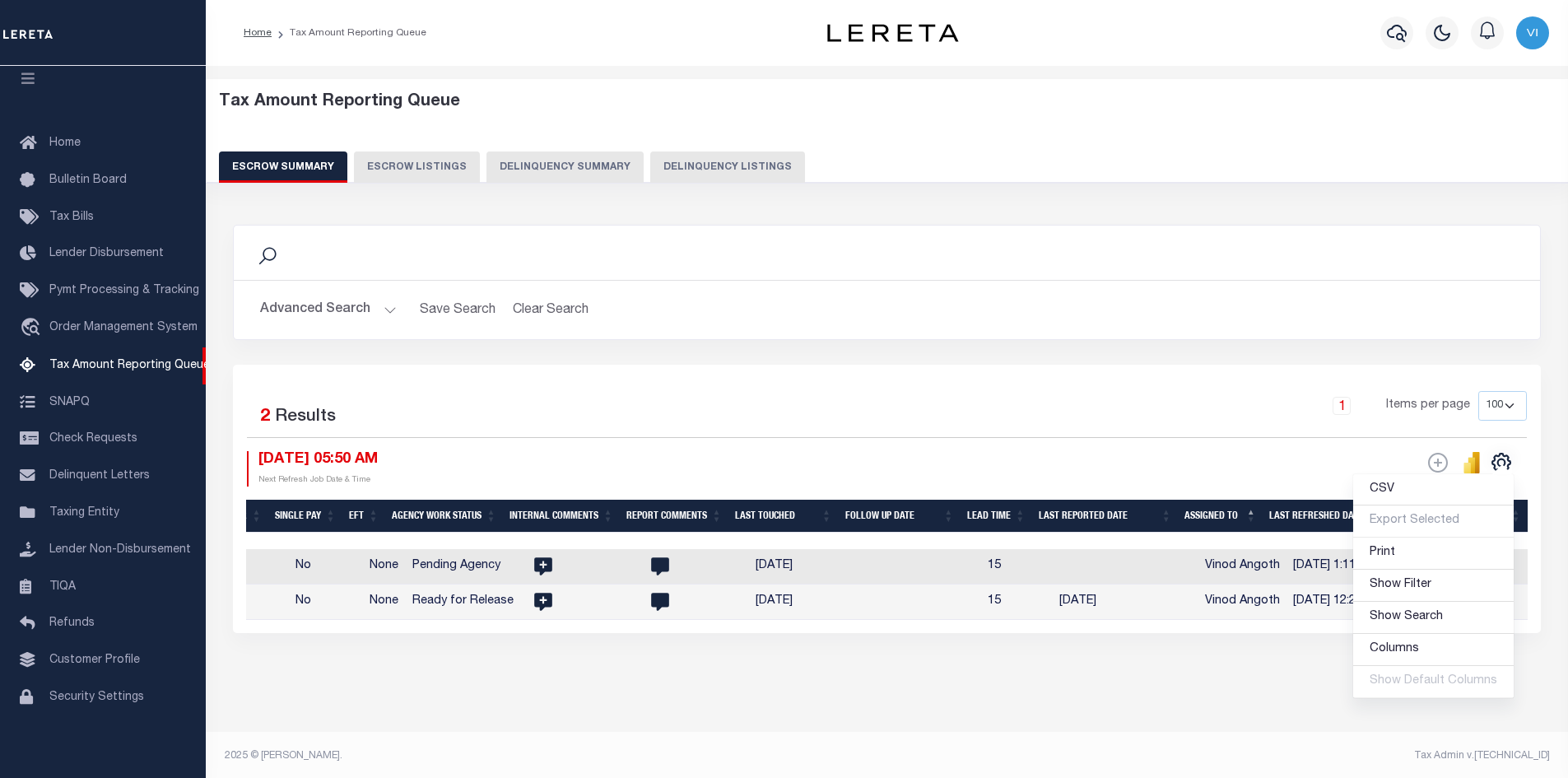
click at [1155, 392] on div "1 Items per page 10 25 50 100 500" at bounding box center [1049, 412] width 954 height 42
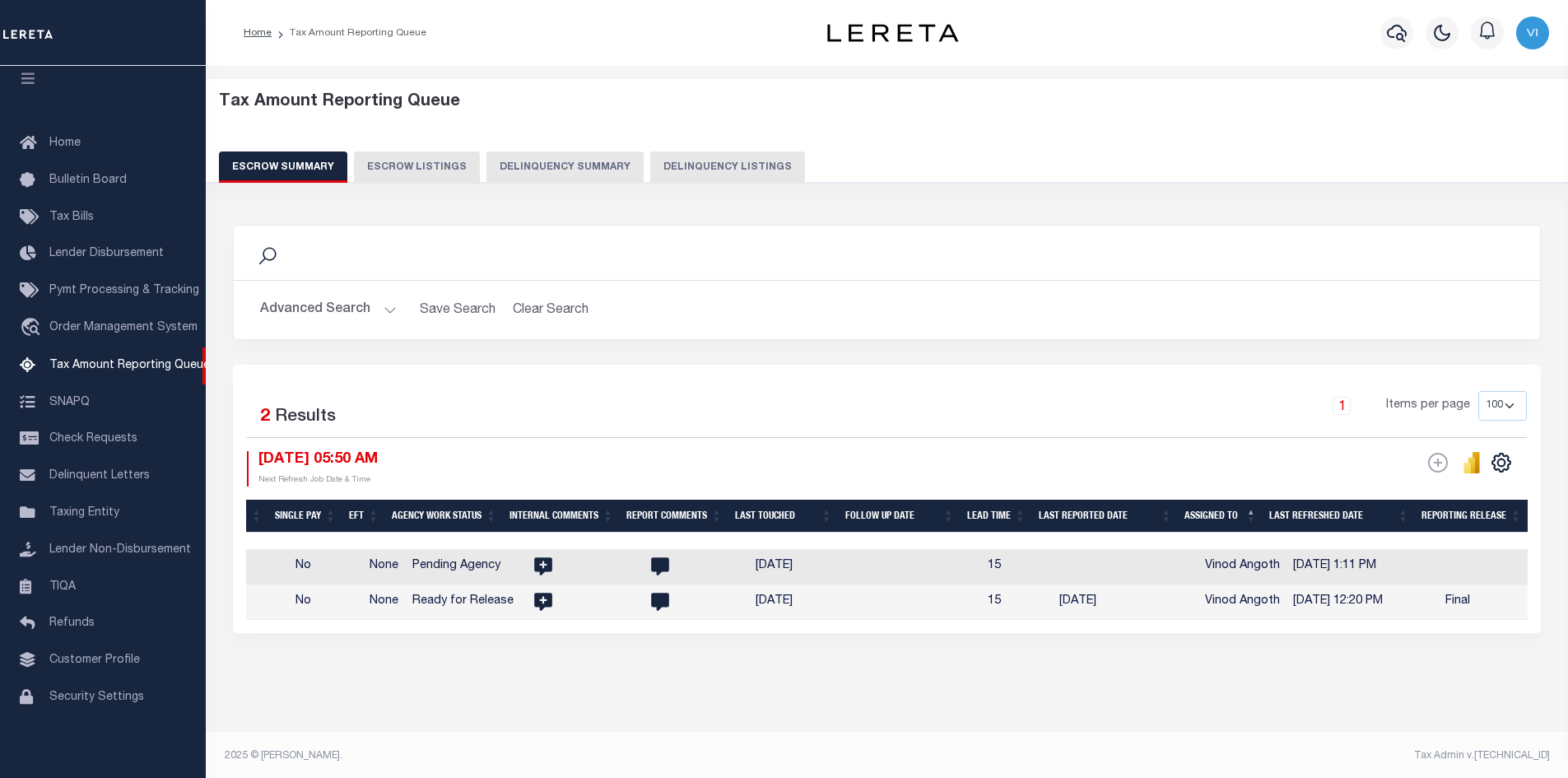
click at [1254, 507] on th "Assigned To" at bounding box center [1221, 516] width 85 height 34
select select
click at [409, 164] on button "Escrow Listings" at bounding box center [417, 166] width 126 height 31
select select "100"
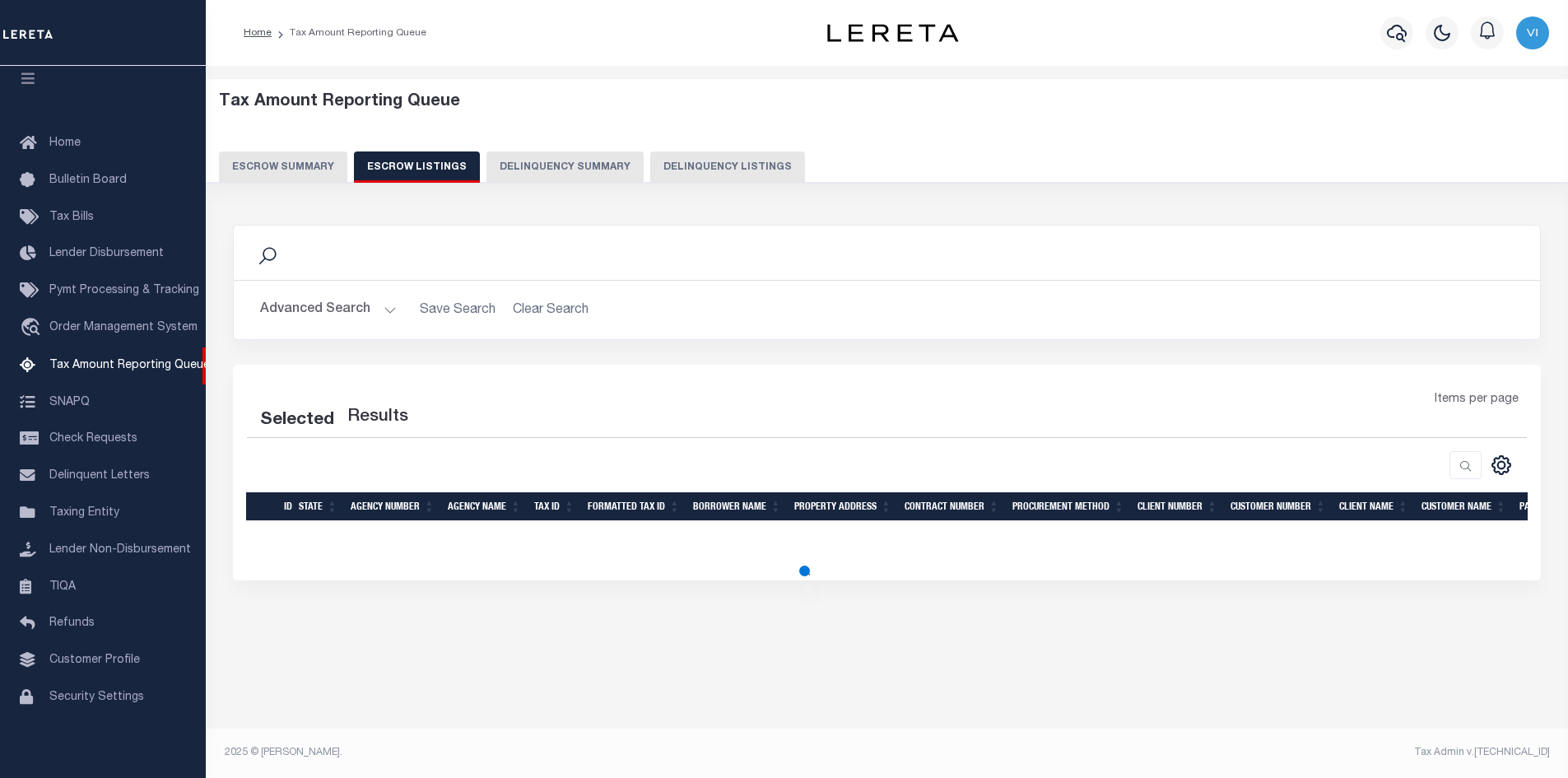
select select
select select "100"
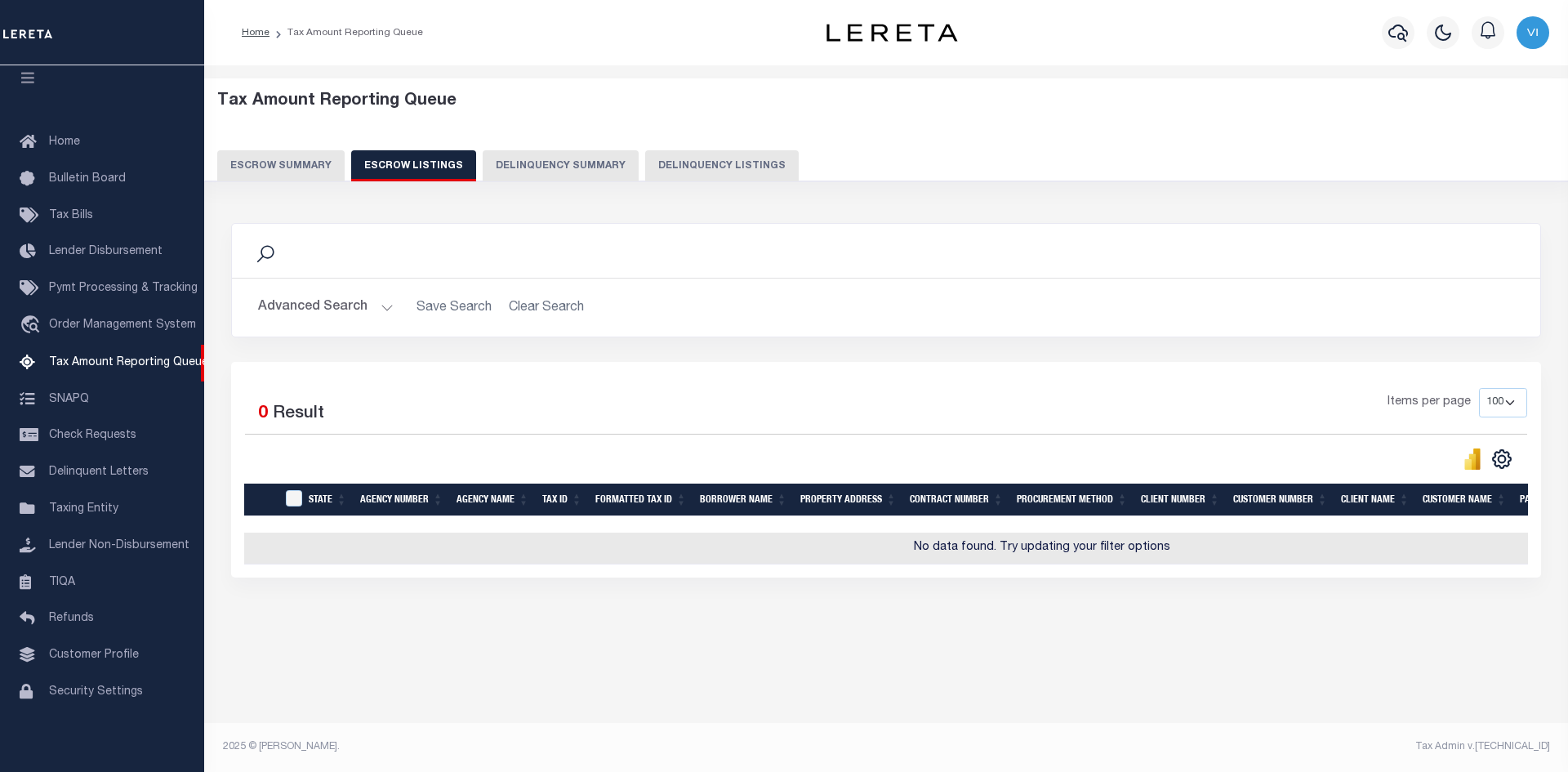
click at [280, 161] on button "Escrow Summary" at bounding box center [281, 165] width 127 height 31
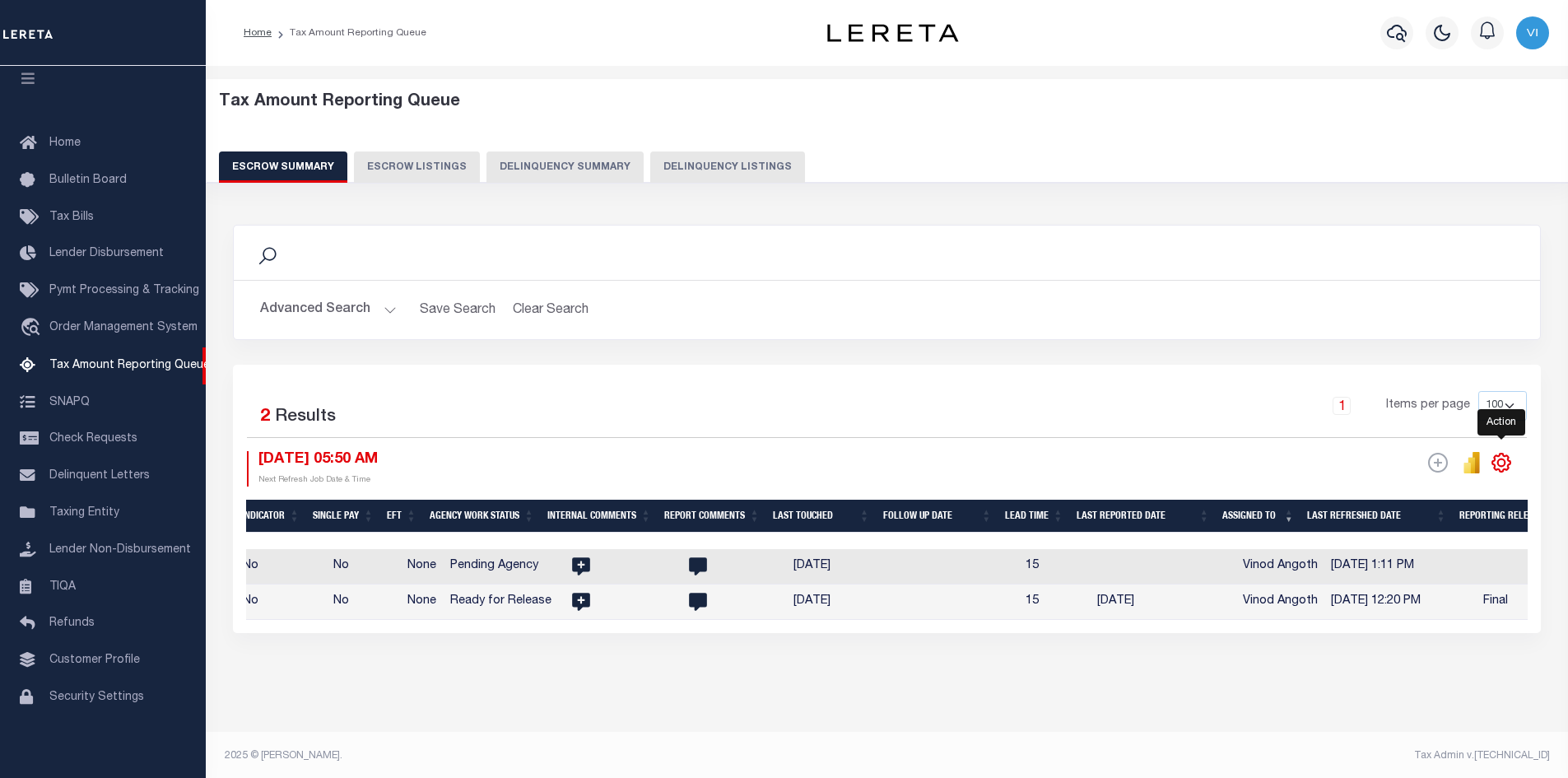
click at [1499, 464] on icon "" at bounding box center [1501, 462] width 21 height 21
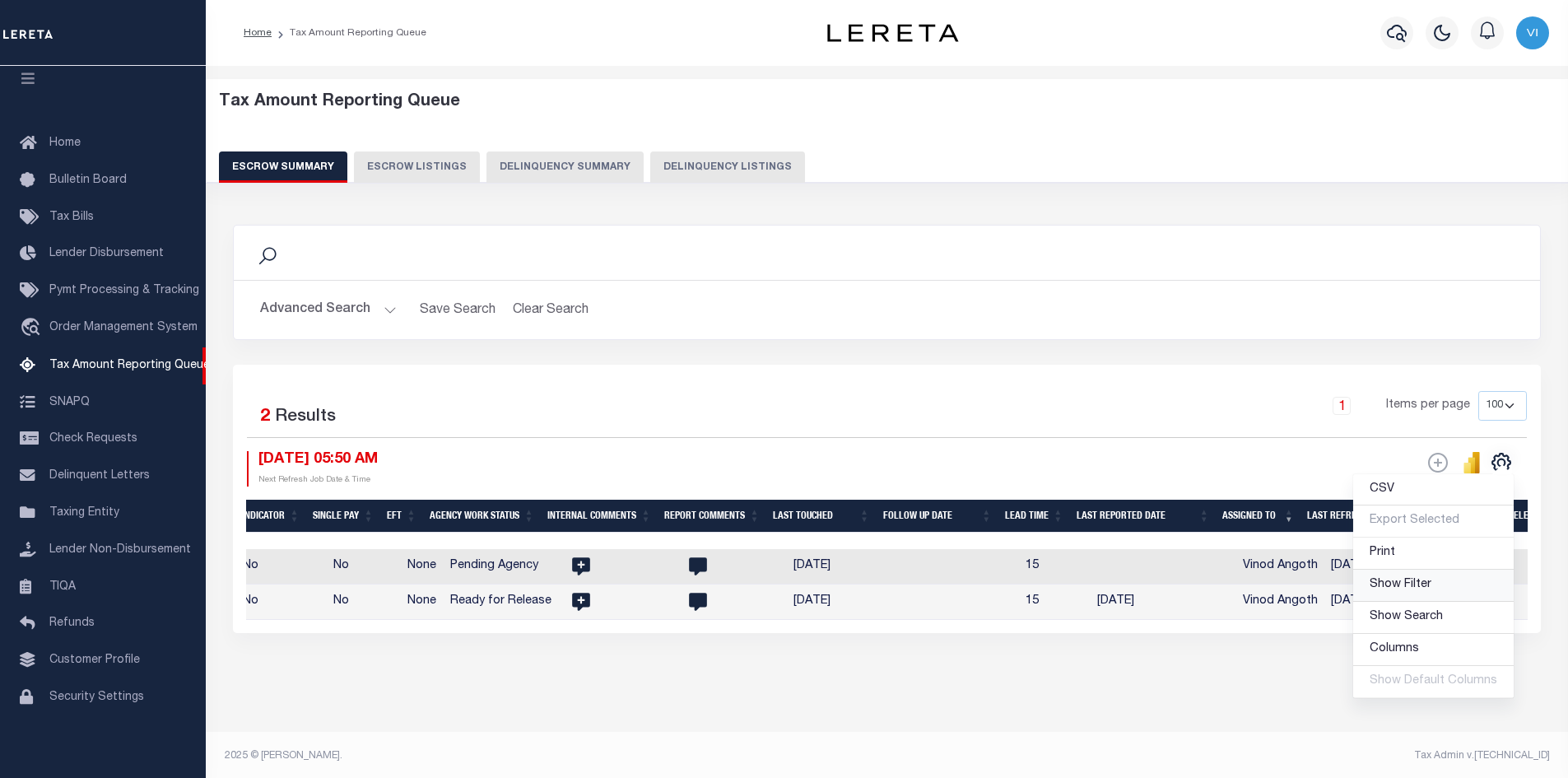
click at [1414, 584] on span "Show Filter" at bounding box center [1400, 584] width 62 height 12
select select
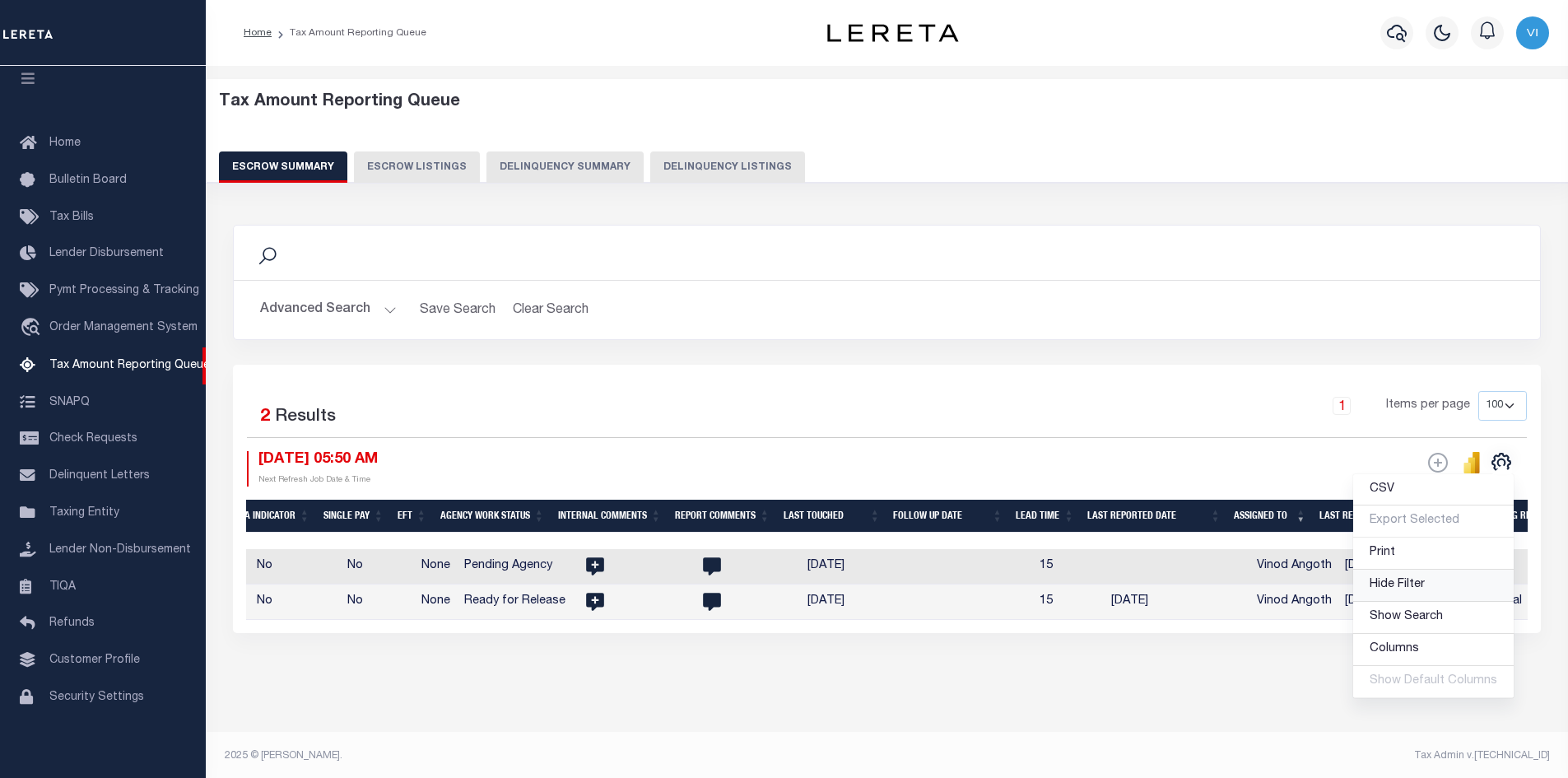
click at [1421, 588] on span "Hide Filter" at bounding box center [1396, 584] width 55 height 12
select select
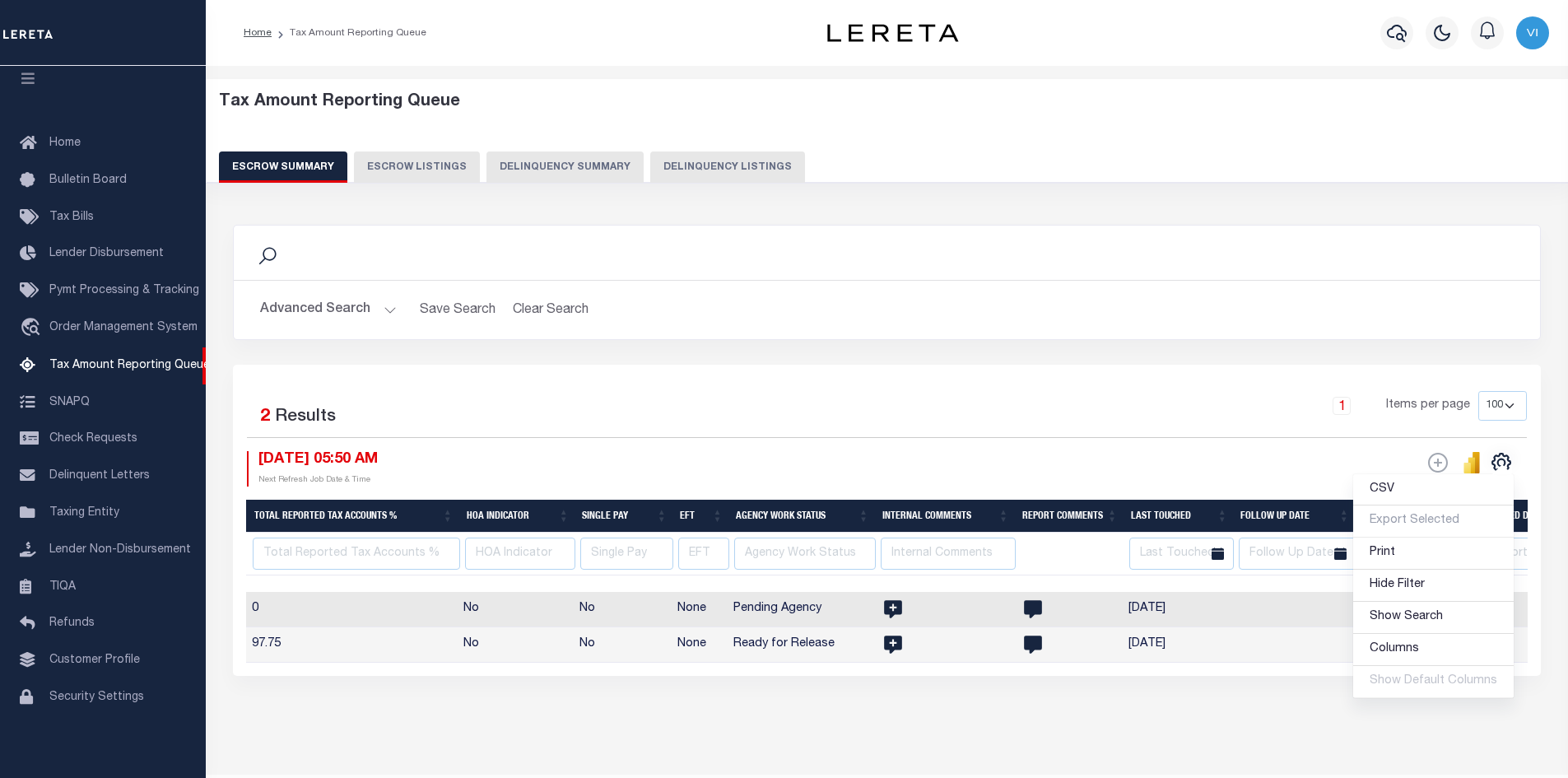
click at [1311, 713] on div "Search Advanced Search Save Search Clear Search EscrowSummaryGridWrapper_dynami…" at bounding box center [888, 466] width 1330 height 517
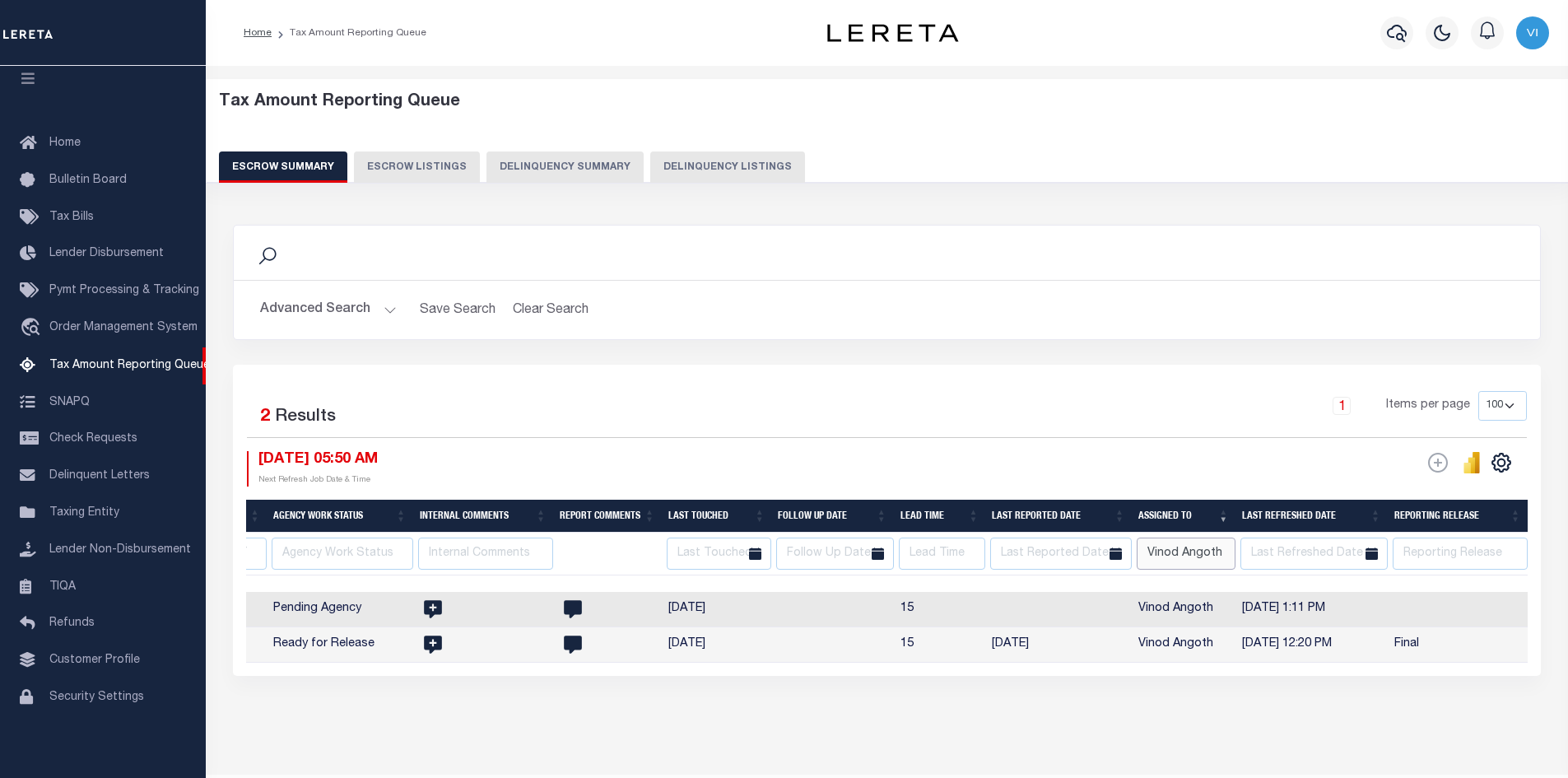
drag, startPoint x: 1221, startPoint y: 553, endPoint x: 1138, endPoint y: 561, distance: 83.4
click at [1138, 561] on input "Vinod Angoth" at bounding box center [1186, 554] width 99 height 32
type input "\"
select select
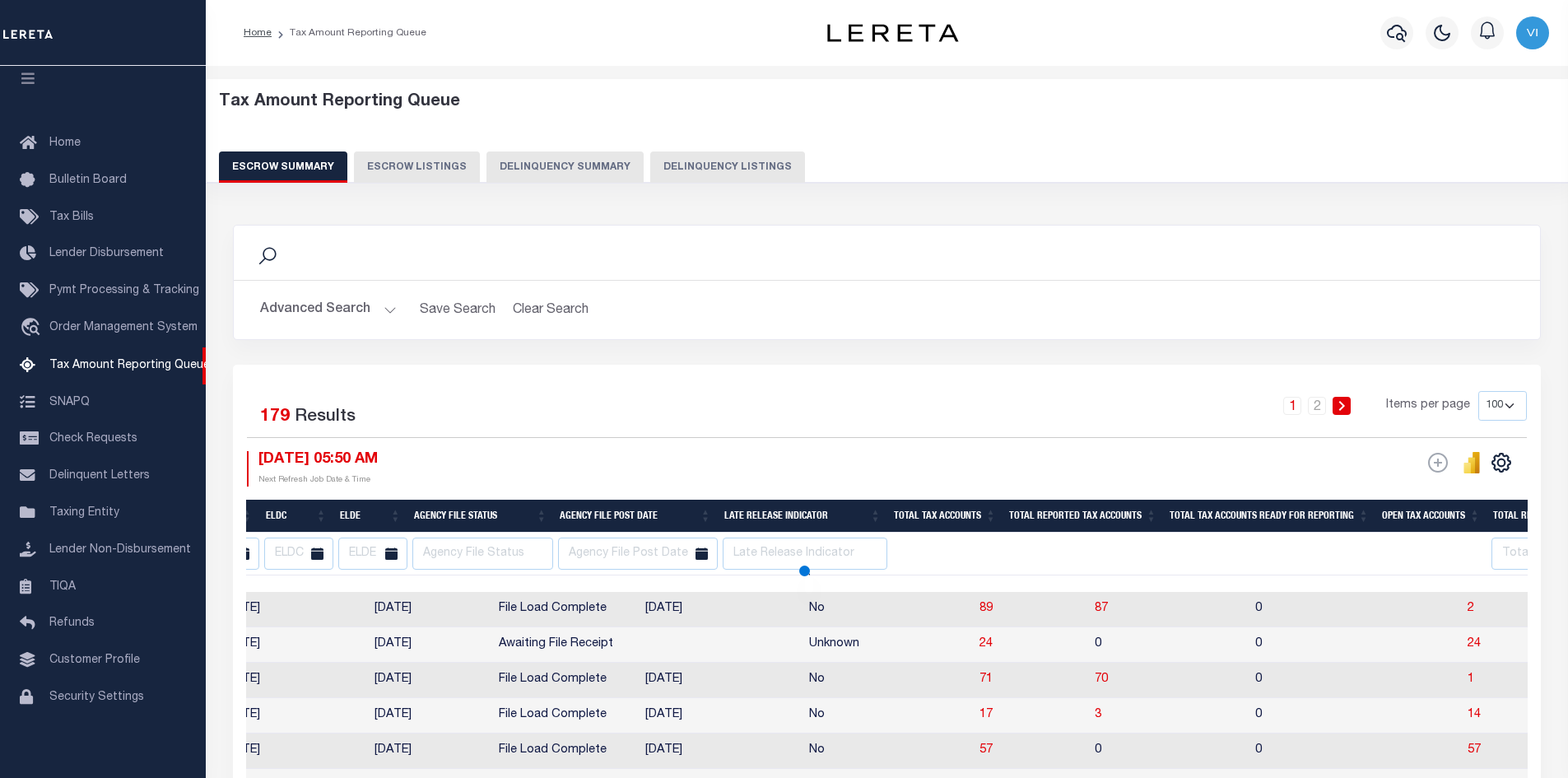
select select
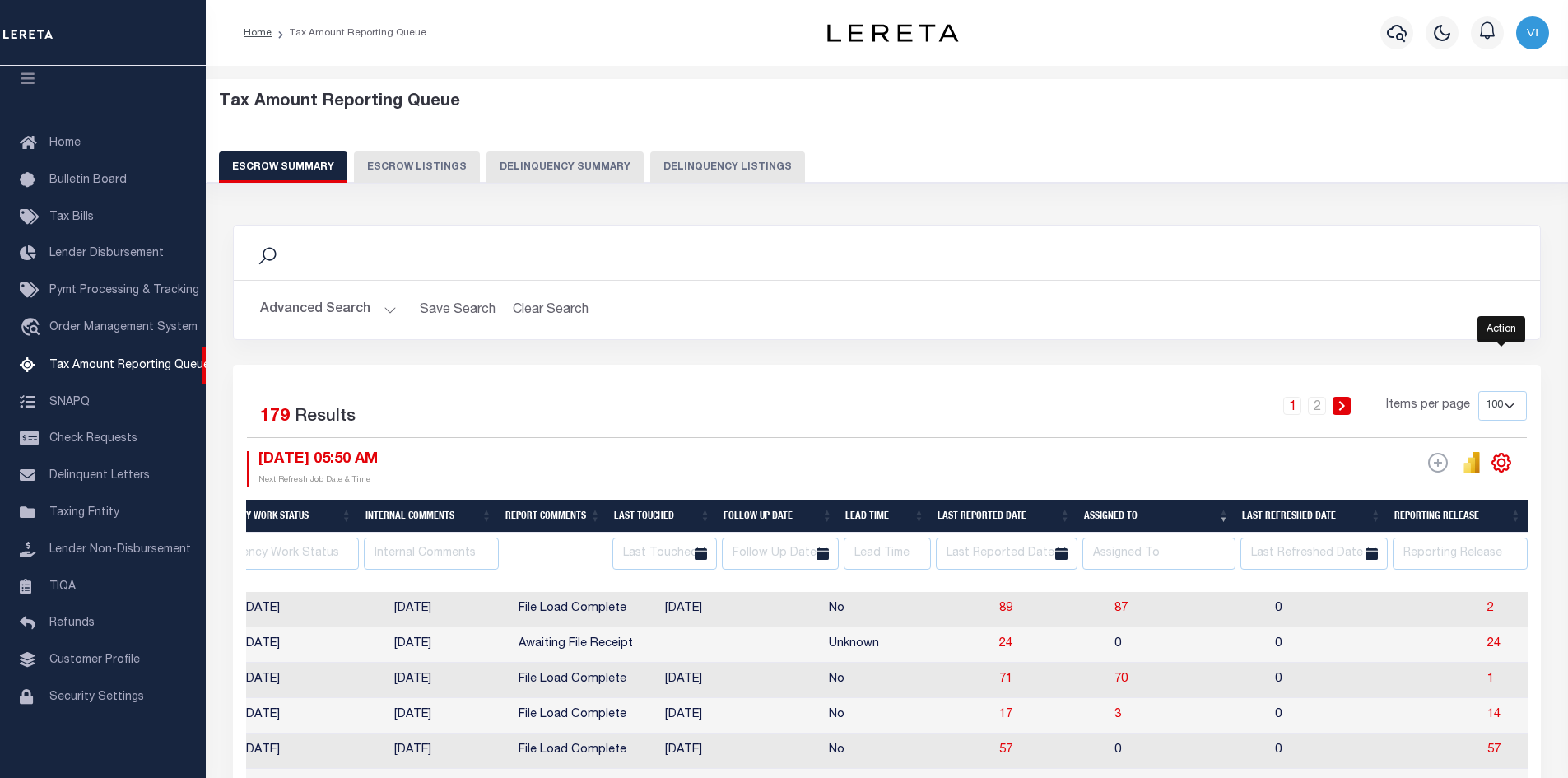
click at [1498, 464] on icon "" at bounding box center [1502, 462] width 8 height 8
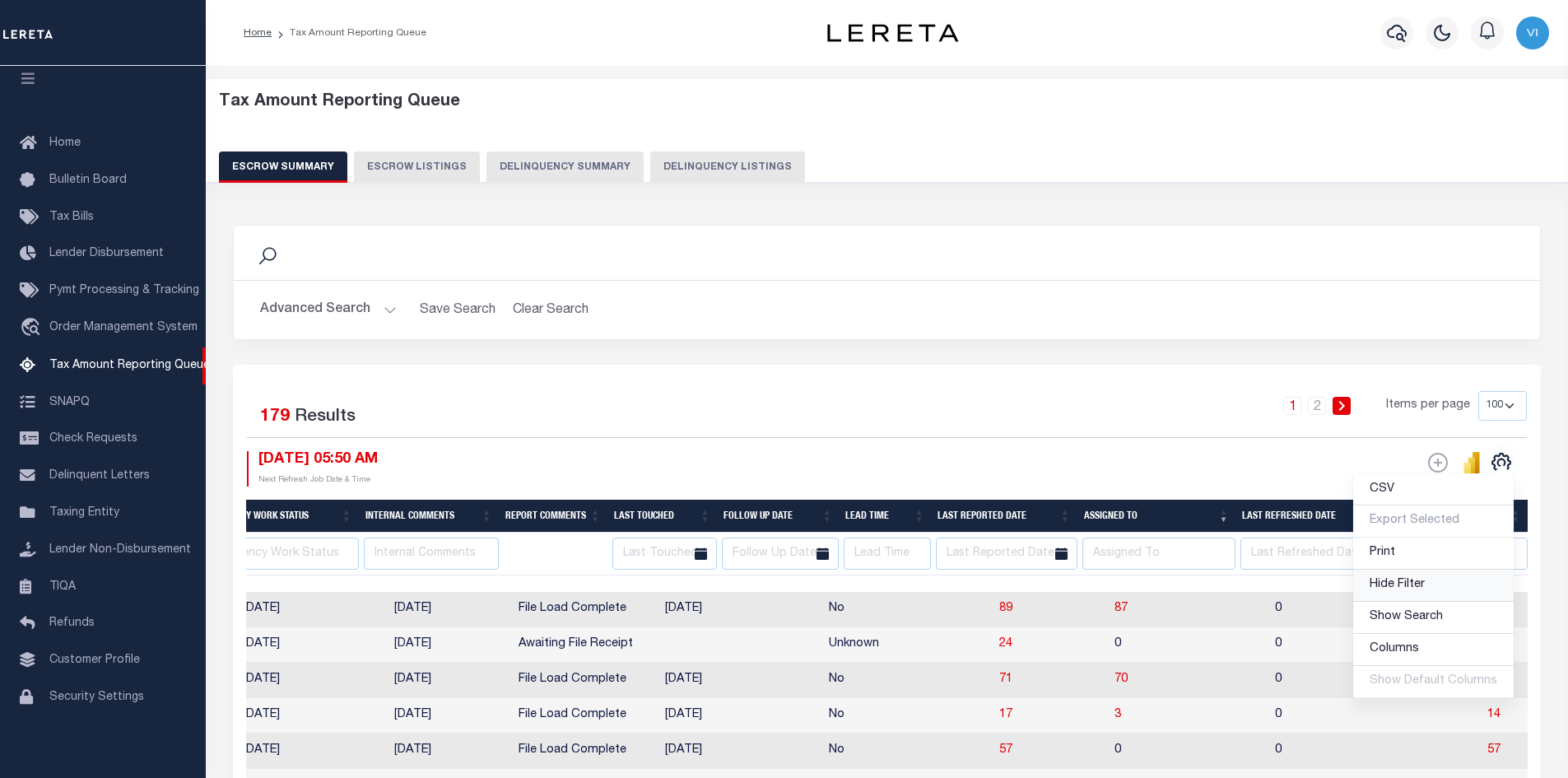
click at [1419, 585] on span "Hide Filter" at bounding box center [1396, 584] width 55 height 12
select select
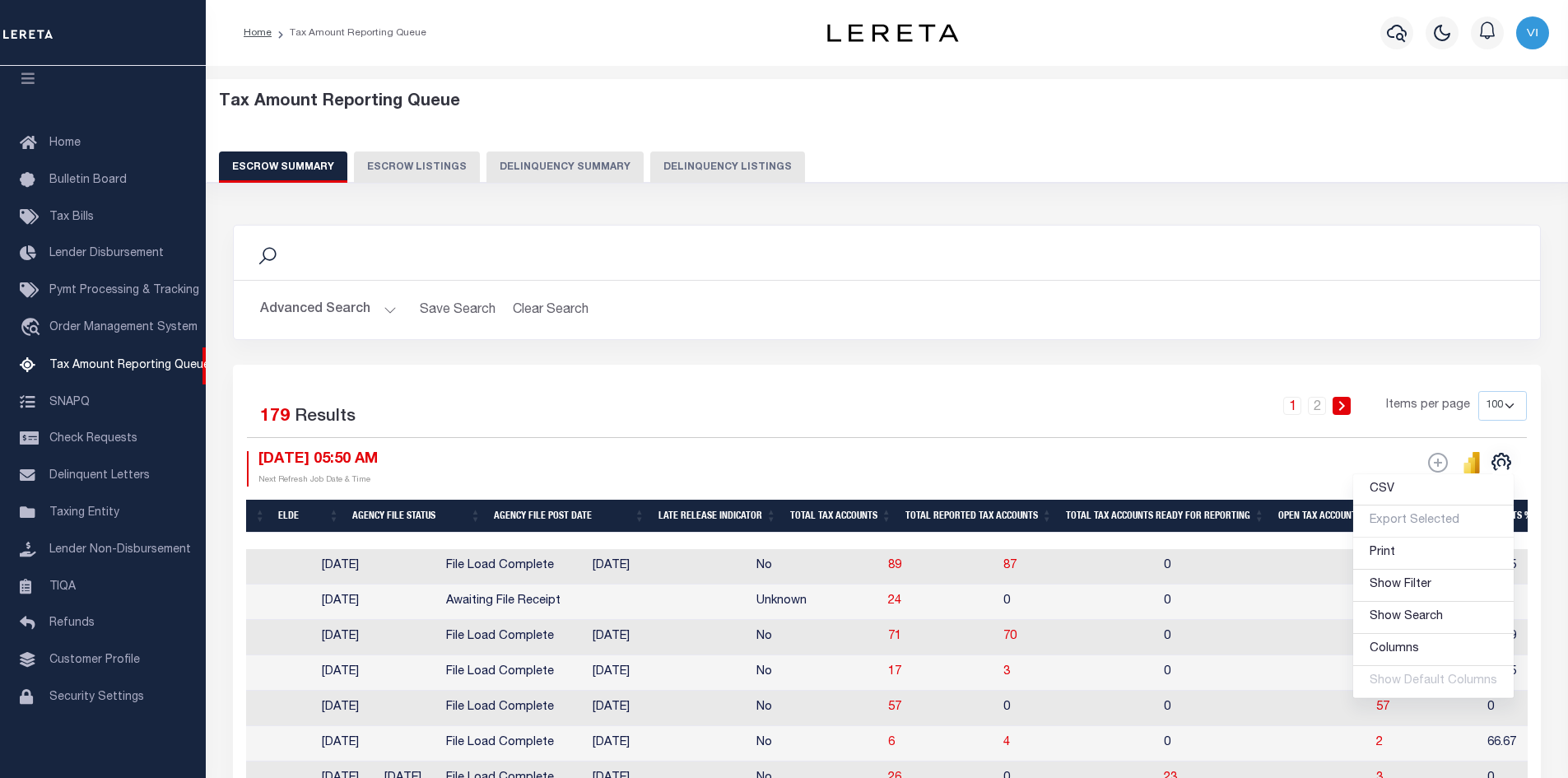
click at [1160, 459] on div "ESCROW Web Extract" at bounding box center [1208, 469] width 640 height 36
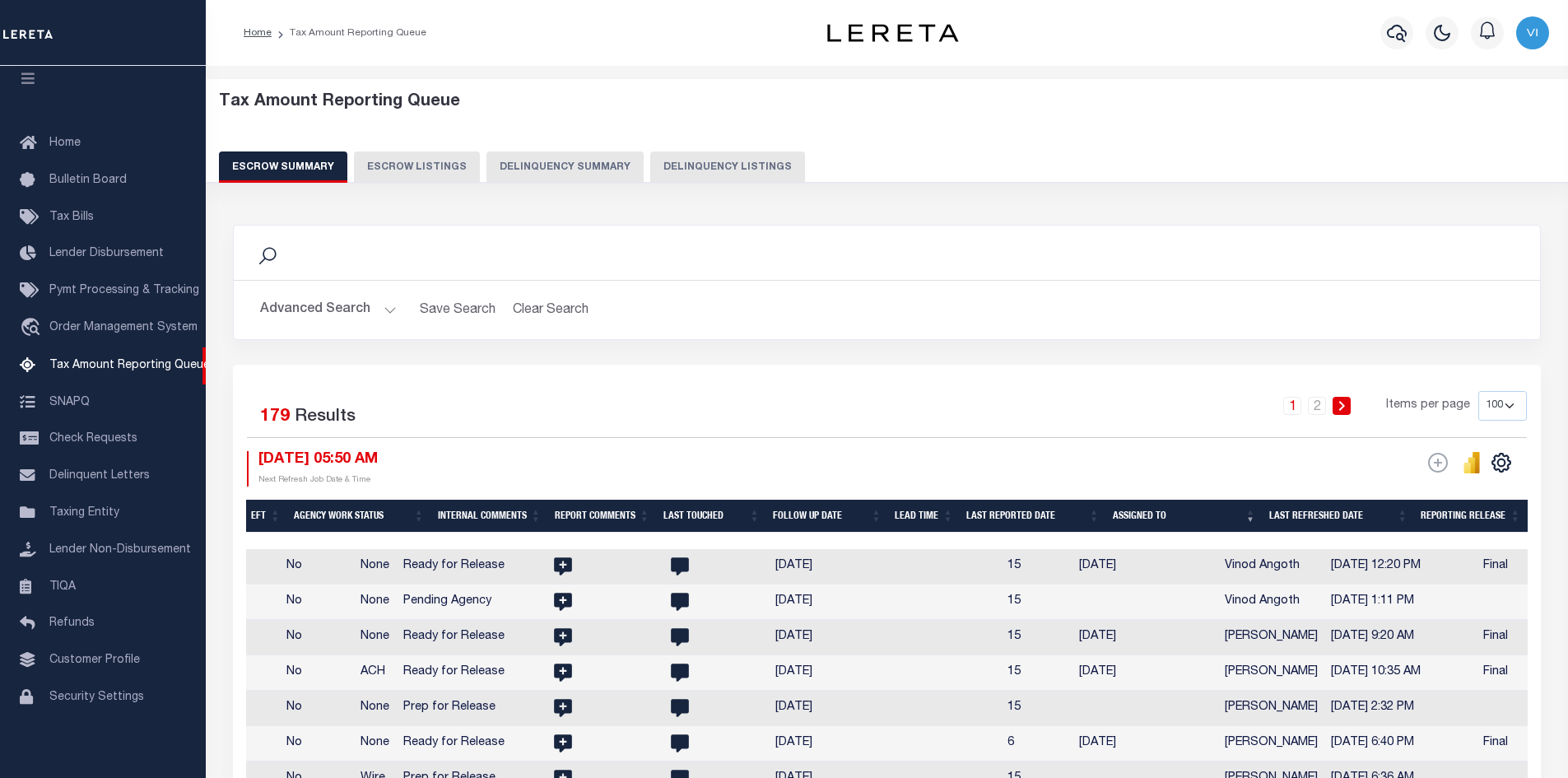
scroll to position [330, 0]
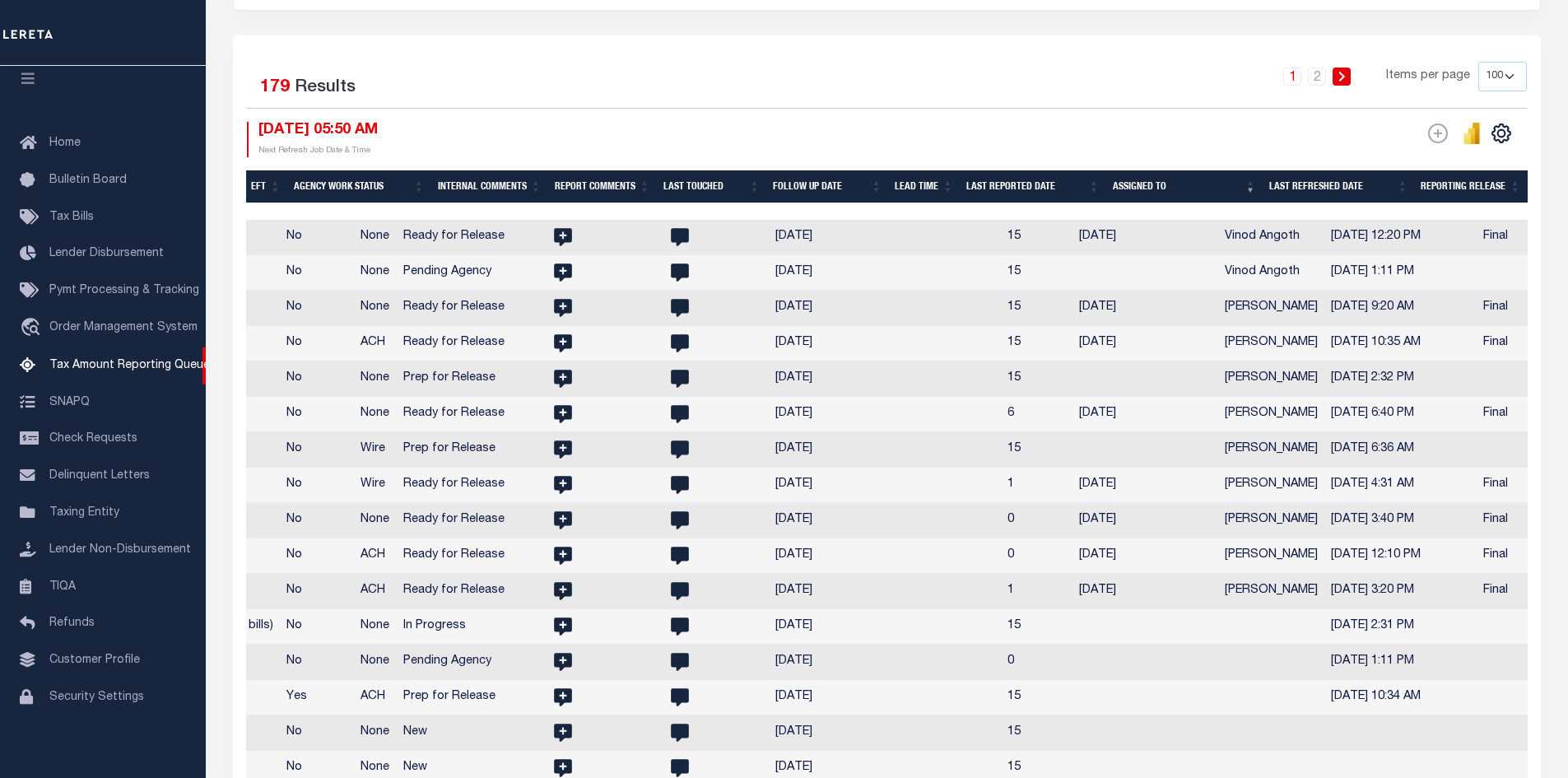
select select
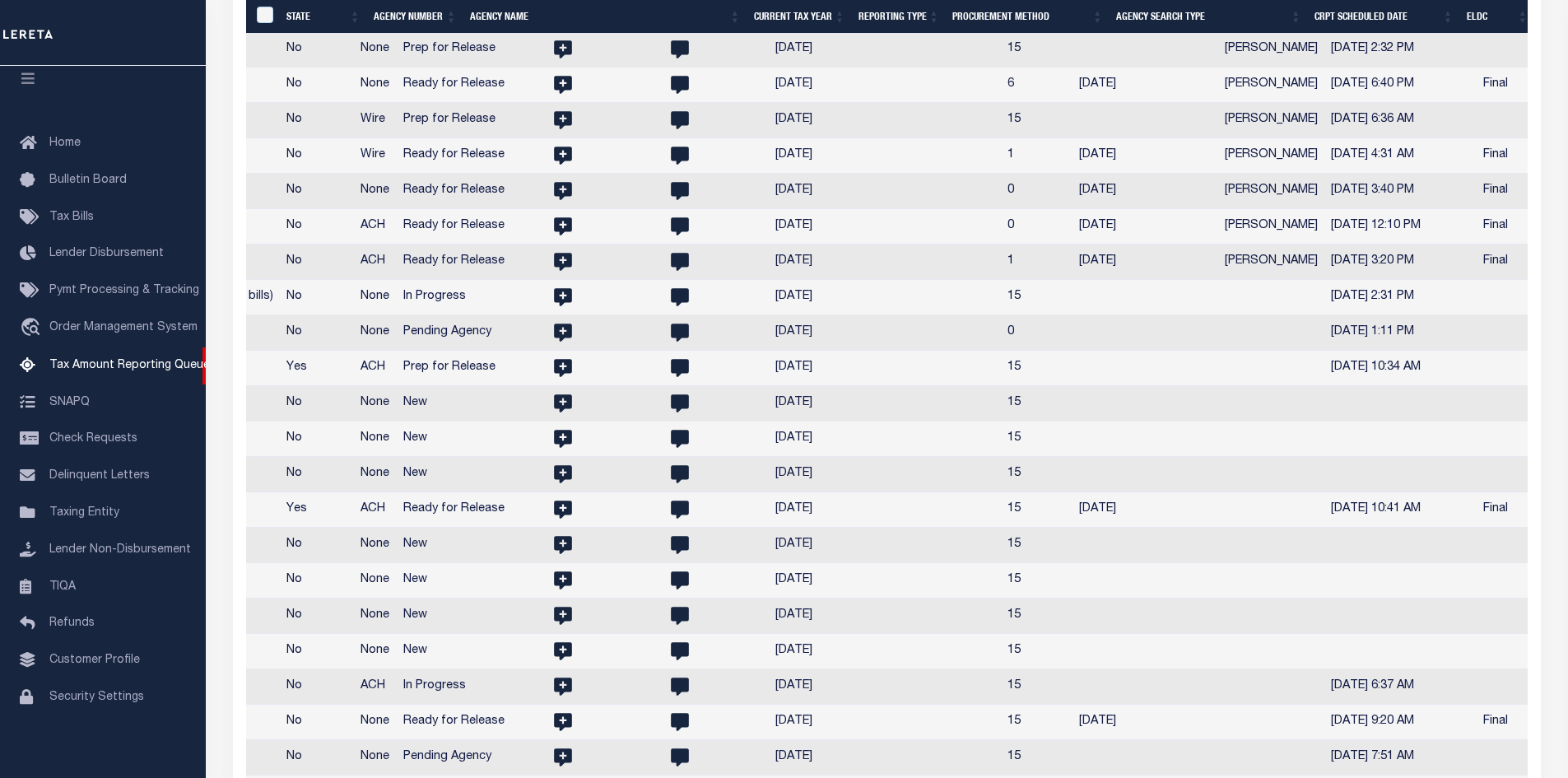
scroll to position [0, 0]
select select
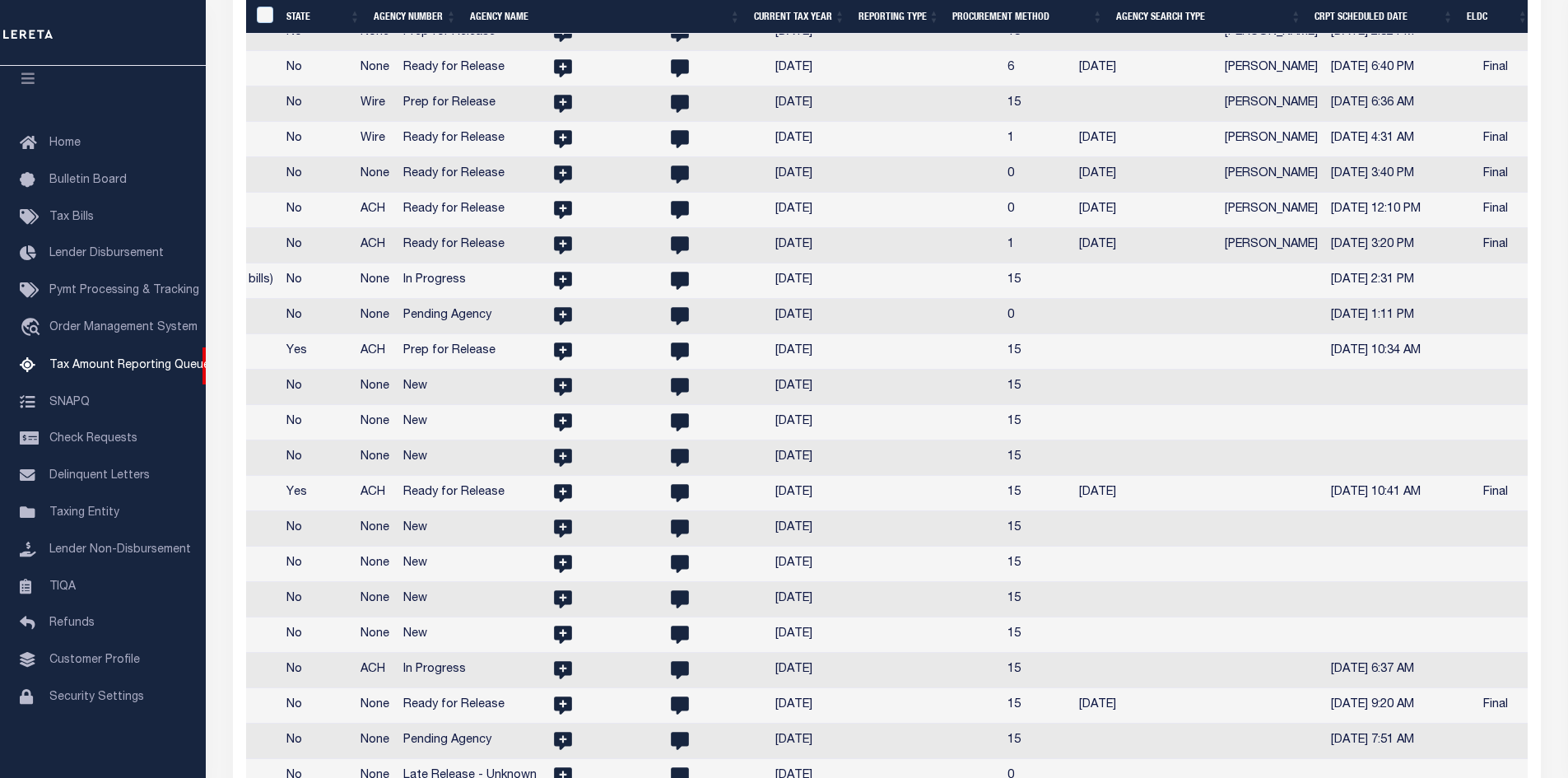
scroll to position [0, 2876]
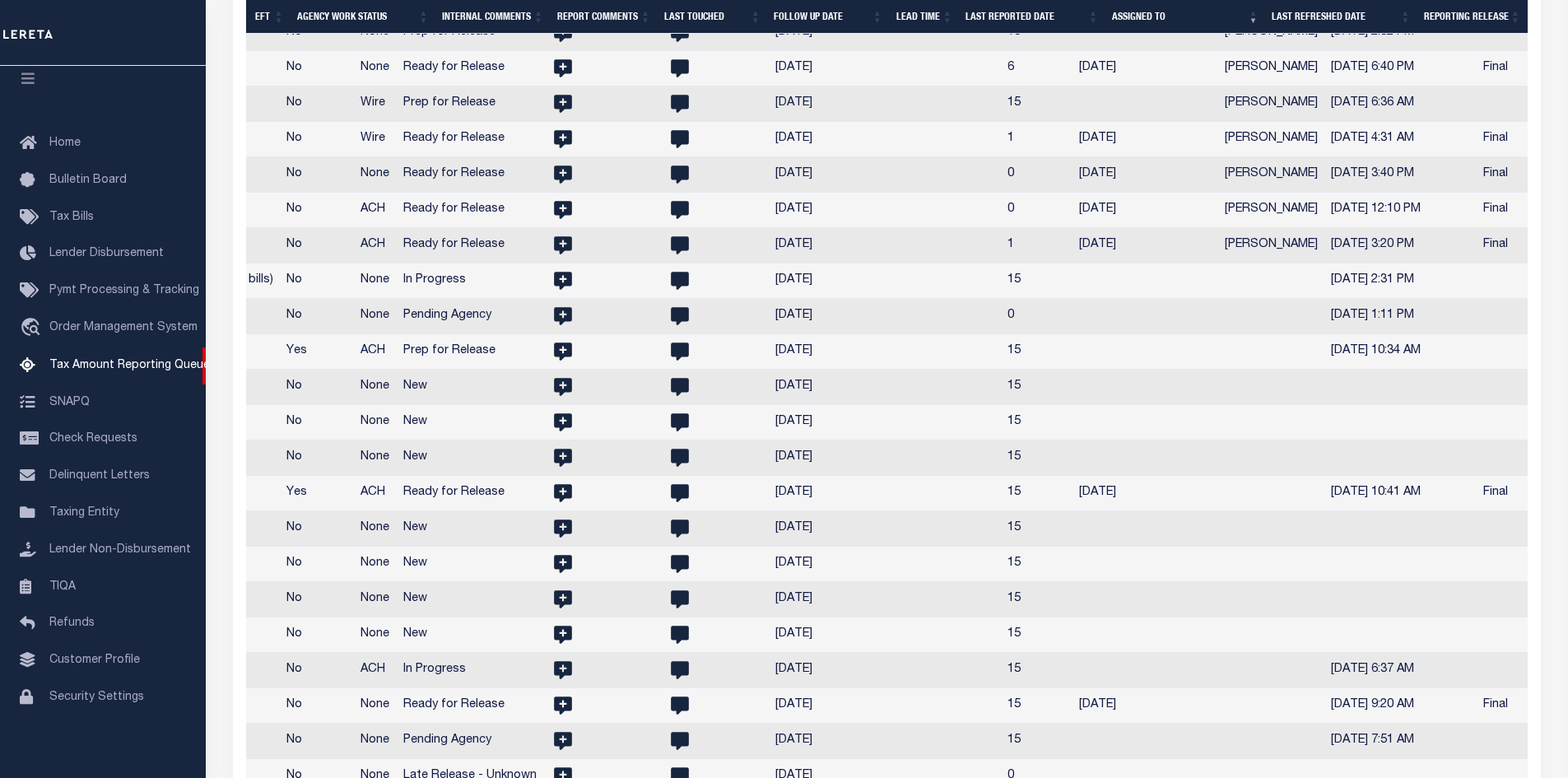
select select
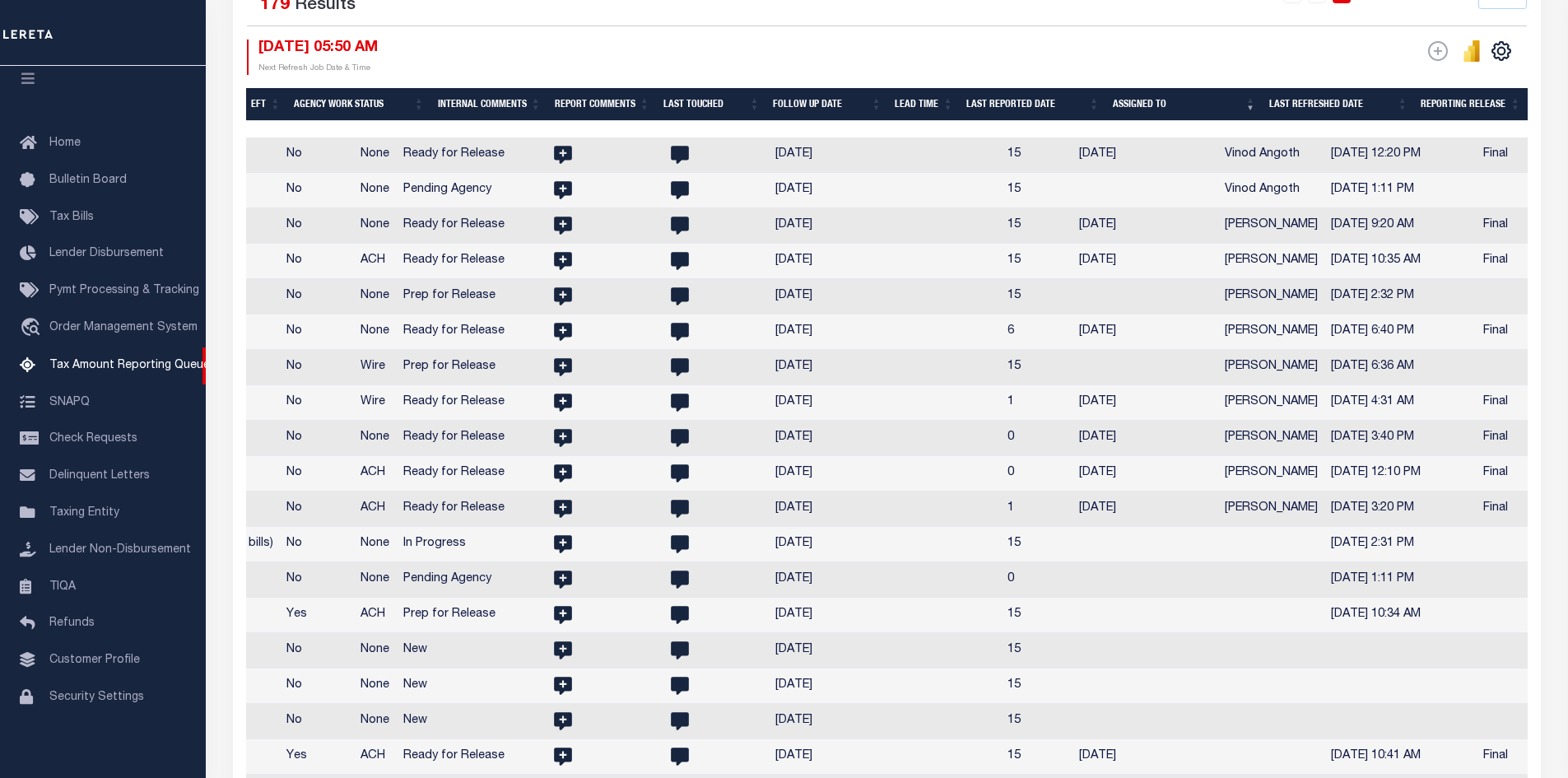
scroll to position [493, 0]
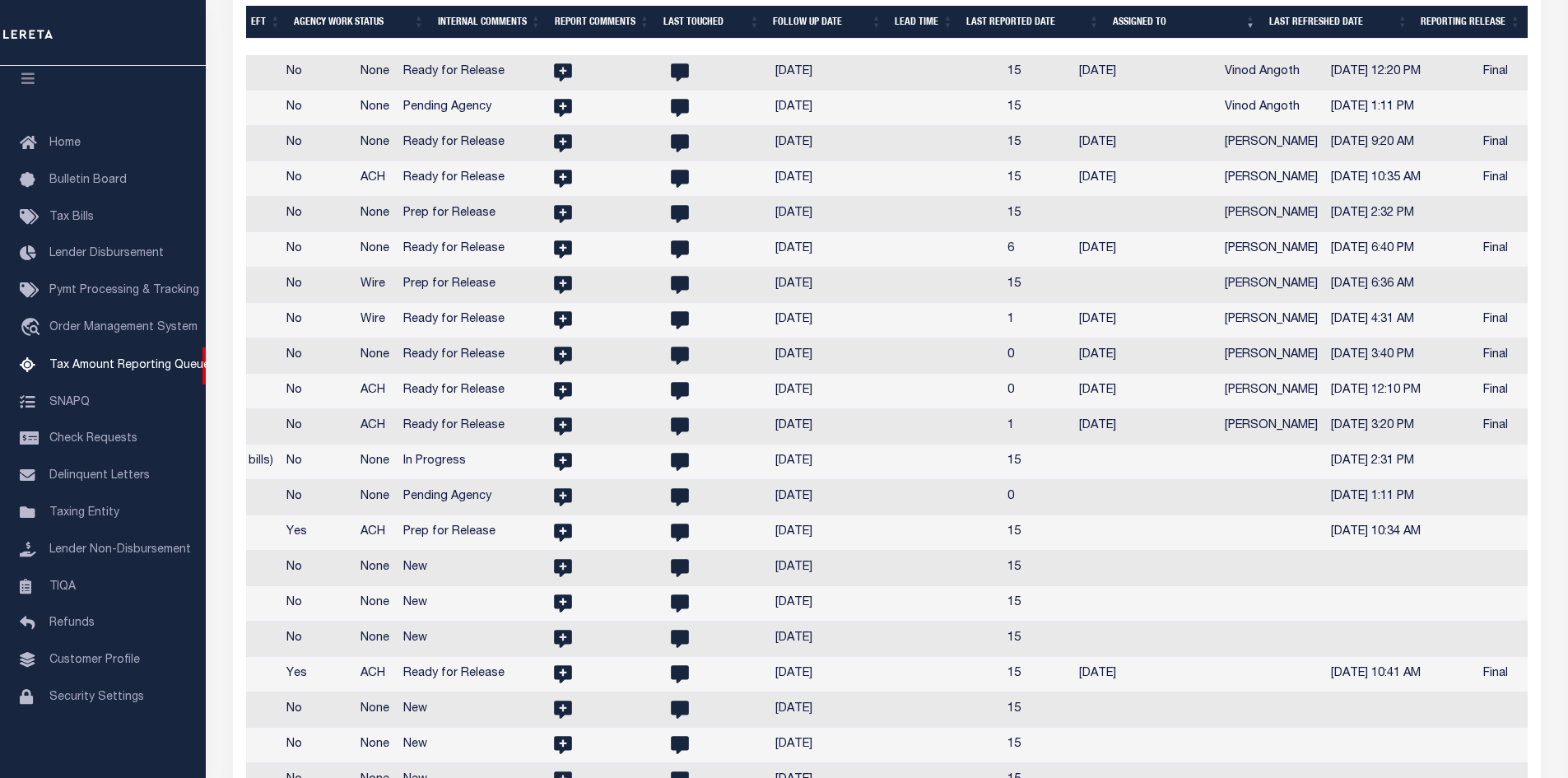
select select
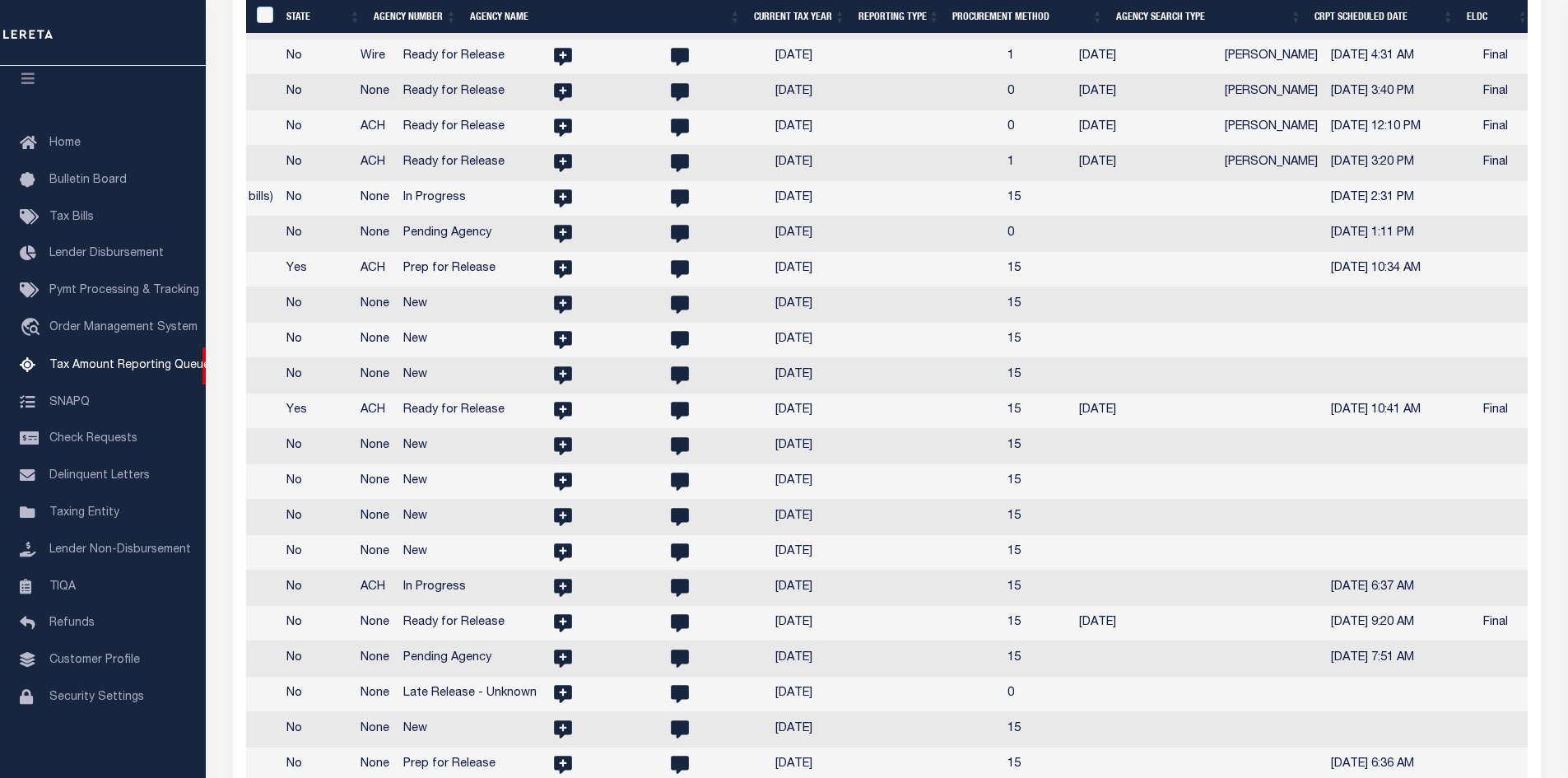
scroll to position [0, 2876]
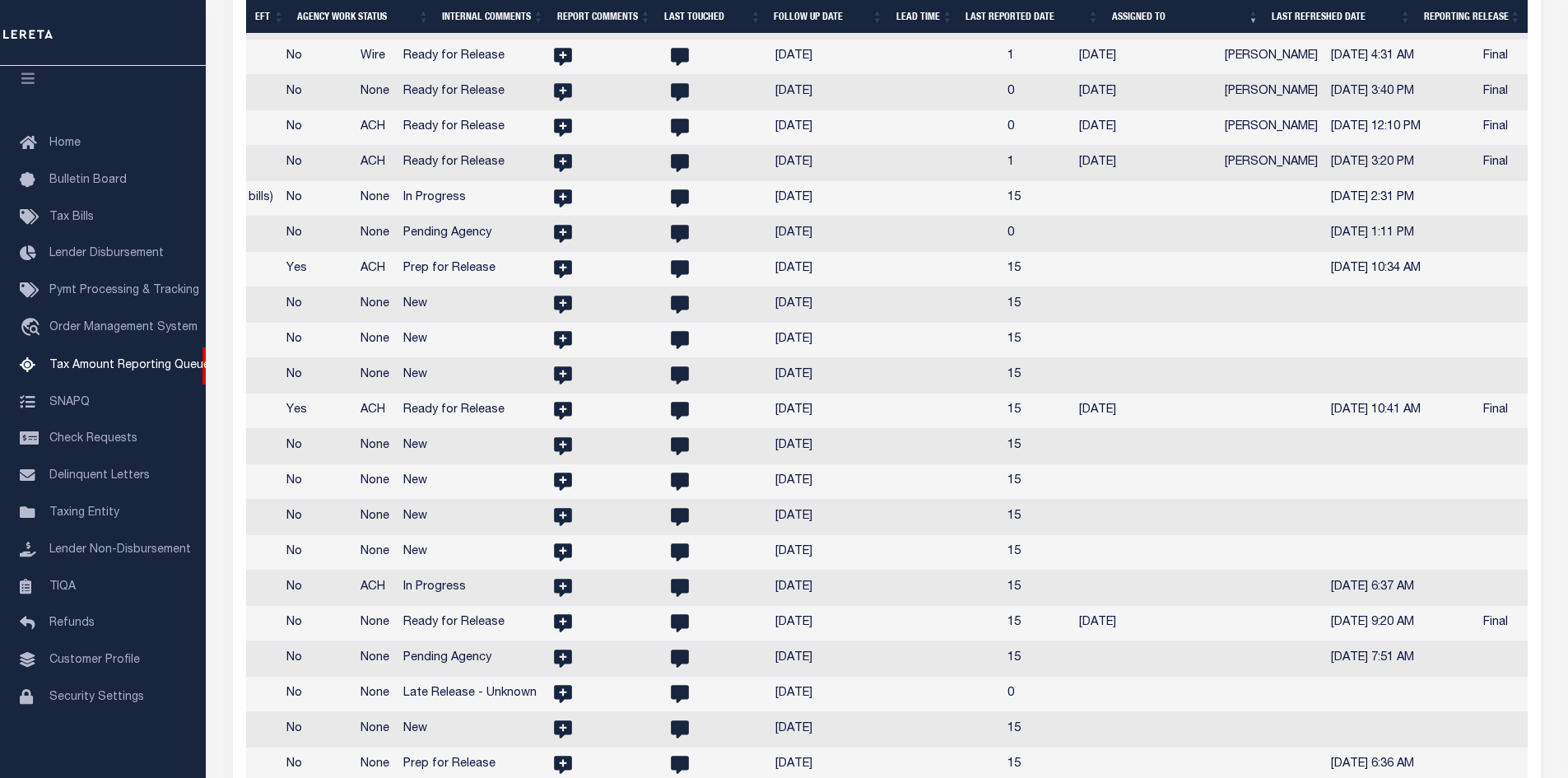
select select
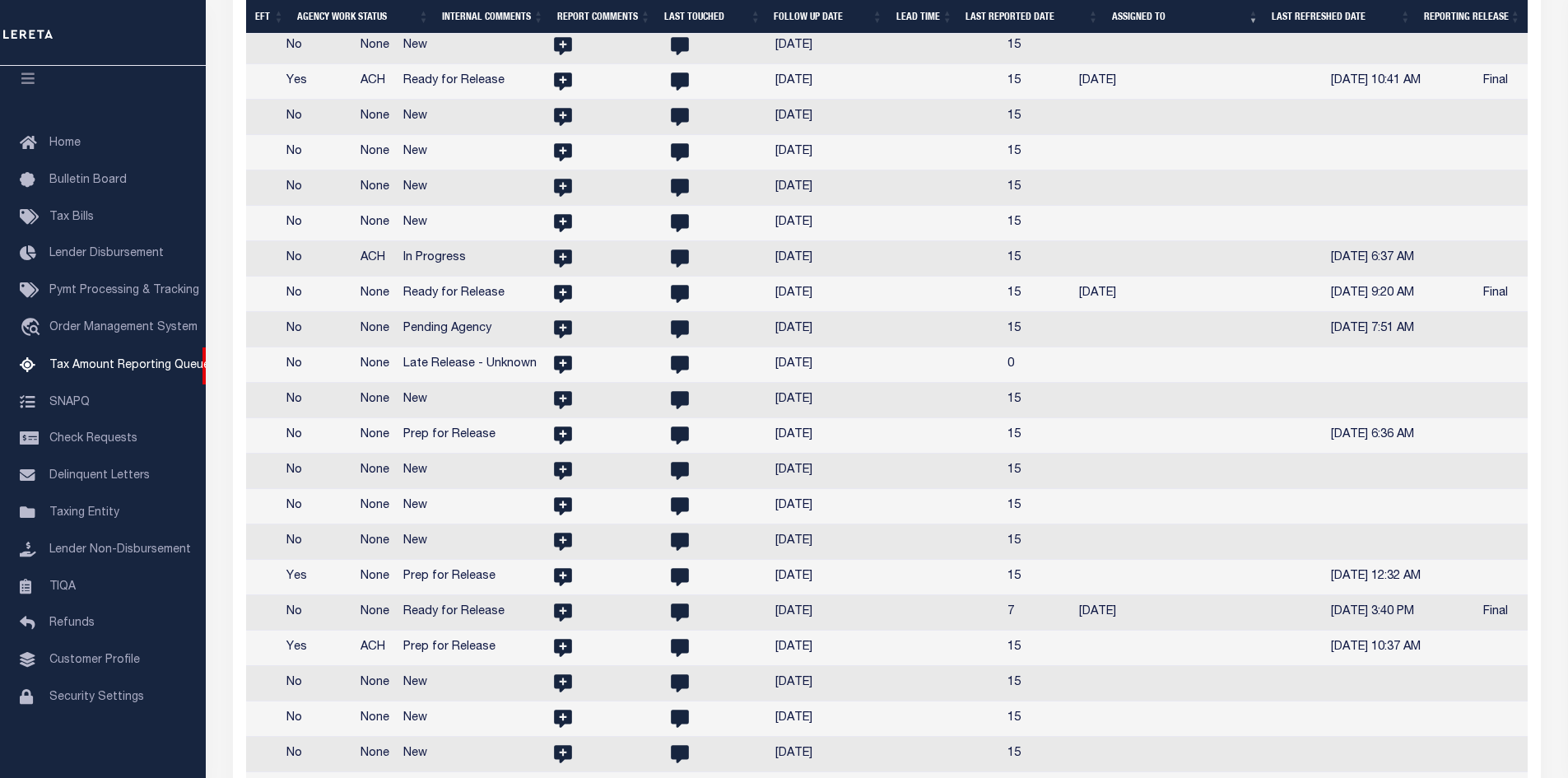
select select
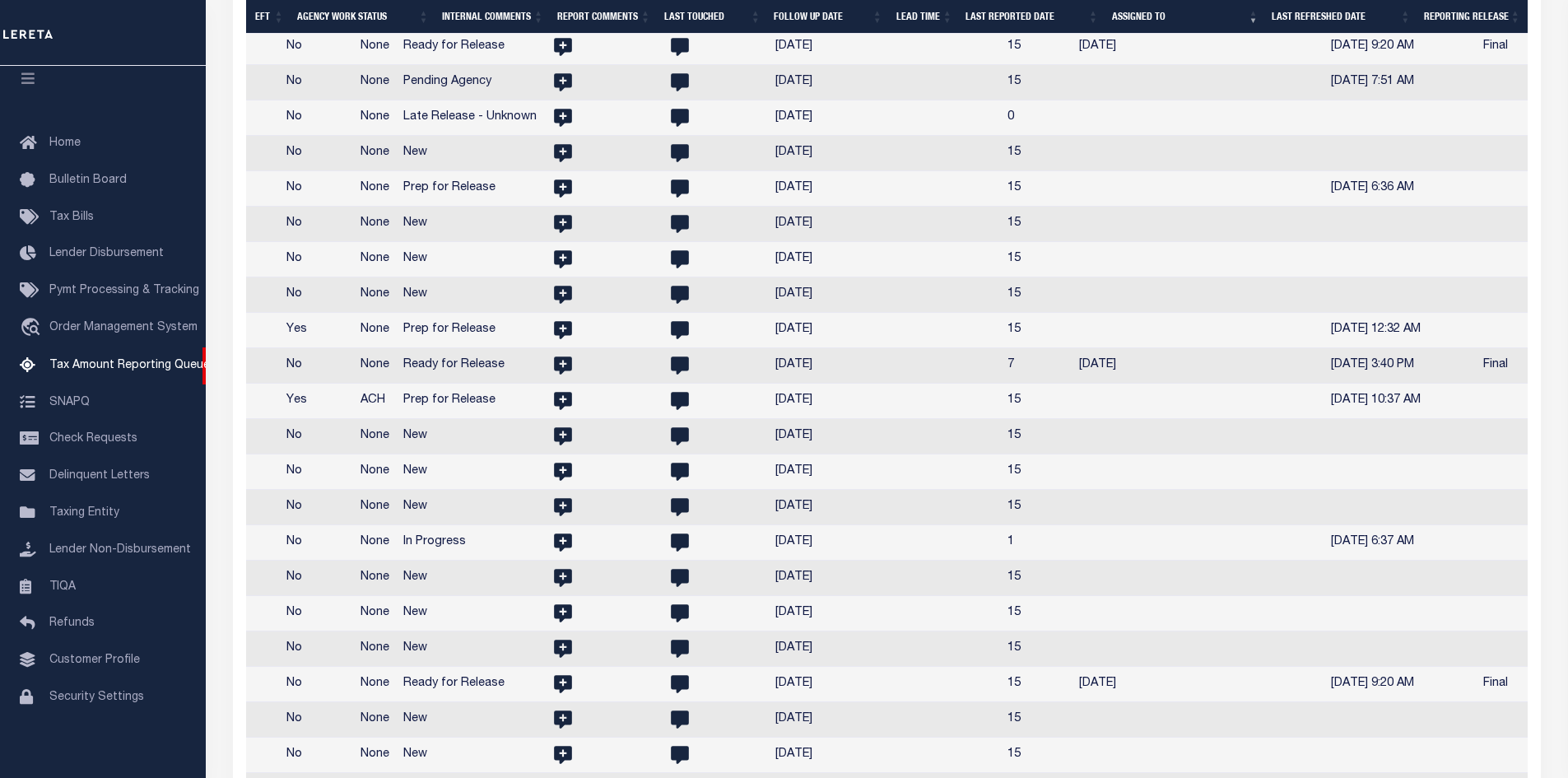
select select
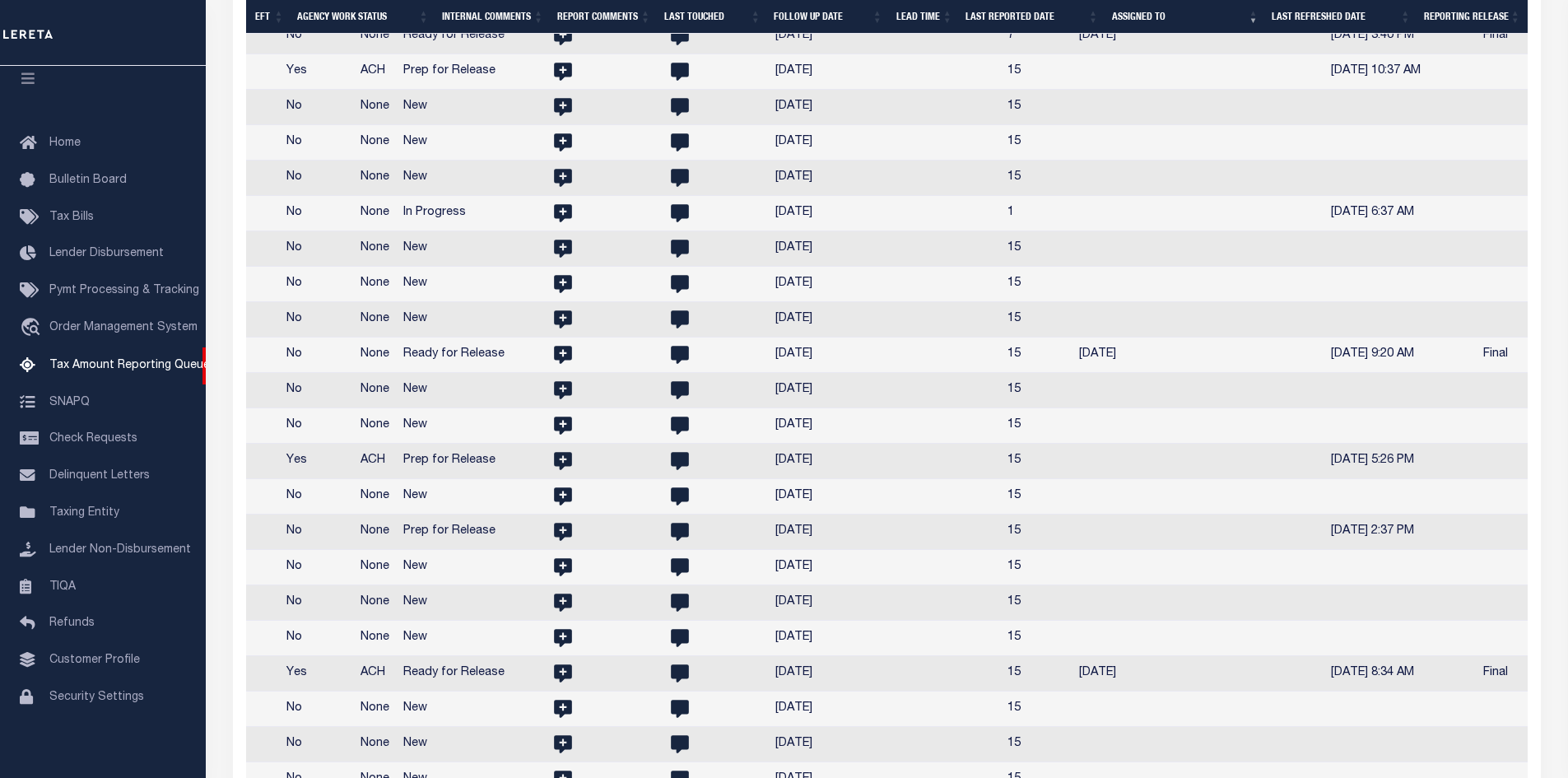
select select
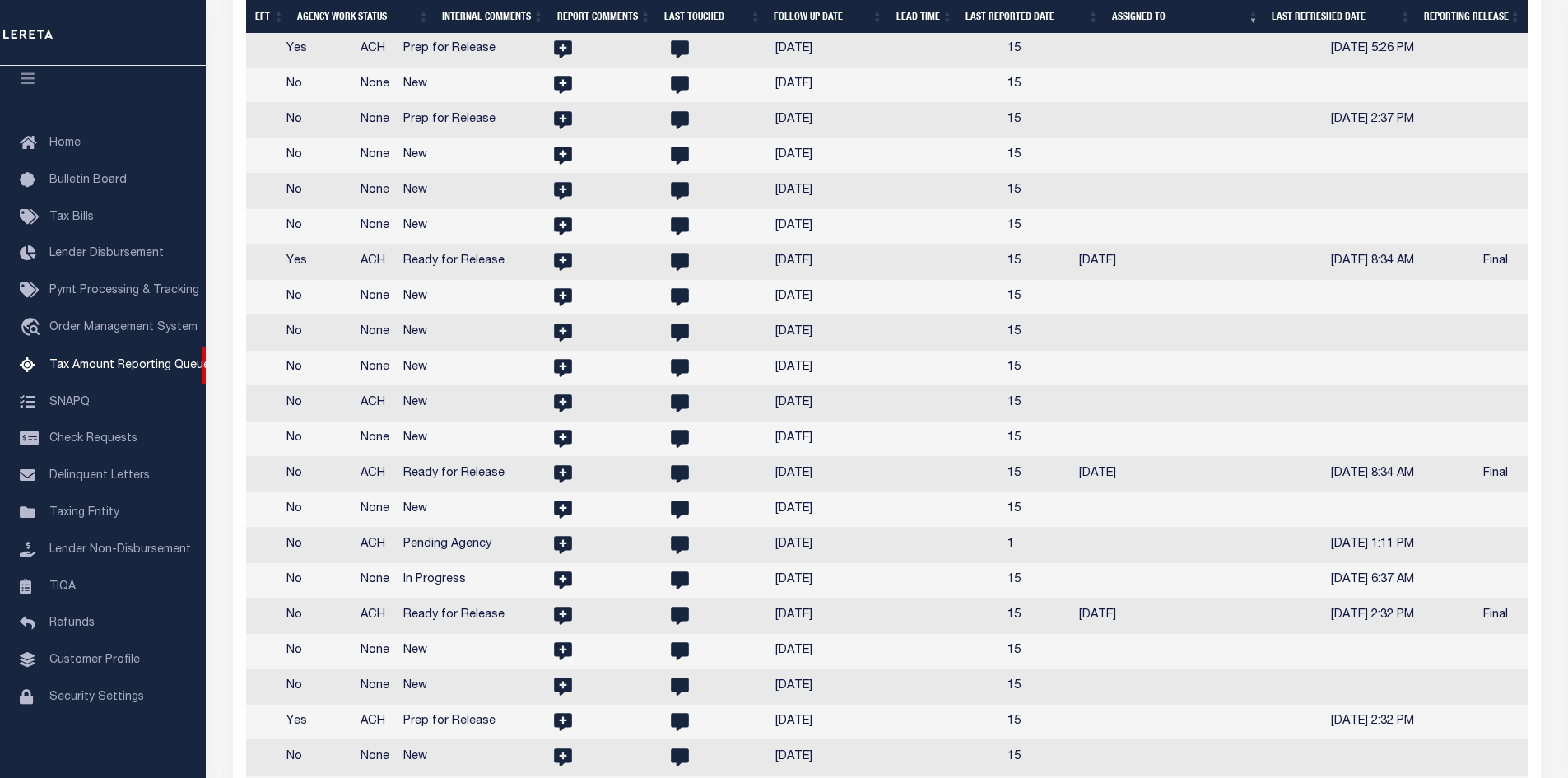
select select
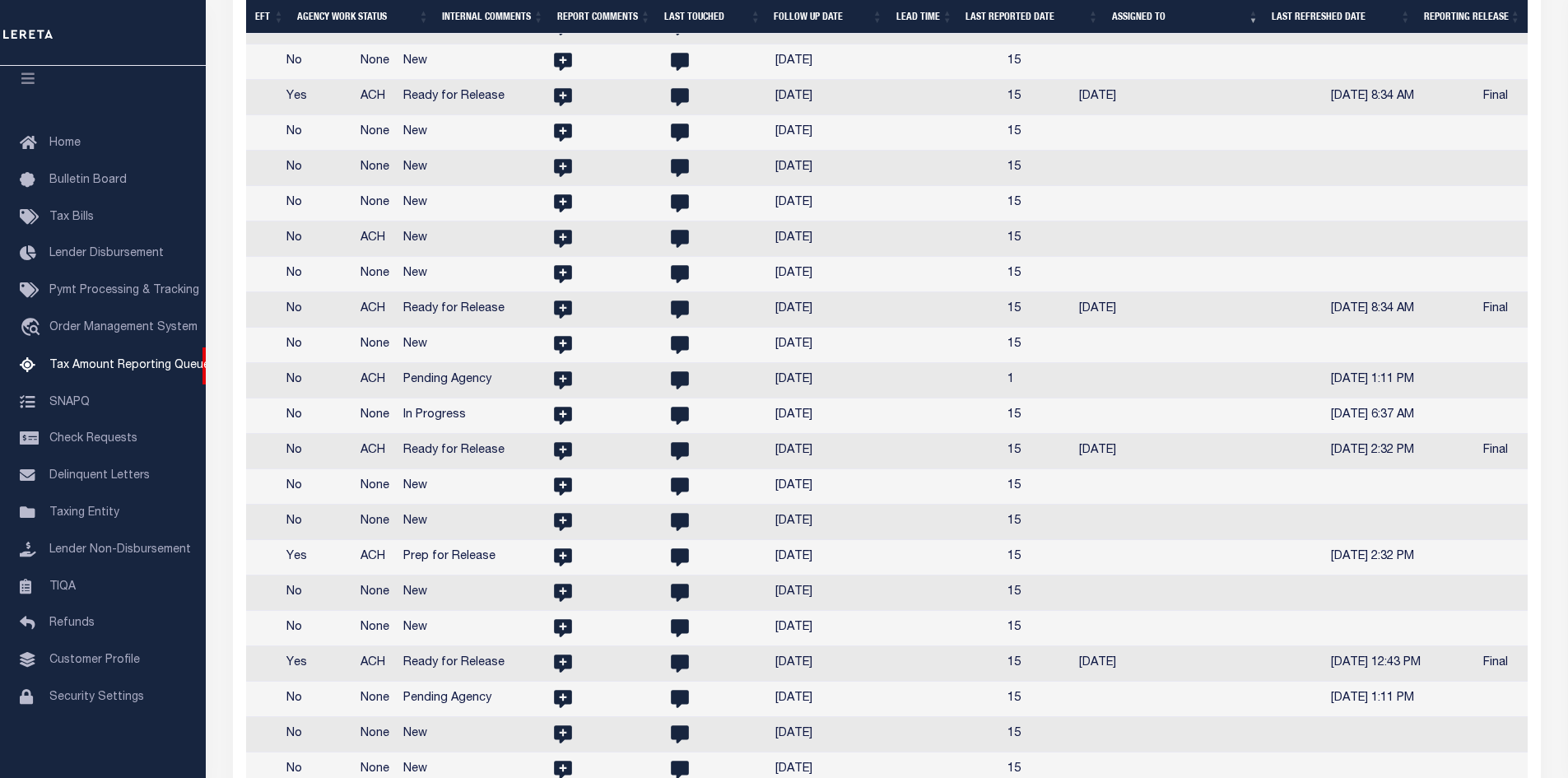
select select
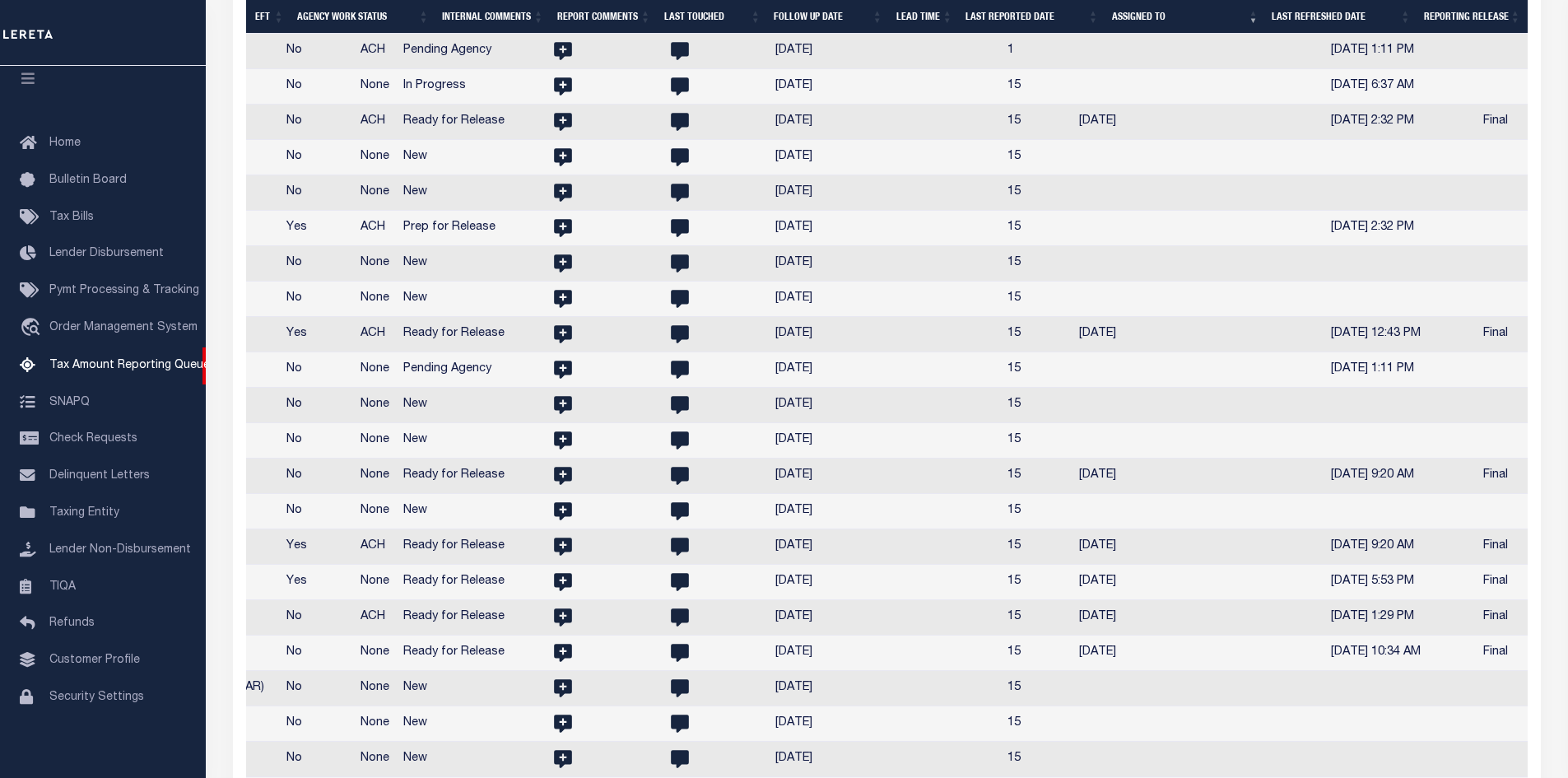
select select
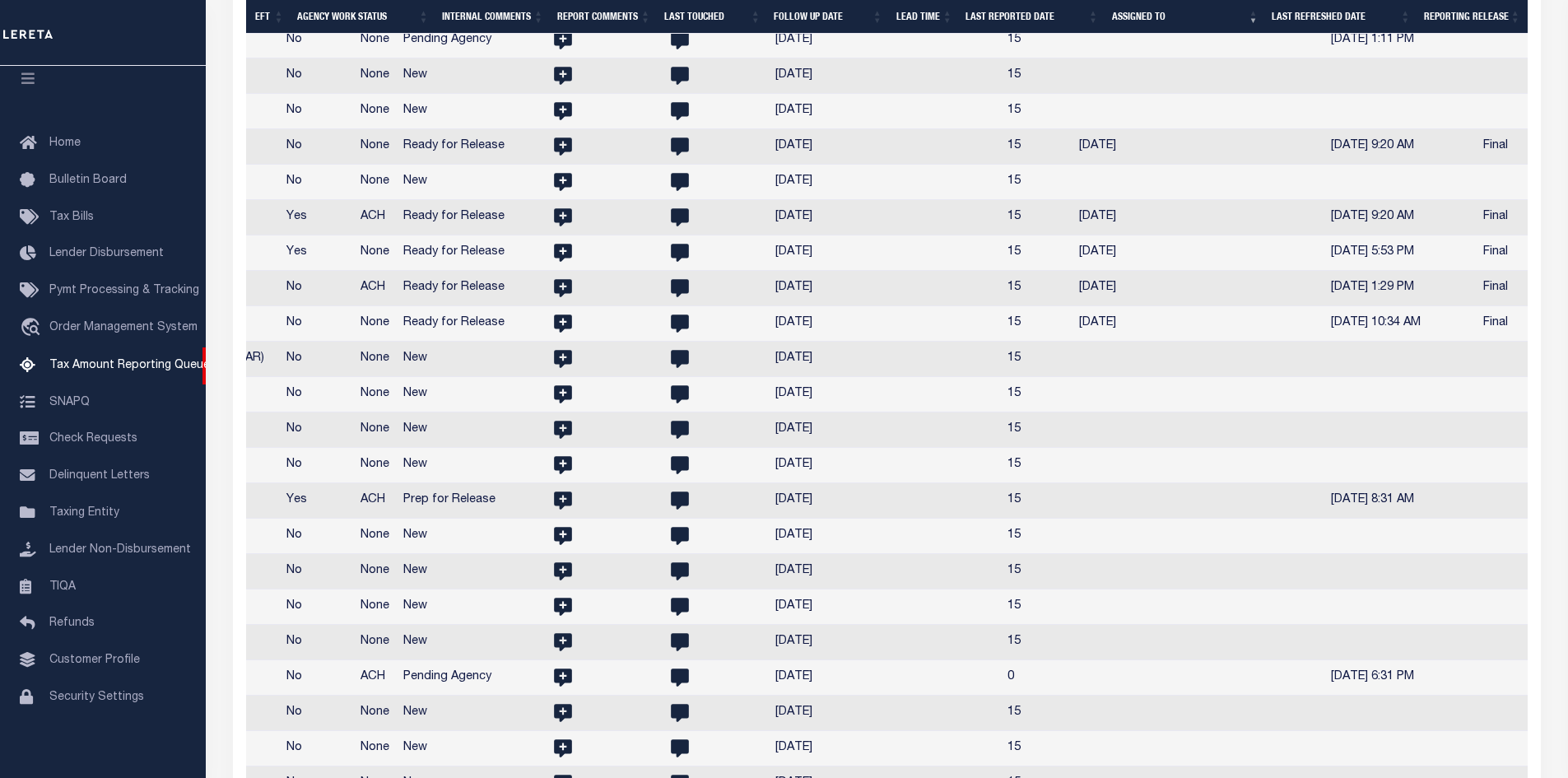
select select
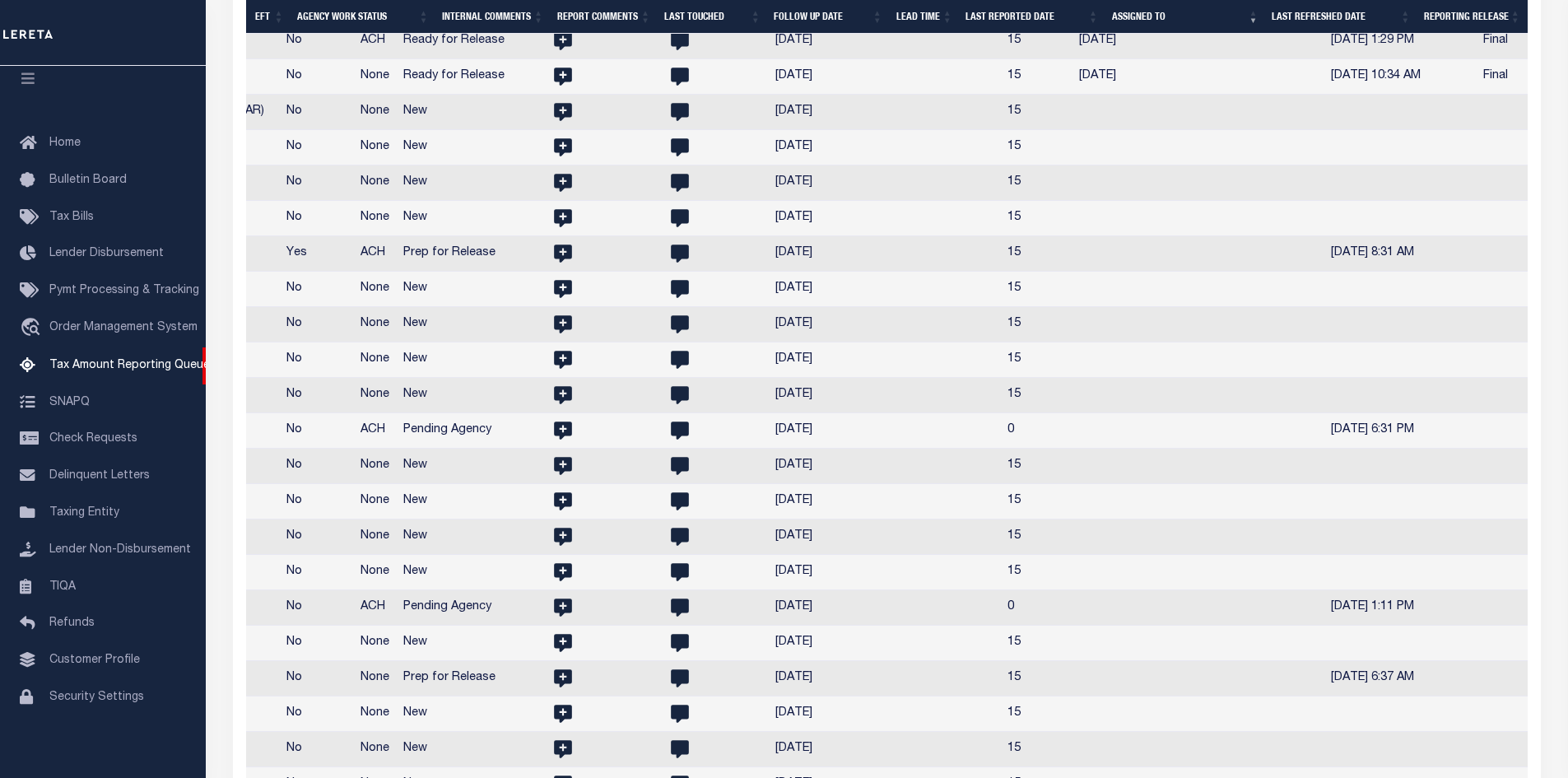
select select
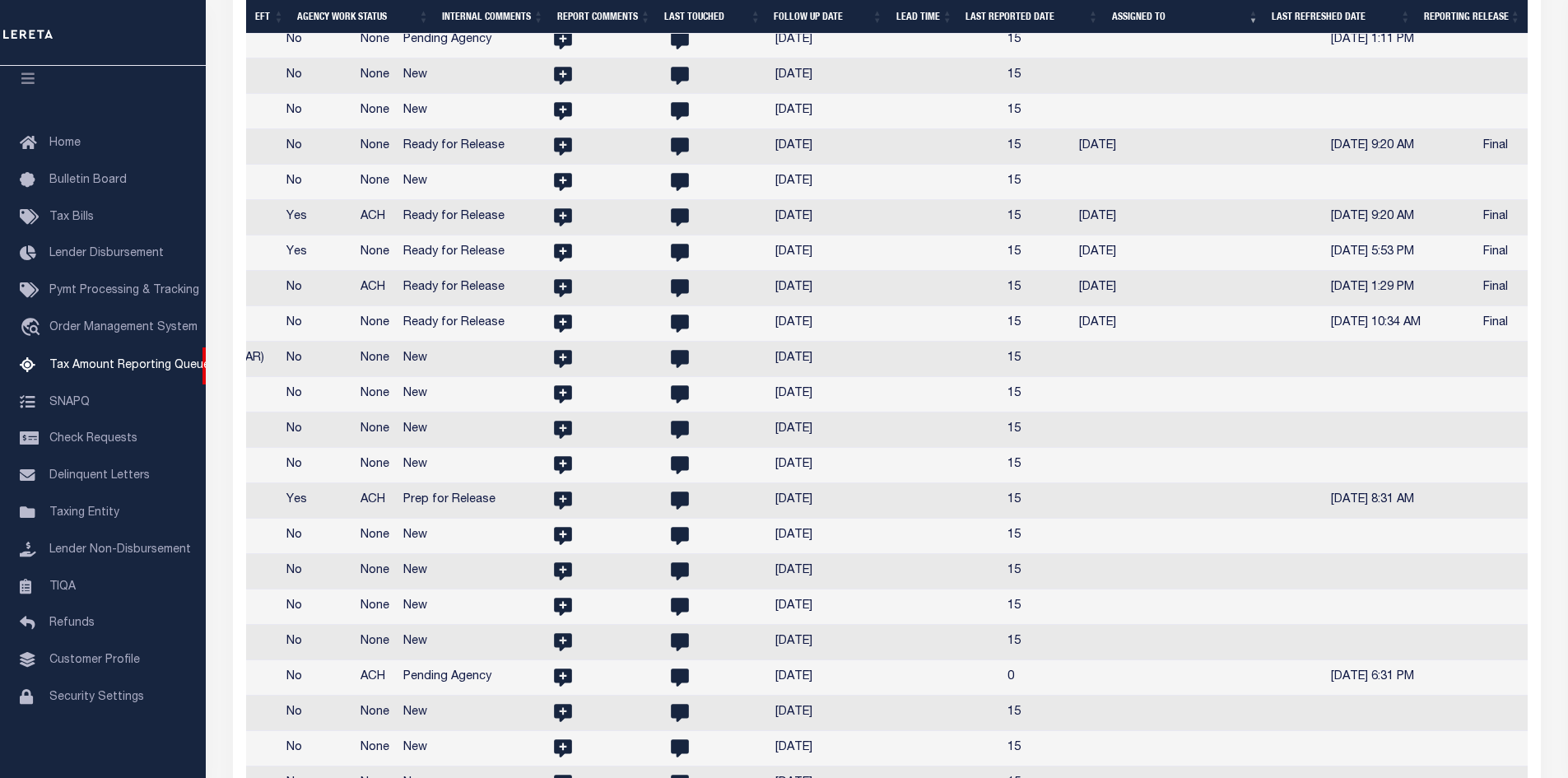
select select
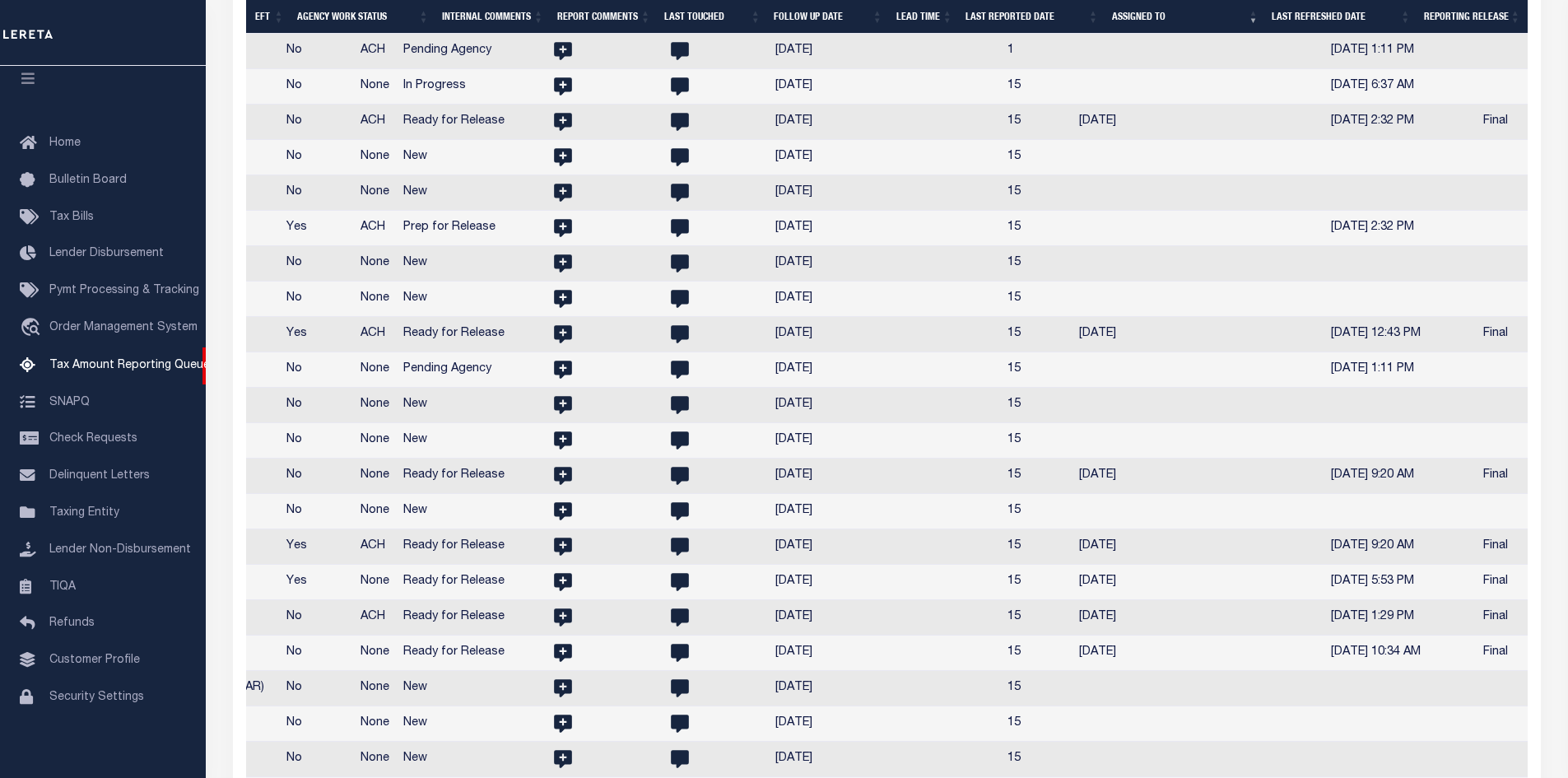
select select
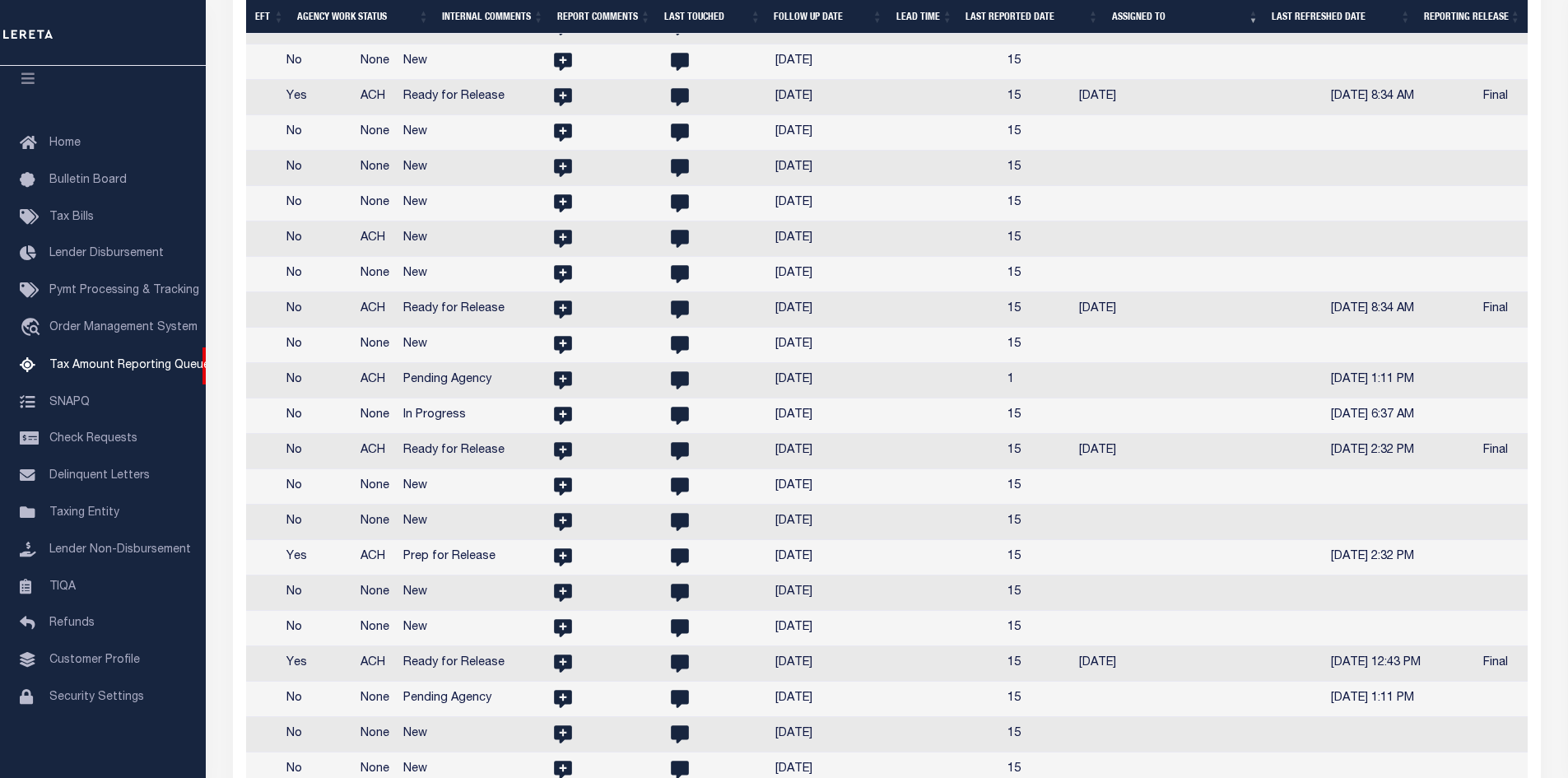
select select
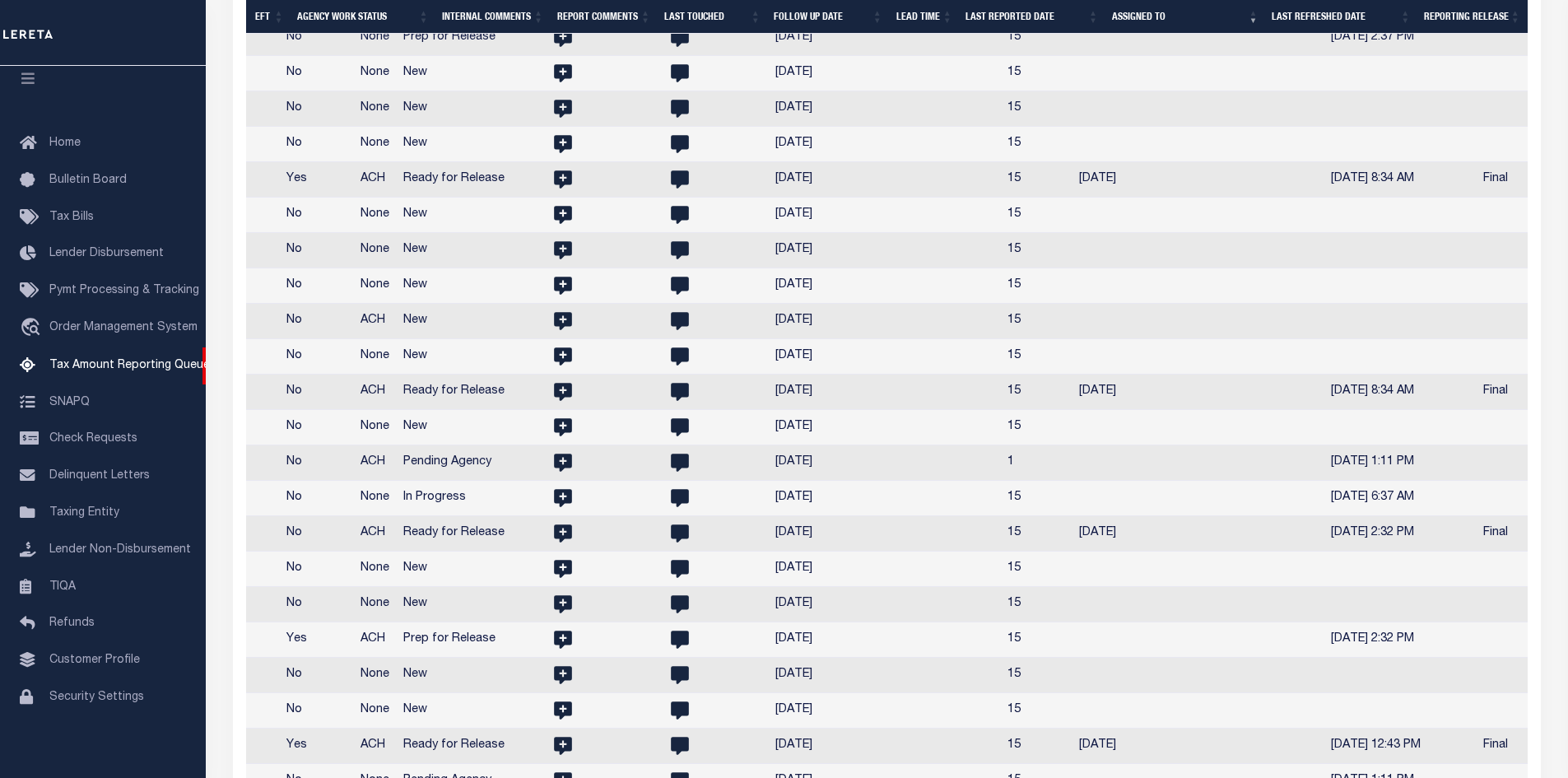
select select
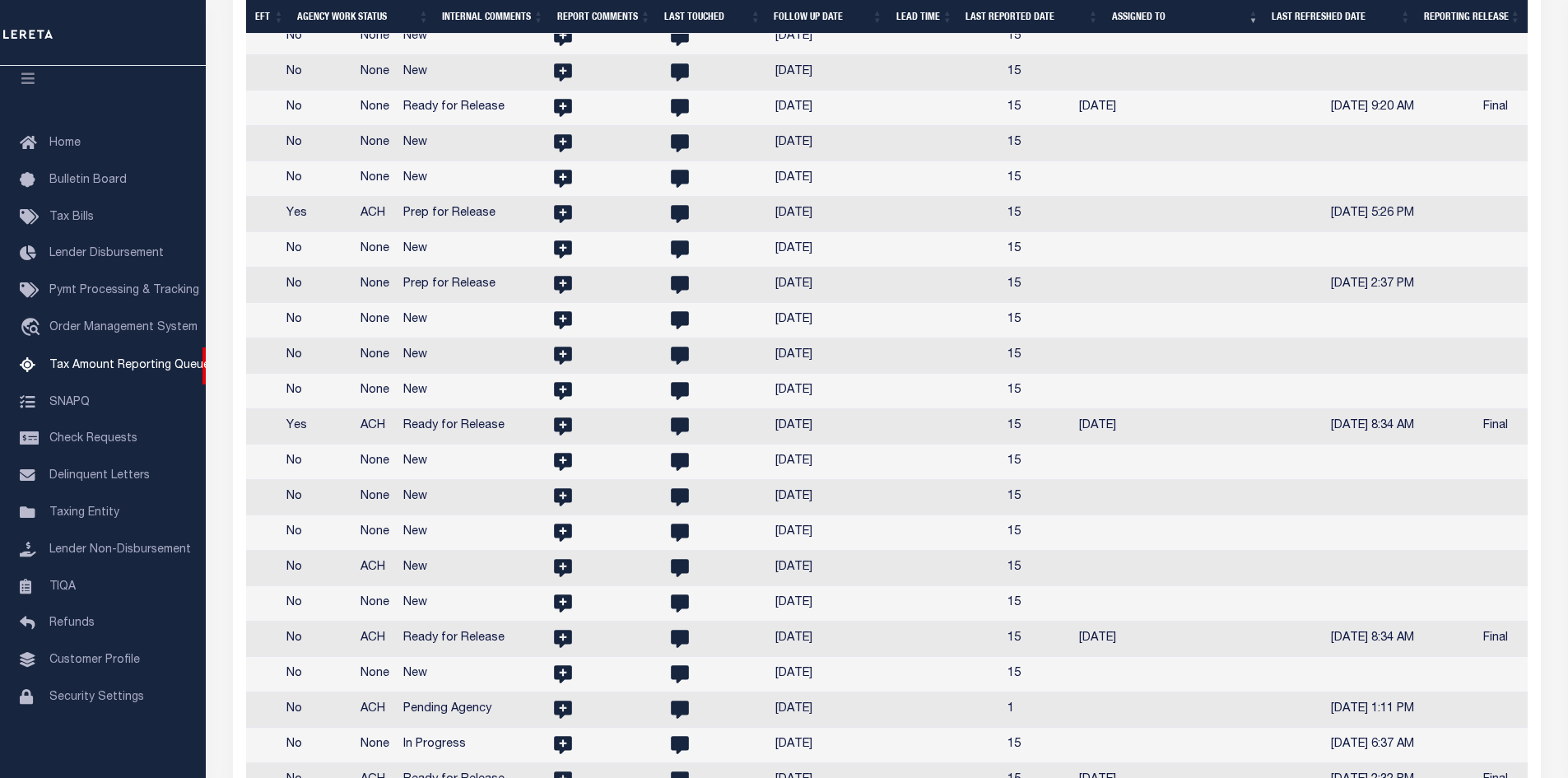
select select
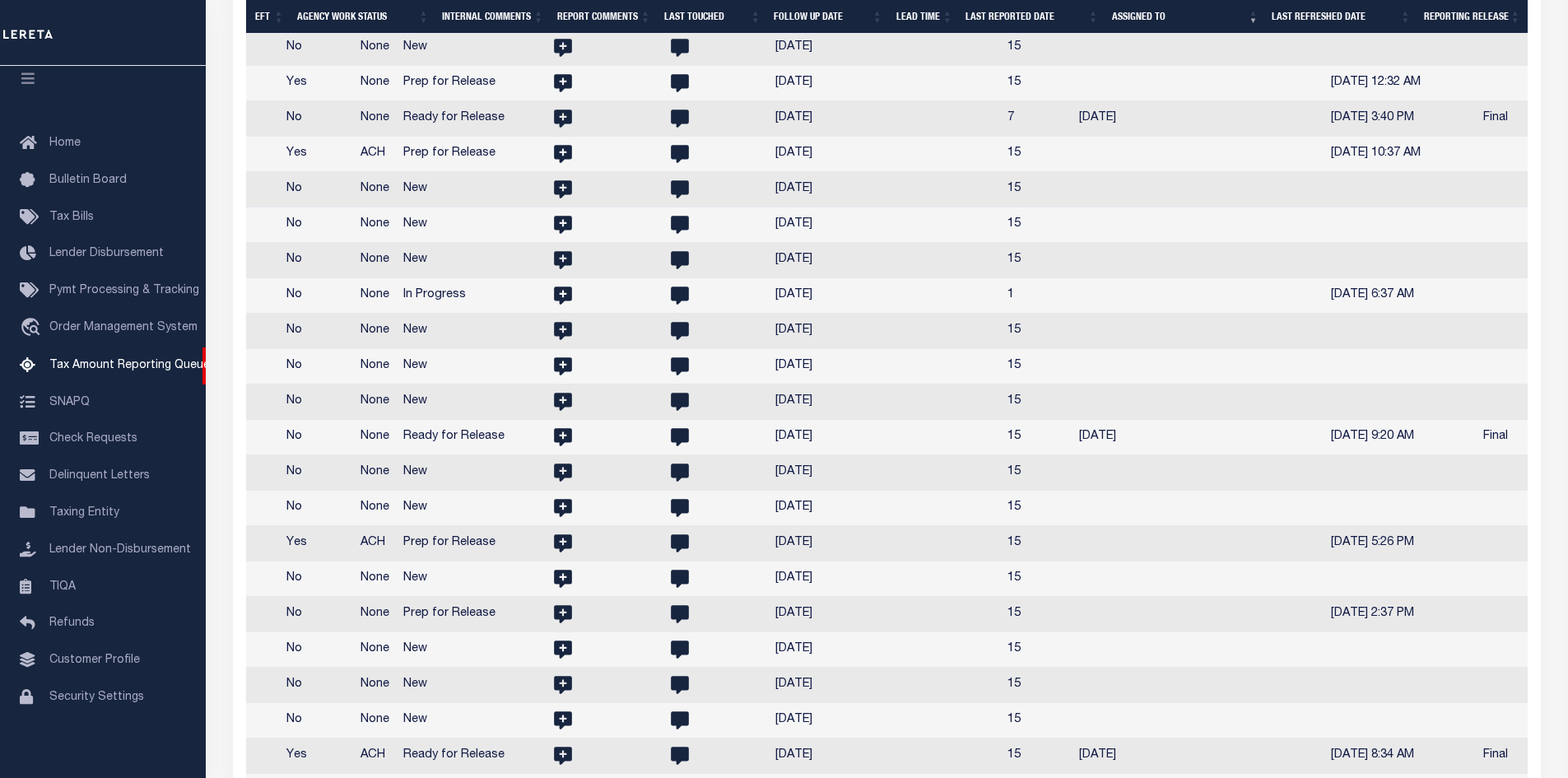
select select
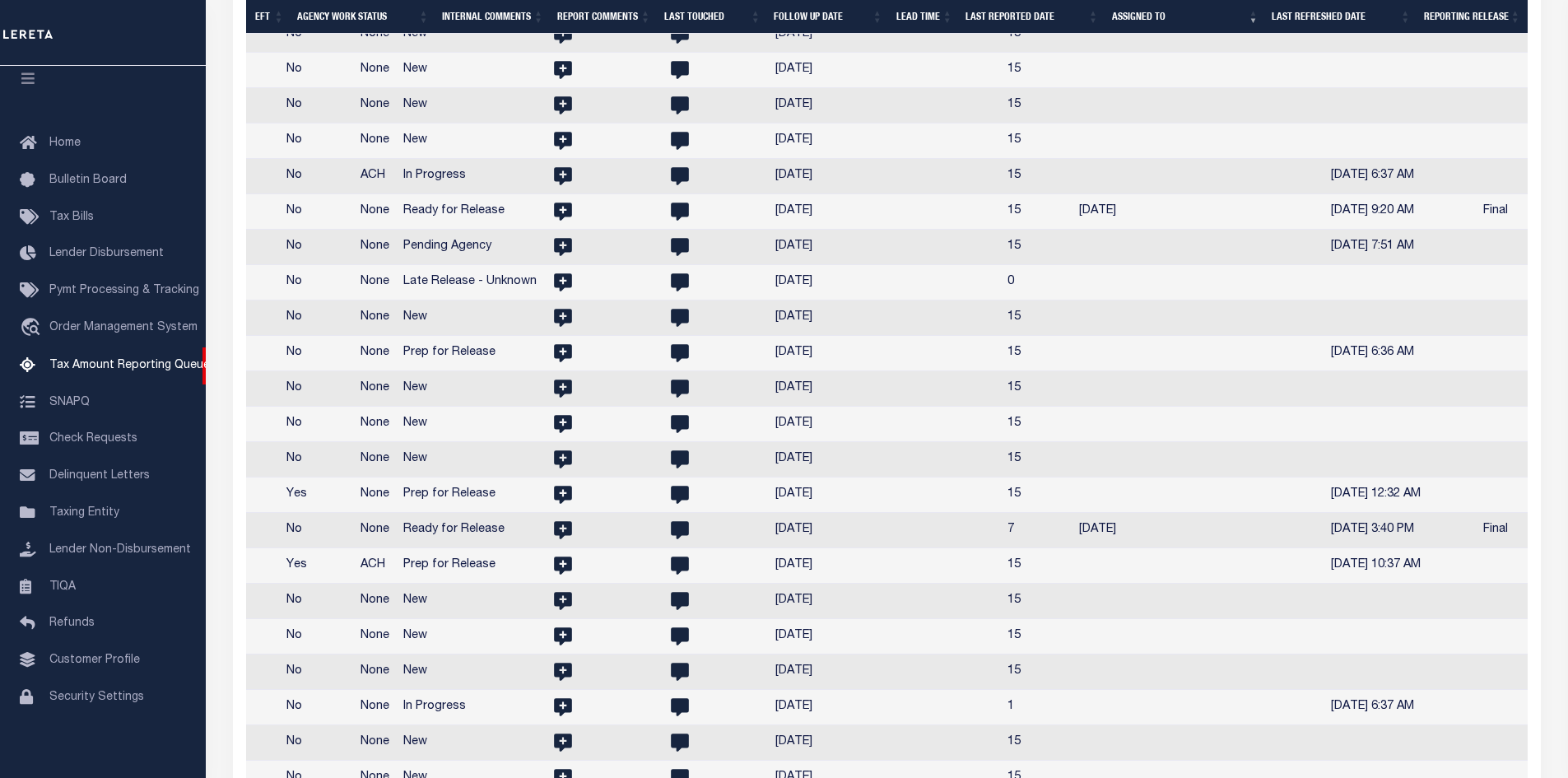
select select
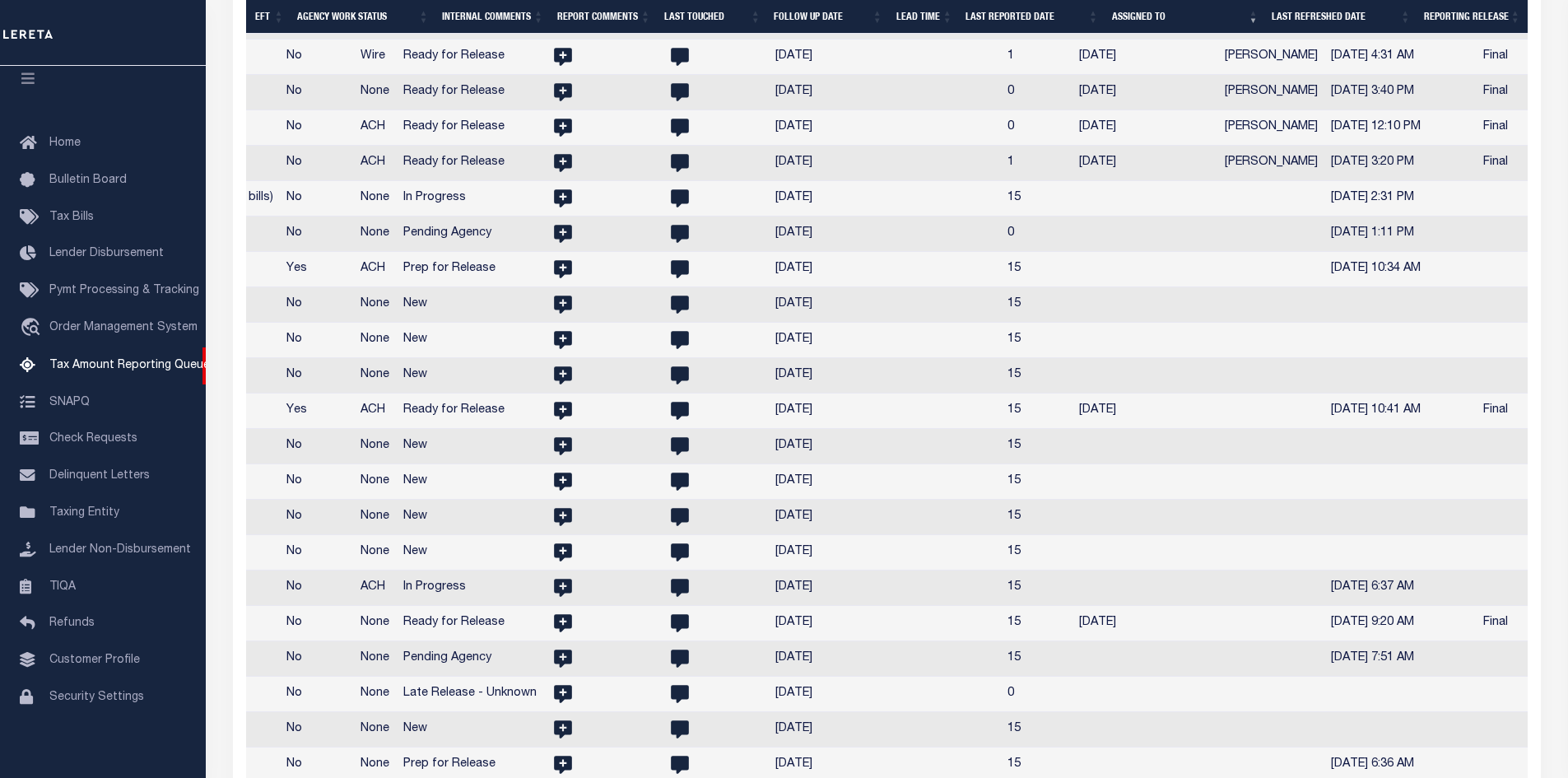
select select
